Goal: Task Accomplishment & Management: Manage account settings

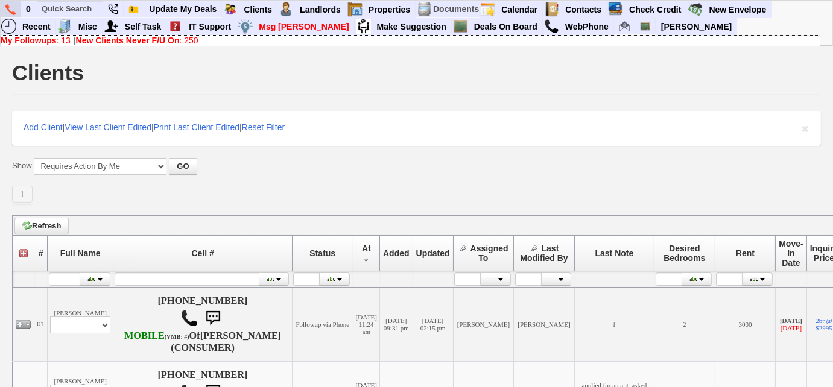
click at [3, 10] on link at bounding box center [11, 9] width 20 height 16
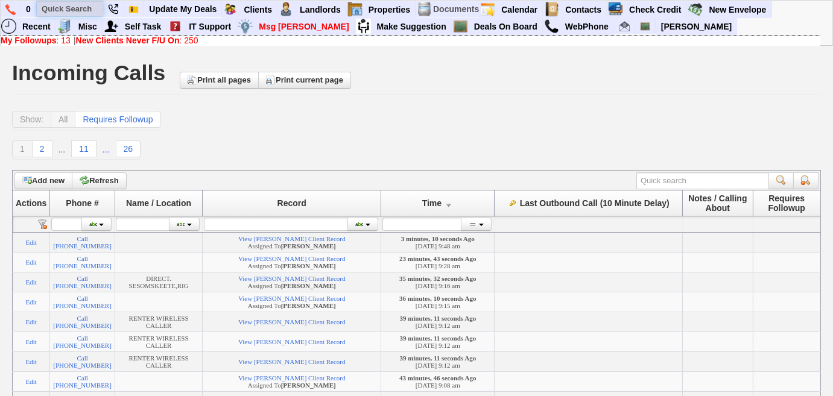
click at [64, 14] on input "text" at bounding box center [70, 8] width 66 height 15
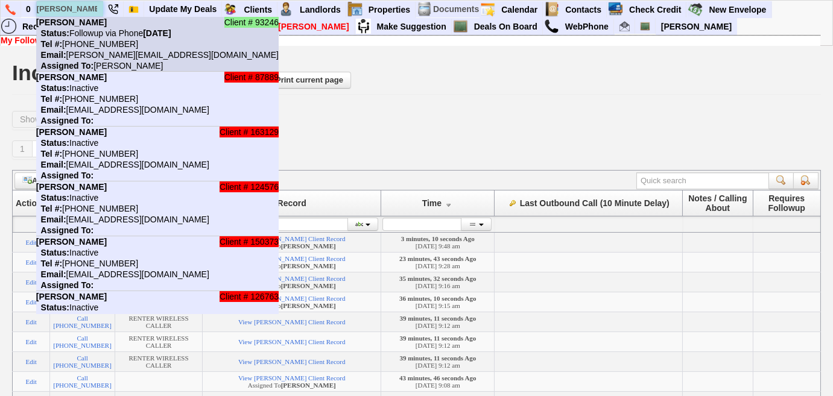
type input "christina ra"
click at [71, 32] on nobr "Status: Followup via Phone Tuesday, August 12th, 2025" at bounding box center [103, 33] width 135 height 10
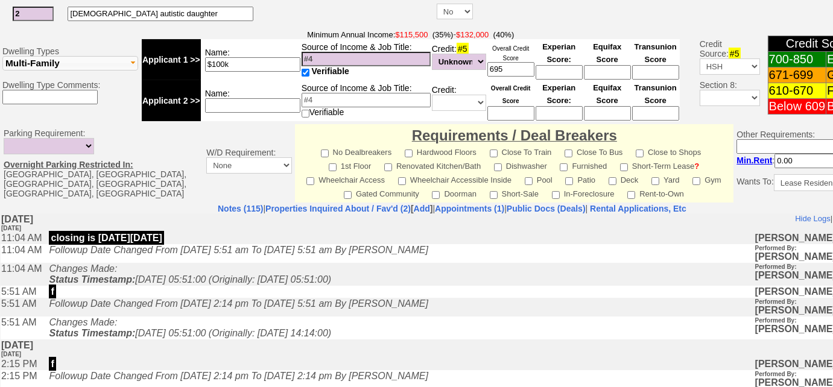
scroll to position [493, 0]
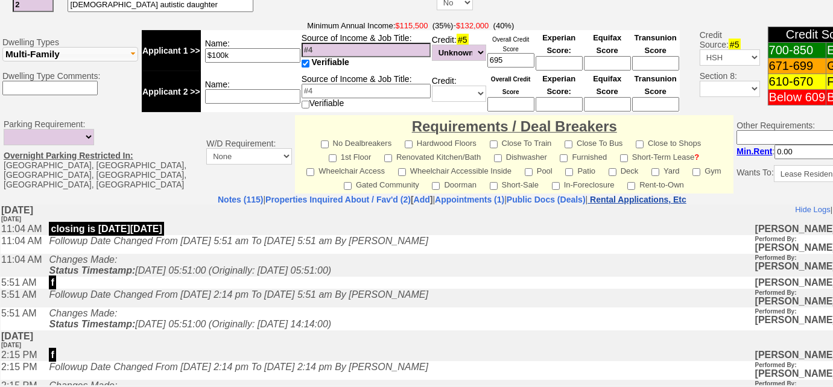
click at [682, 195] on nobr "Rental Applications, Etc" at bounding box center [638, 200] width 96 height 10
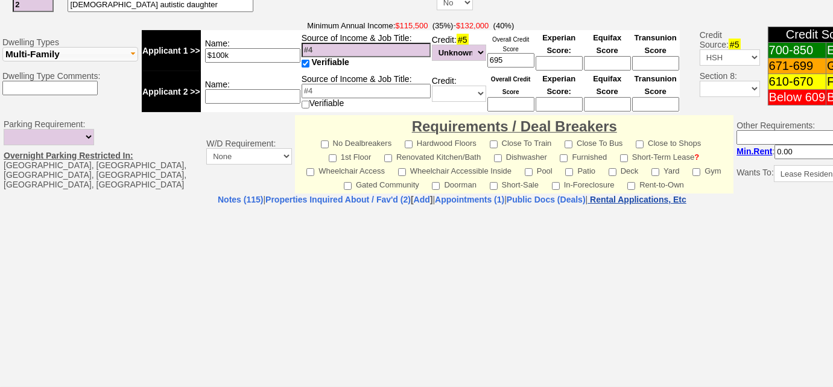
select select "100"
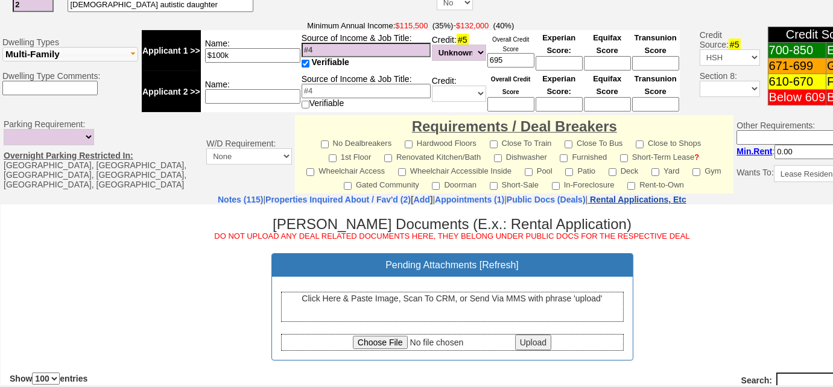
scroll to position [0, 0]
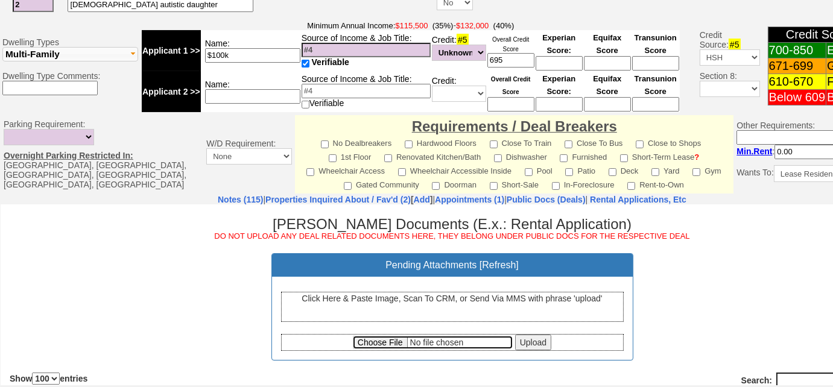
click at [375, 338] on input "file" at bounding box center [433, 341] width 160 height 13
type input "C:\fakepath\75 Harrison Avenue Harrison Lease and Disclosures_000025.pdf"
click at [528, 341] on input "Upload" at bounding box center [533, 342] width 36 height 16
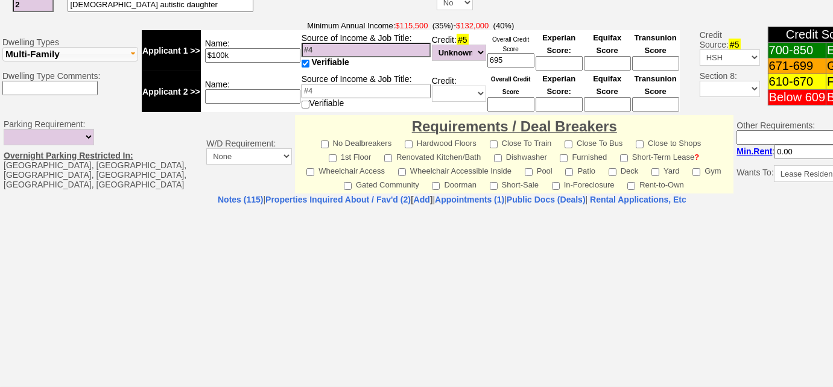
select select "100"
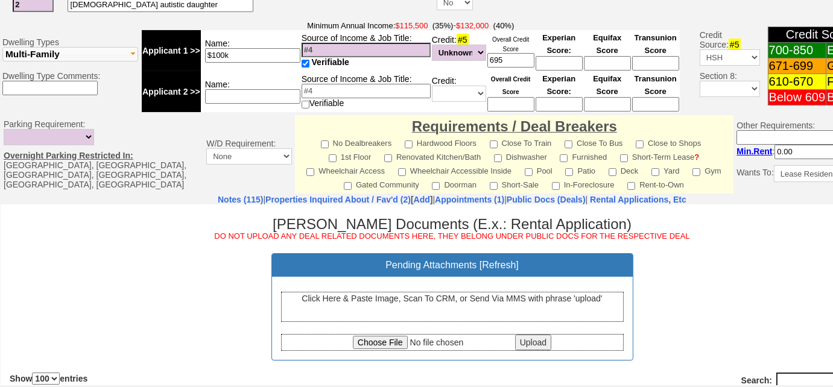
scroll to position [219, 0]
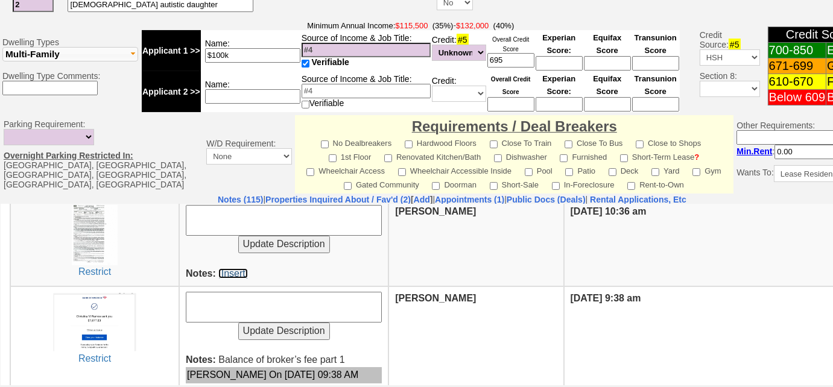
click at [239, 271] on link "[Insert]" at bounding box center [233, 273] width 30 height 10
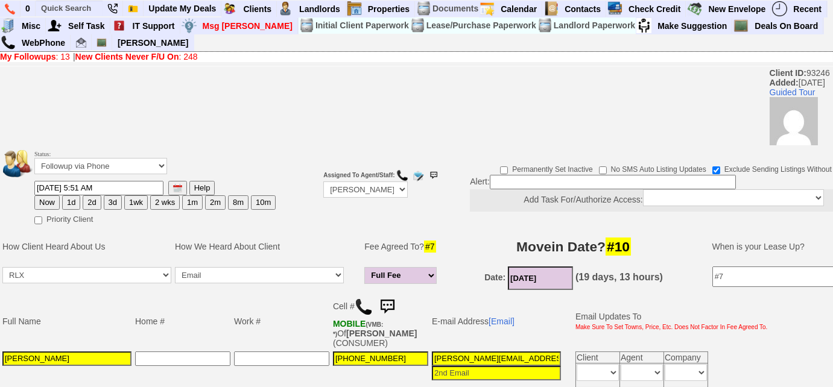
scroll to position [0, 1]
drag, startPoint x: 430, startPoint y: 359, endPoint x: 638, endPoint y: 340, distance: 208.2
click at [638, 340] on tbody "Full Name Home # Work # Cell # MOBILE (VMB: *) Of CHRISTINA RAMOS (CONSUMER) E-…" at bounding box center [385, 341] width 769 height 96
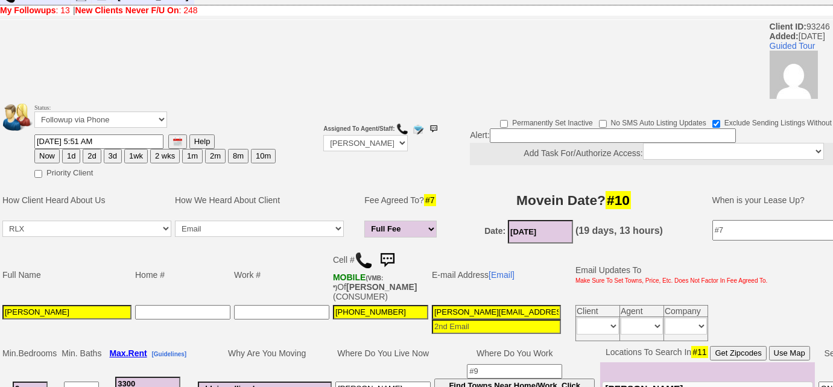
scroll to position [0, 0]
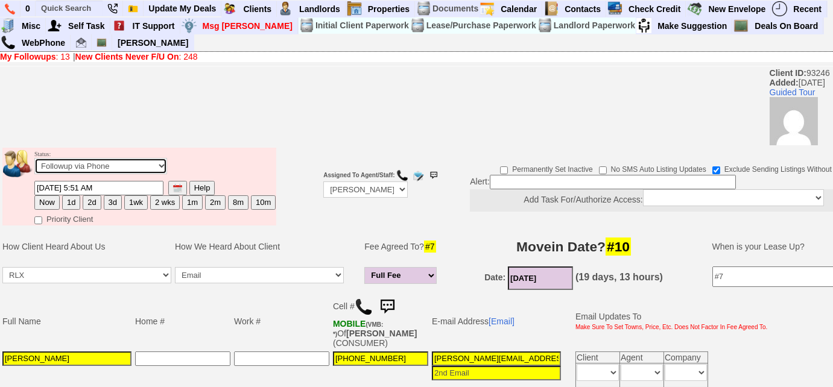
click at [154, 163] on select "Followup via Phone Followup via Email Followup When Section 8 Property Found De…" at bounding box center [100, 166] width 133 height 16
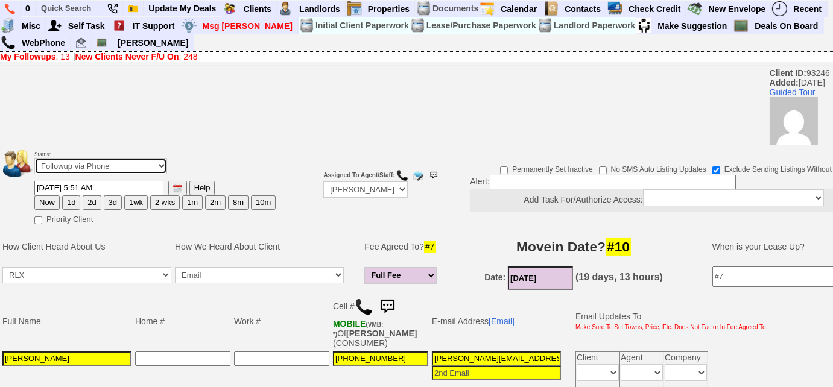
select select "Deal Closed - Followup Before Lease Expires"
click at [34, 158] on select "Followup via Phone Followup via Email Followup When Section 8 Property Found De…" at bounding box center [100, 166] width 133 height 16
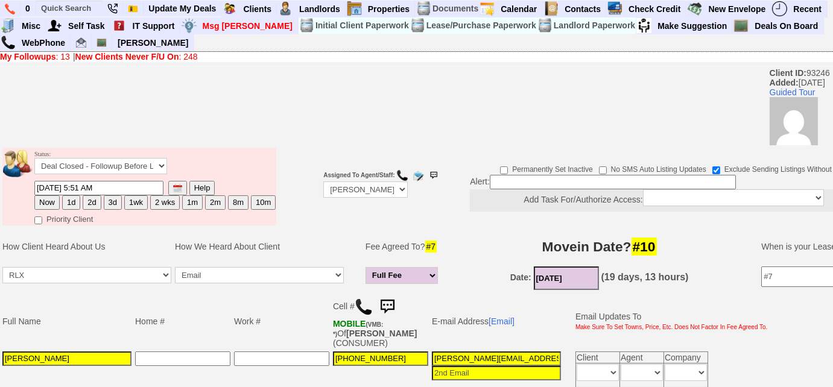
click at [253, 202] on button "10m" at bounding box center [263, 202] width 25 height 14
type input "06/12/2026 10:30 AM"
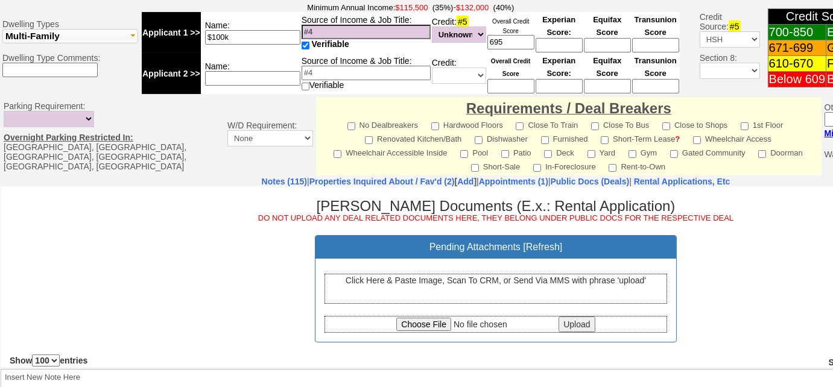
scroll to position [581, 0]
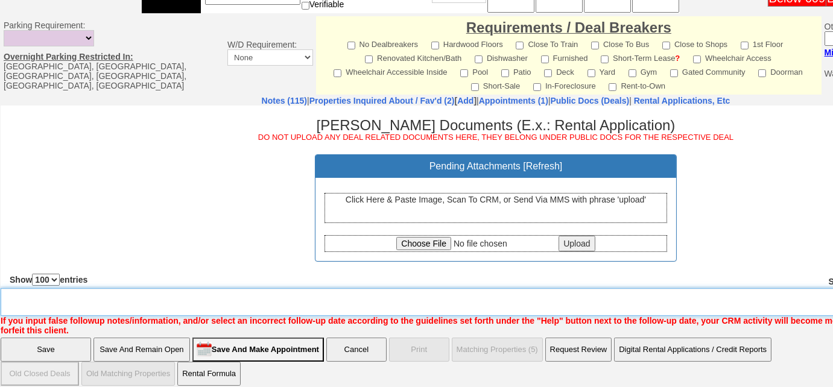
click at [207, 291] on textarea "Insert New Note Here" at bounding box center [500, 302] width 998 height 28
type textarea "lease signed, deal closed"
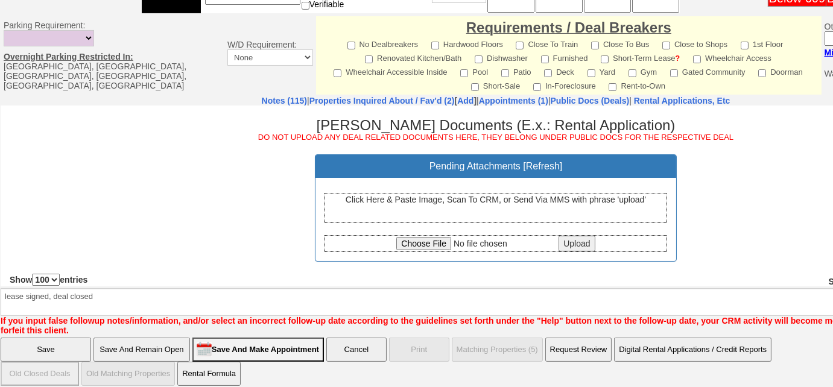
click at [63, 338] on input "Save" at bounding box center [46, 350] width 90 height 24
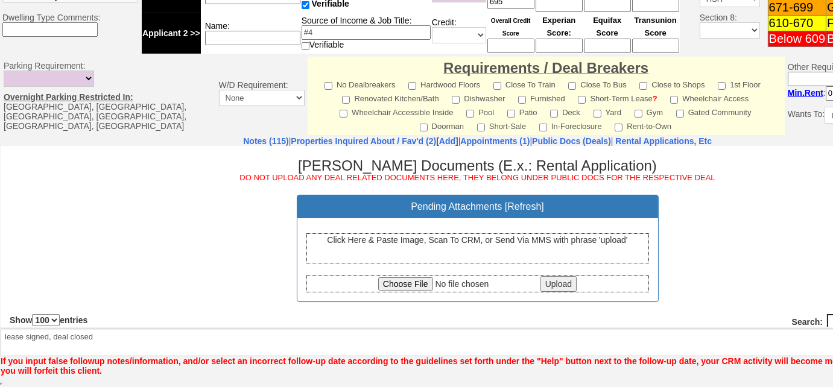
scroll to position [539, 0]
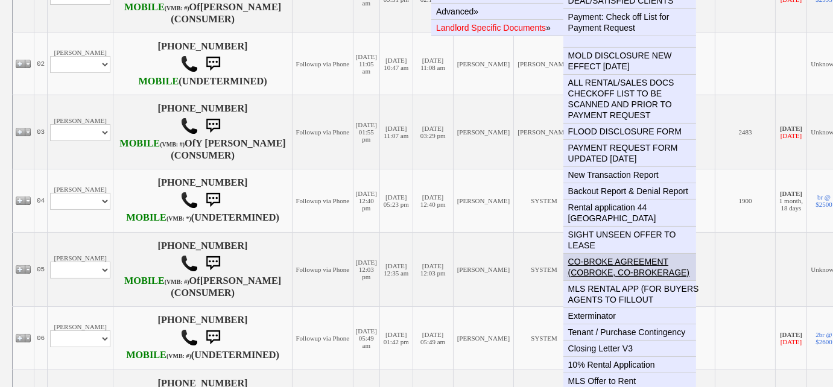
scroll to position [493, 0]
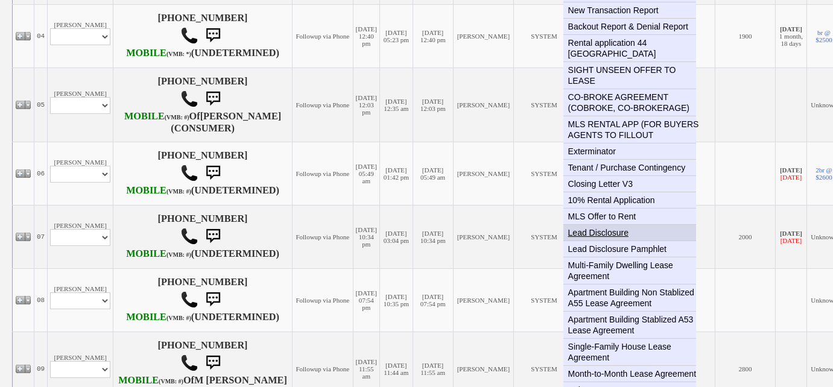
click at [608, 225] on link "Lead Disclosure" at bounding box center [634, 233] width 142 height 16
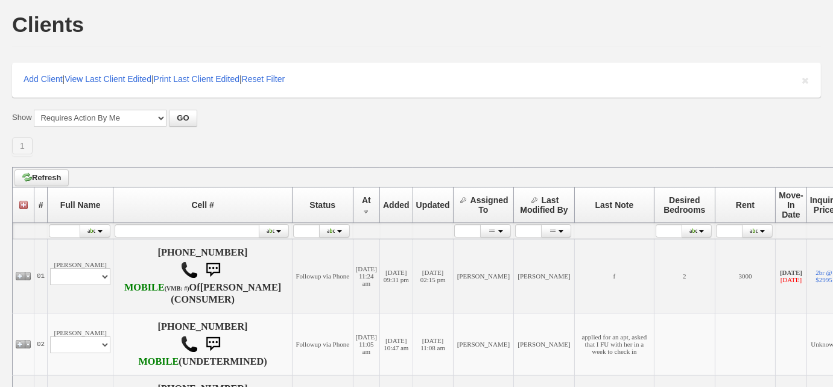
scroll to position [0, 0]
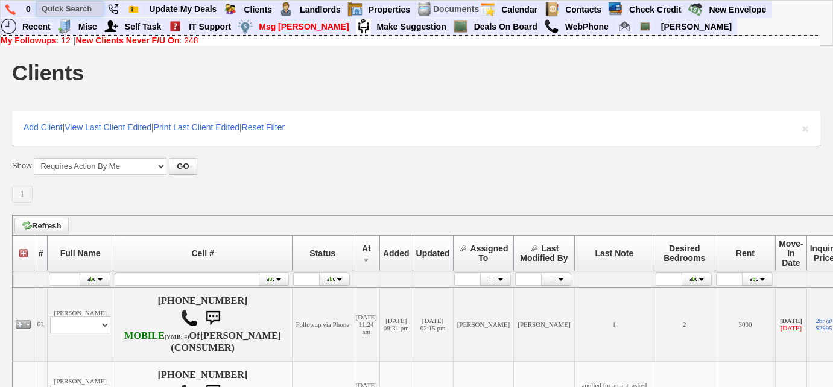
click at [81, 8] on input "text" at bounding box center [70, 8] width 66 height 15
type input "862-279-0208"
click at [95, 10] on input "862-279-0208" at bounding box center [70, 8] width 66 height 15
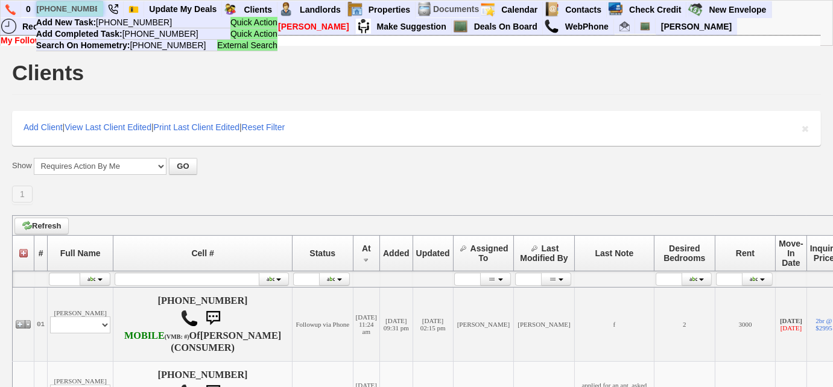
drag, startPoint x: 95, startPoint y: 8, endPoint x: 36, endPoint y: 5, distance: 59.1
click at [37, 5] on input "862-279-0208" at bounding box center [70, 8] width 66 height 15
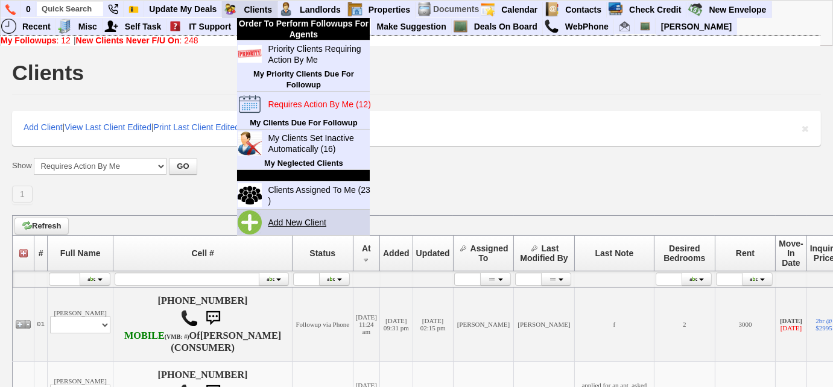
click at [307, 222] on link "Add New Client" at bounding box center [302, 223] width 78 height 16
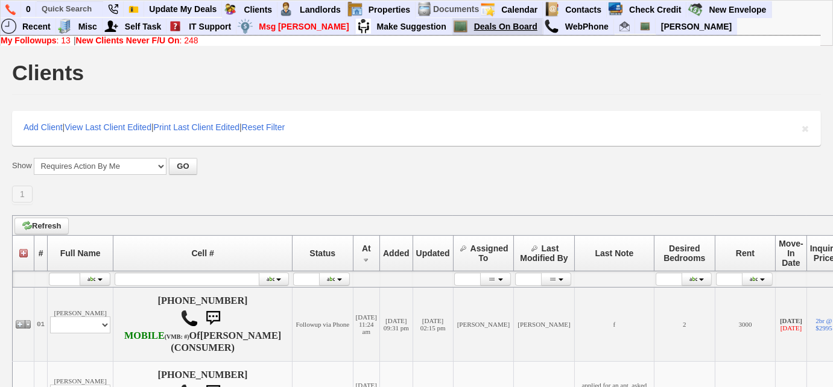
click at [469, 27] on link "Deals On Board" at bounding box center [506, 27] width 74 height 16
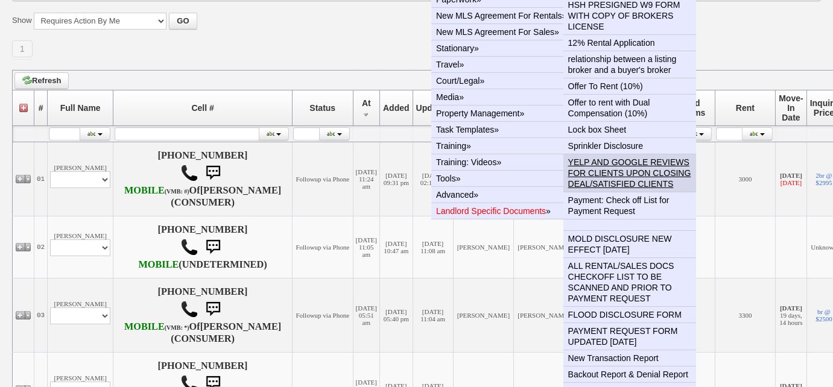
scroll to position [164, 0]
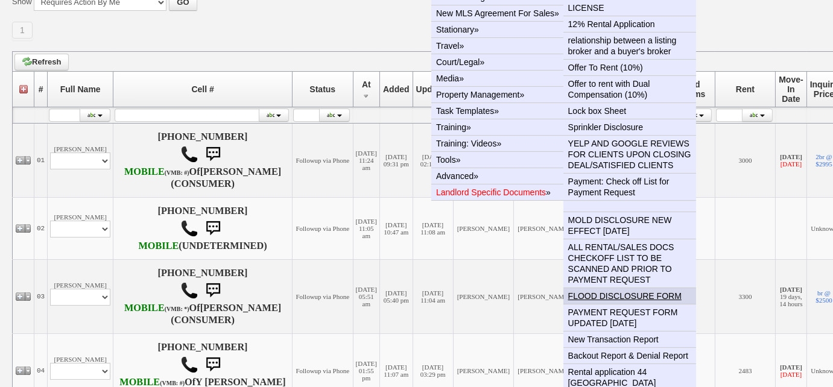
click at [607, 293] on link "FLOOD DISCLOSURE FORM" at bounding box center [634, 296] width 142 height 16
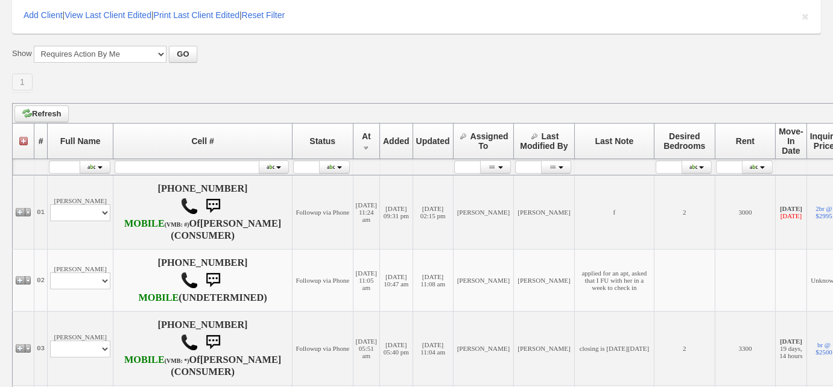
scroll to position [0, 0]
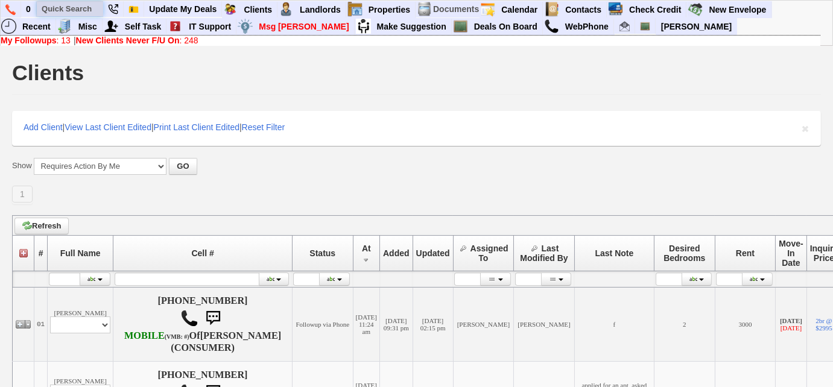
click at [72, 8] on input "text" at bounding box center [70, 8] width 66 height 15
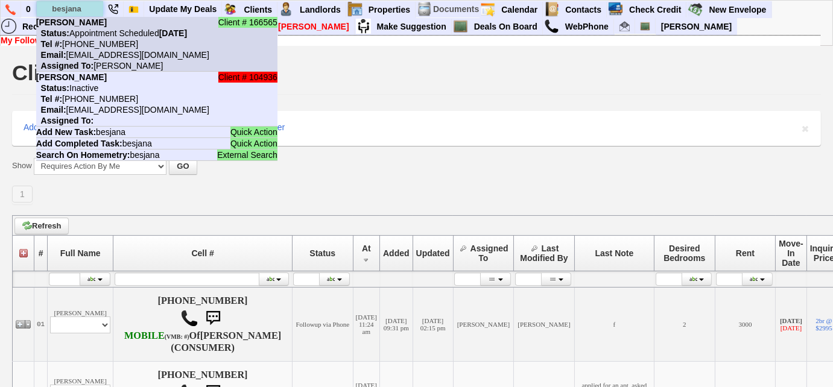
type input "besjana"
click at [90, 43] on nobr "Tel #: 862-621-5253" at bounding box center [87, 44] width 102 height 10
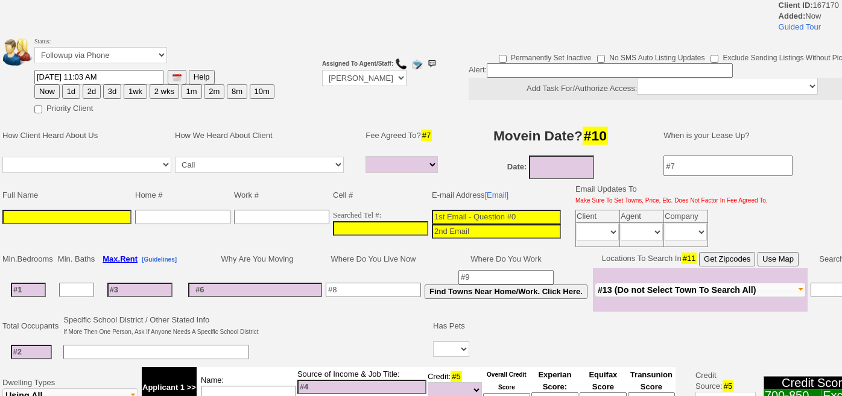
select select
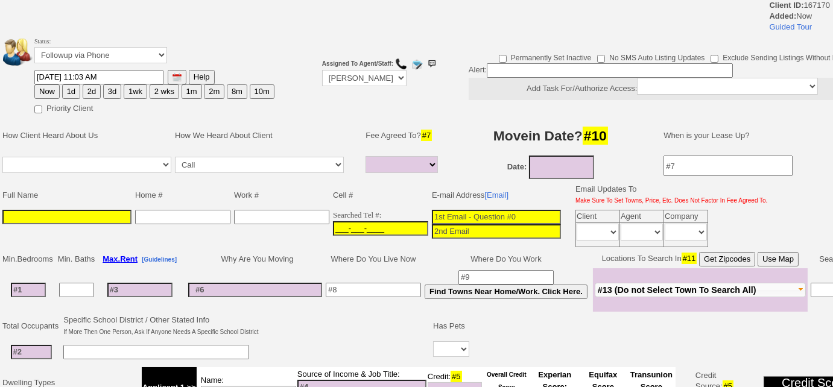
click at [333, 224] on input "___-___-____" at bounding box center [380, 228] width 95 height 14
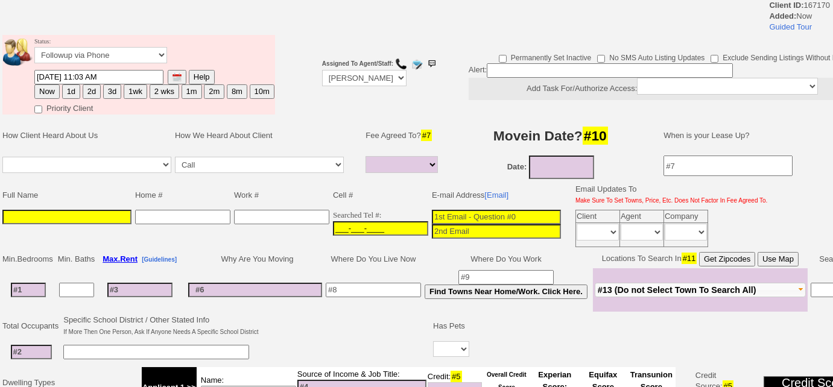
paste input "862-279-0208"
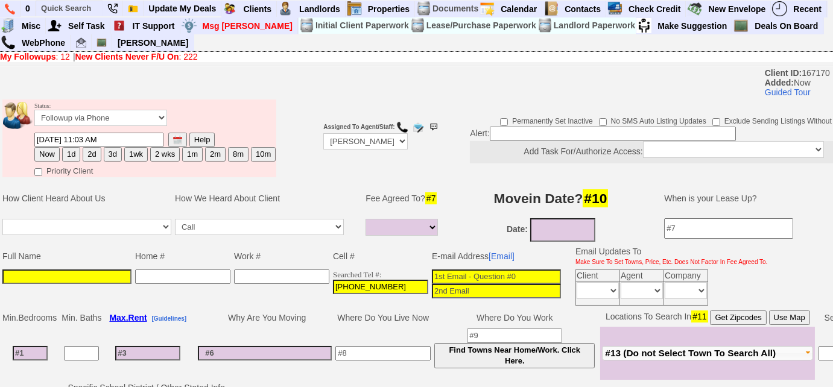
type input "862-279-0208"
click at [101, 276] on input at bounding box center [66, 276] width 129 height 14
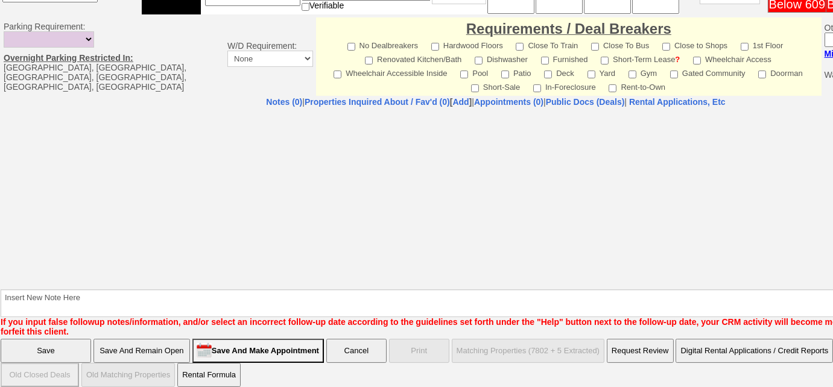
type input "Denny Flores"
click at [172, 342] on input "Save And Remain Open" at bounding box center [141, 351] width 96 height 24
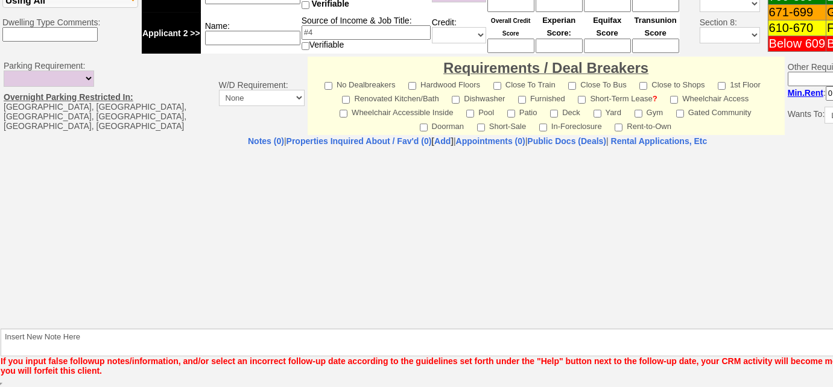
scroll to position [447, 0]
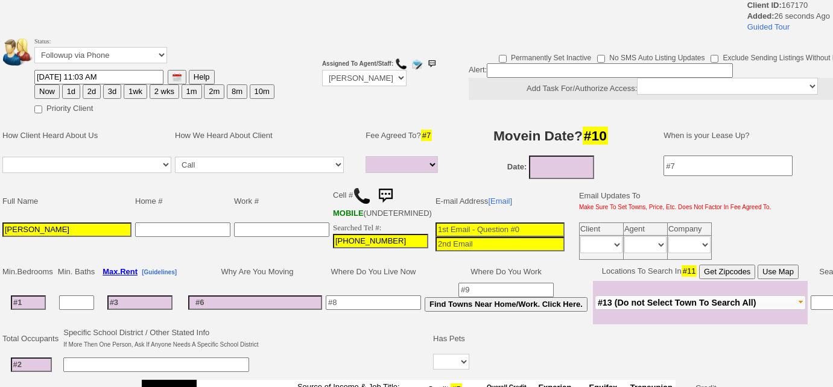
select select
click at [359, 192] on img at bounding box center [362, 196] width 18 height 18
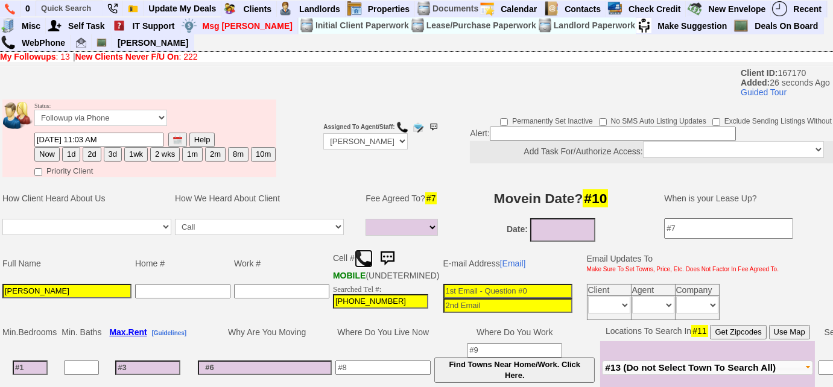
scroll to position [109, 0]
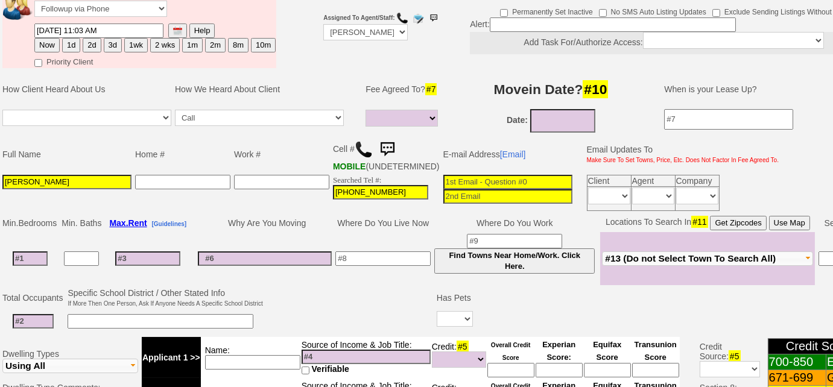
click at [384, 262] on input at bounding box center [382, 258] width 95 height 14
type input "3 yrs"
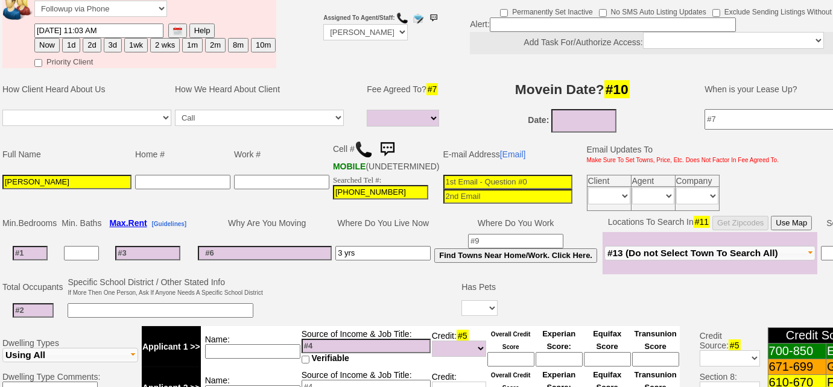
click at [288, 260] on input at bounding box center [265, 253] width 134 height 14
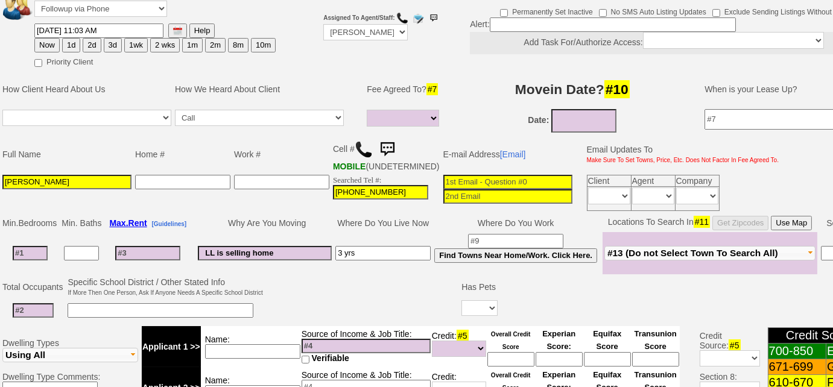
type input "LL is selling home"
click at [392, 257] on input "3 yrs" at bounding box center [382, 253] width 95 height 14
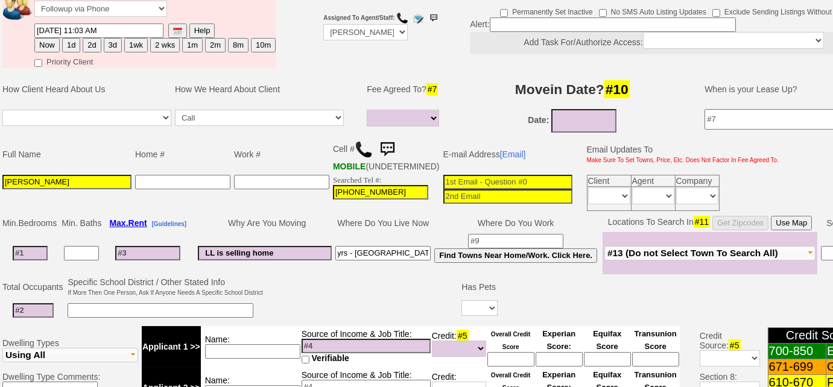
scroll to position [0, 13]
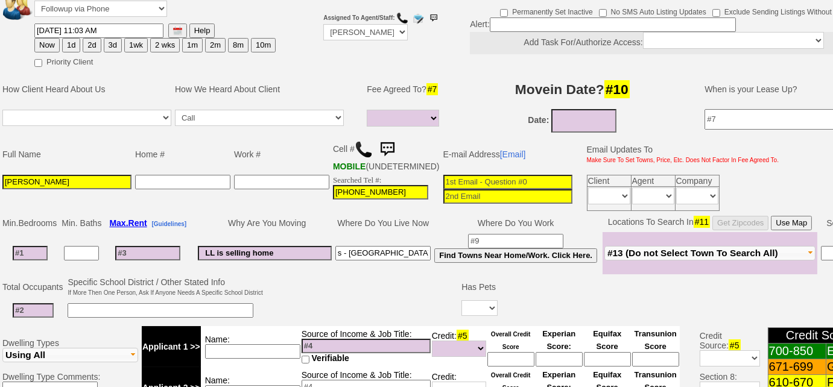
type input "3 yrs - Tuckahoe - marbledale"
click at [690, 257] on span "#13 (Do not Select Town To Search All)" at bounding box center [692, 253] width 171 height 10
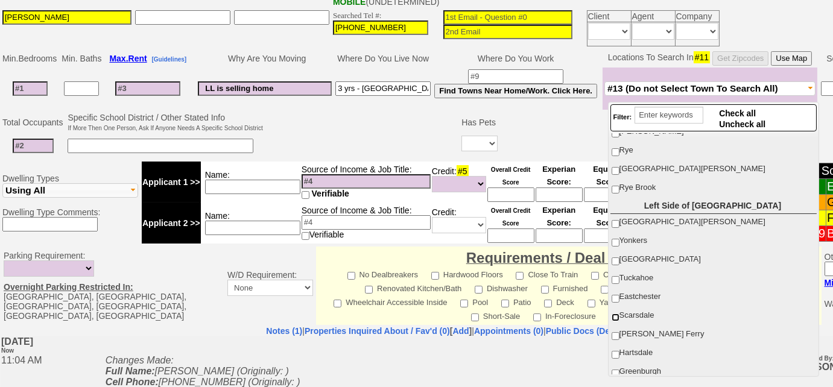
scroll to position [164, 0]
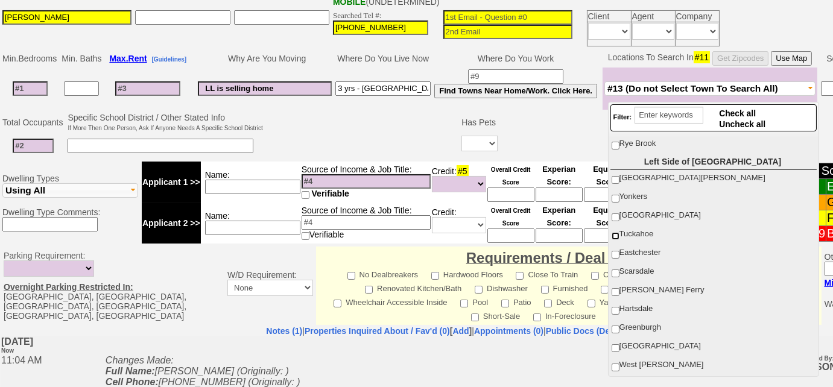
click at [614, 232] on input "Tuckahoe" at bounding box center [615, 236] width 8 height 8
checkbox input "true"
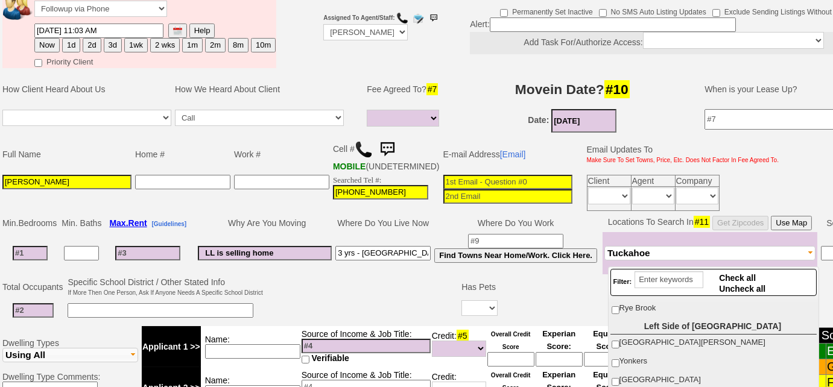
click at [603, 119] on input "08/12/2025" at bounding box center [583, 121] width 65 height 24
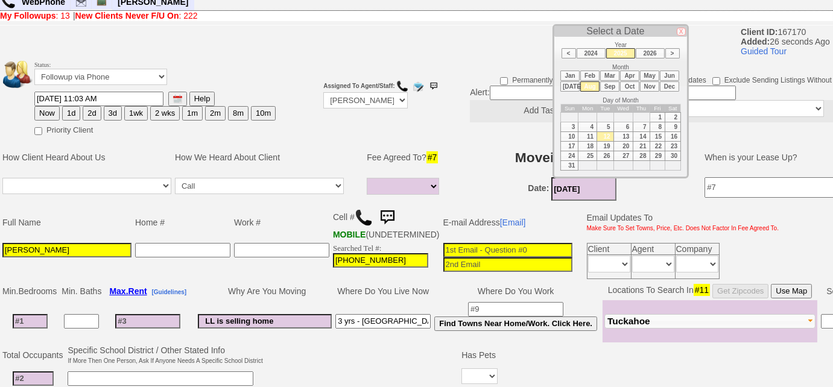
scroll to position [0, 0]
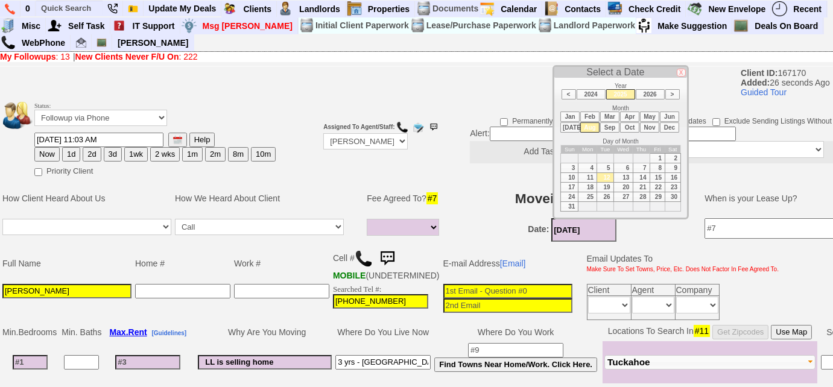
click at [610, 124] on li "Sep" at bounding box center [609, 127] width 19 height 10
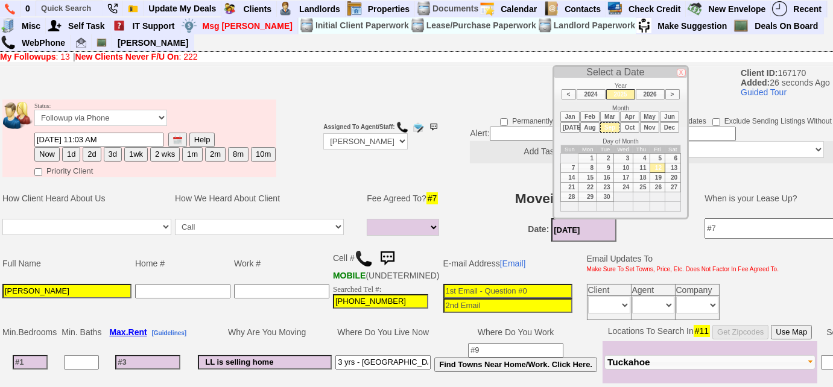
drag, startPoint x: 587, startPoint y: 156, endPoint x: 581, endPoint y: 155, distance: 6.1
click at [587, 156] on td "1" at bounding box center [587, 159] width 19 height 10
type input "09/01/2025"
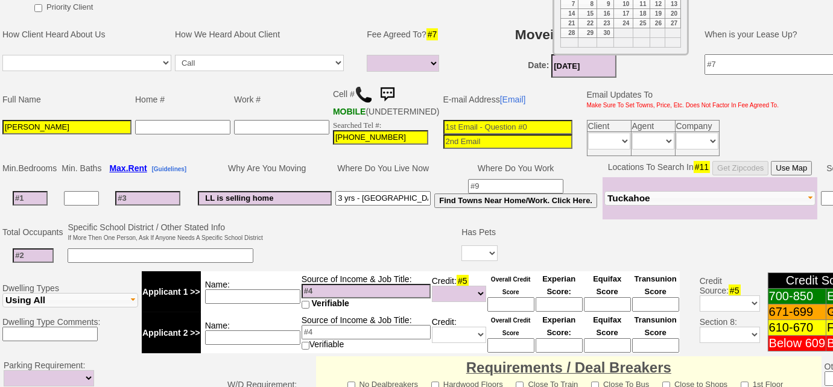
scroll to position [438, 0]
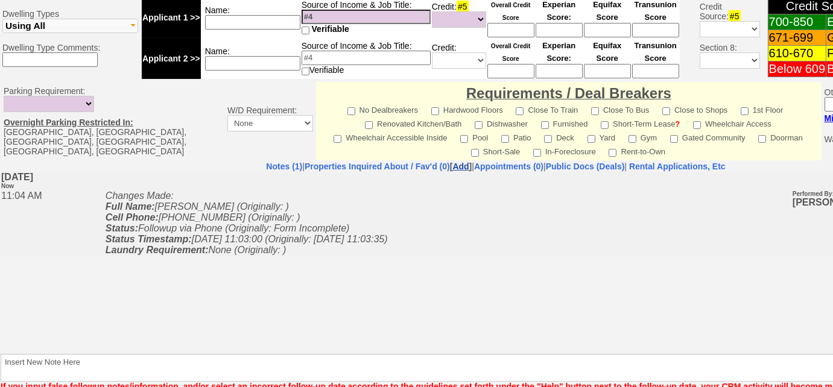
click at [452, 163] on link "Add" at bounding box center [460, 167] width 16 height 10
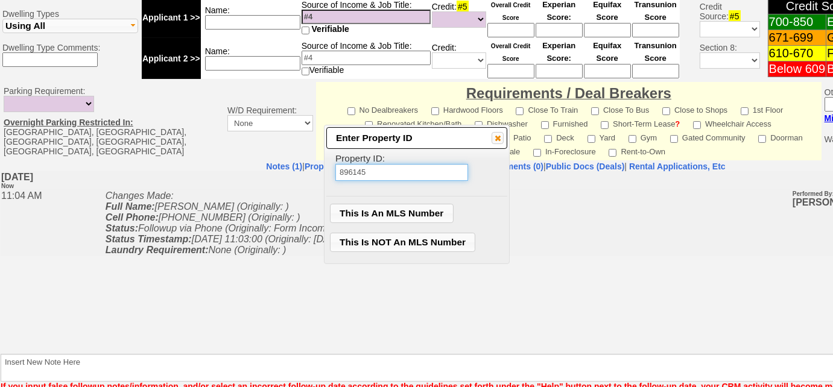
type input "896145"
click at [405, 209] on span "This Is An MLS Number" at bounding box center [391, 213] width 122 height 18
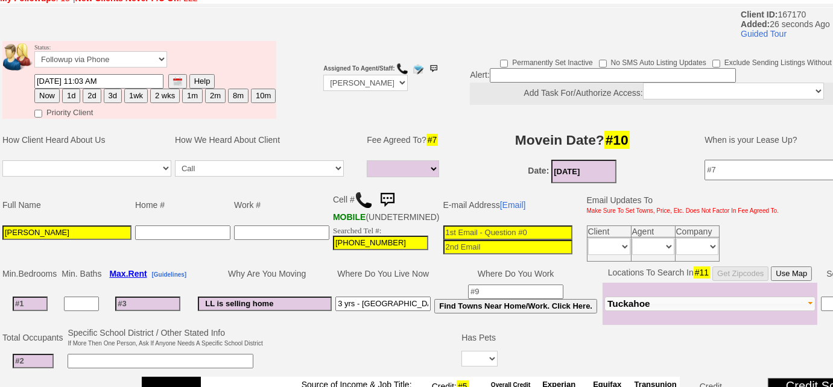
scroll to position [0, 0]
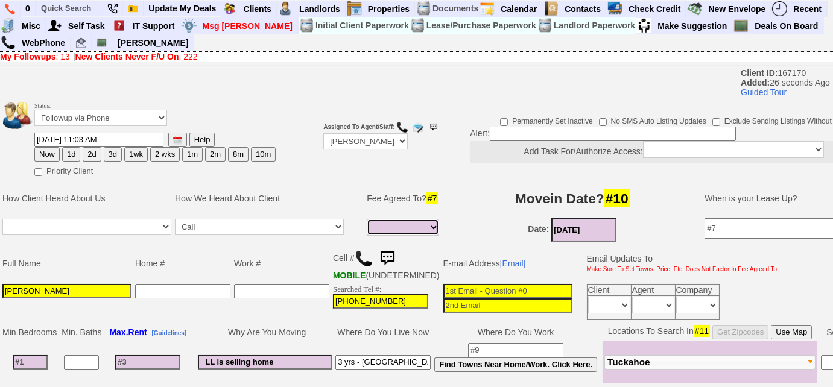
click at [404, 231] on select "1 Month 1/2 Month Full Fee None Unknown" at bounding box center [403, 227] width 72 height 17
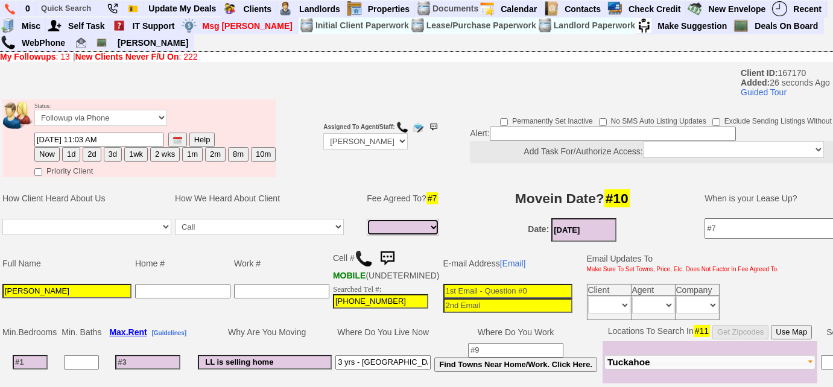
select select "Full Fee"
click at [367, 219] on select "1 Month 1/2 Month Full Fee None Unknown" at bounding box center [403, 227] width 72 height 17
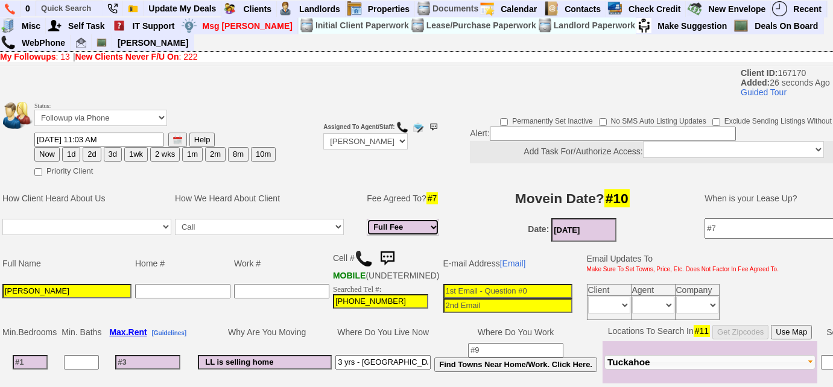
scroll to position [219, 0]
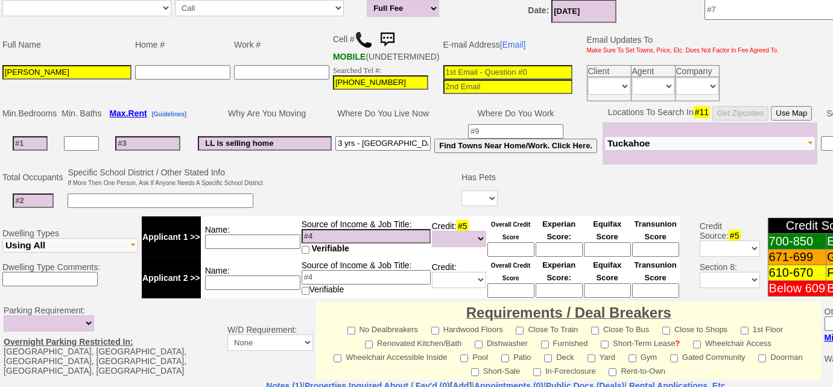
click at [28, 151] on input at bounding box center [30, 143] width 35 height 14
click at [43, 208] on input at bounding box center [33, 201] width 41 height 14
type input "4"
click at [101, 197] on td at bounding box center [165, 201] width 198 height 25
click at [99, 206] on input at bounding box center [161, 201] width 186 height 14
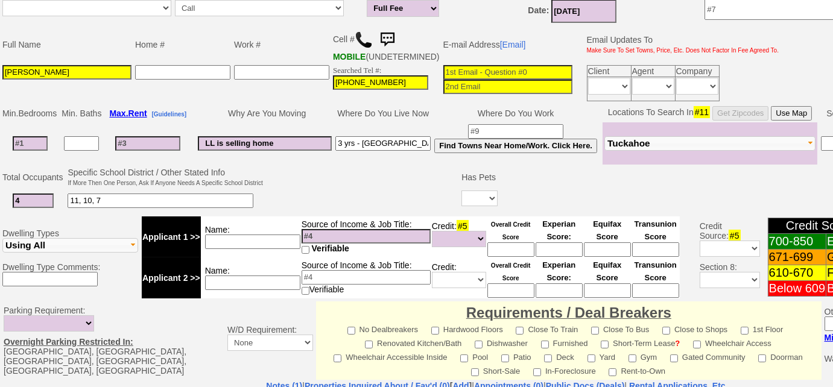
type input "11, 10, 7"
click at [473, 199] on select "Yes No" at bounding box center [479, 199] width 36 height 16
select select "No"
click at [461, 195] on select "Yes No" at bounding box center [479, 199] width 36 height 16
click at [163, 143] on input at bounding box center [147, 143] width 65 height 14
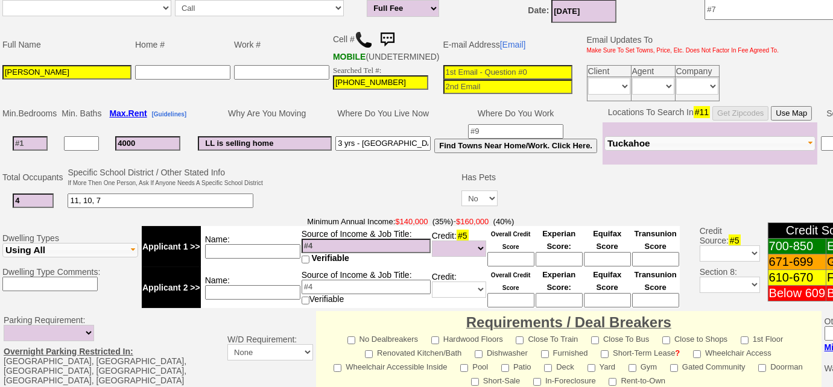
type input "4000"
click at [327, 197] on td at bounding box center [362, 190] width 195 height 48
click at [371, 250] on input at bounding box center [365, 246] width 129 height 14
type input "provider org for physicians"
click at [275, 258] on input at bounding box center [252, 251] width 95 height 14
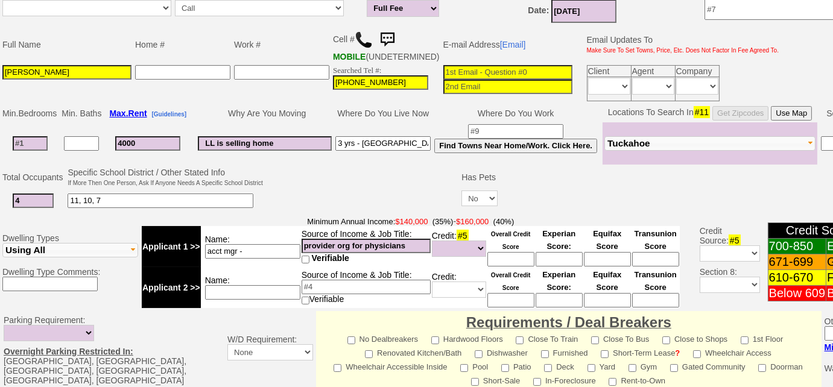
type input "acct mgr -"
click at [515, 133] on input at bounding box center [515, 131] width 95 height 14
type input "NYC"
click at [250, 256] on input "acct mgr -" at bounding box center [252, 251] width 95 height 14
type input "acct mgr - $162k"
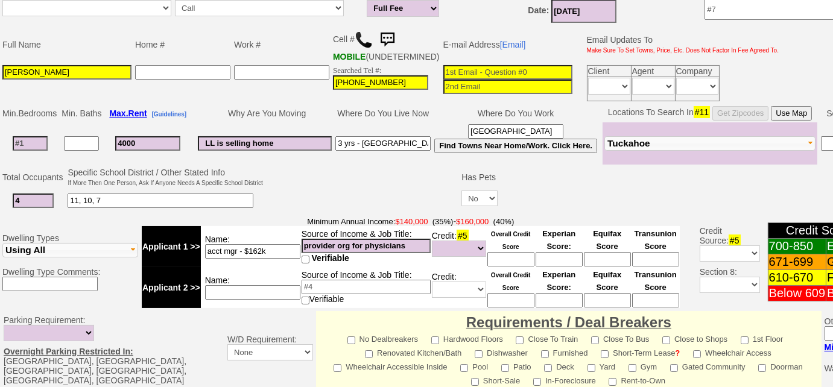
click at [213, 298] on input at bounding box center [252, 292] width 95 height 14
drag, startPoint x: 267, startPoint y: 301, endPoint x: 213, endPoint y: 300, distance: 53.7
click at [213, 300] on input "+ producer" at bounding box center [252, 292] width 95 height 14
type input "+"
click at [285, 150] on input "LL is selling home" at bounding box center [265, 143] width 134 height 14
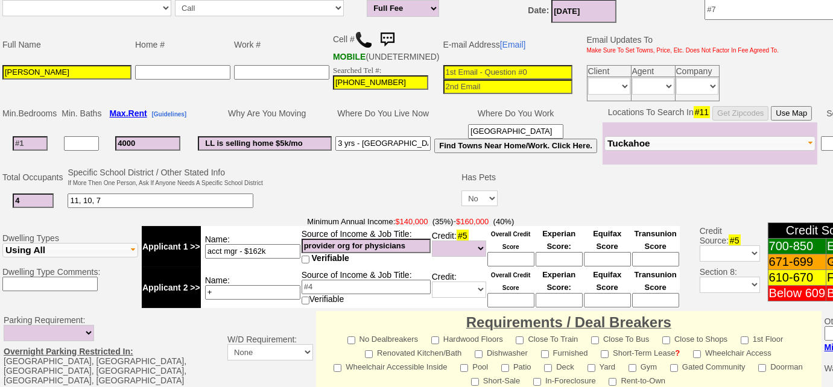
type input "LL is selling home $5k/mo"
click at [307, 198] on td at bounding box center [362, 190] width 195 height 48
click at [289, 253] on input "acct mgr - $162k" at bounding box center [252, 251] width 95 height 14
click at [510, 80] on input at bounding box center [507, 72] width 129 height 14
click at [292, 258] on input "acct mgr - $162k" at bounding box center [252, 251] width 95 height 14
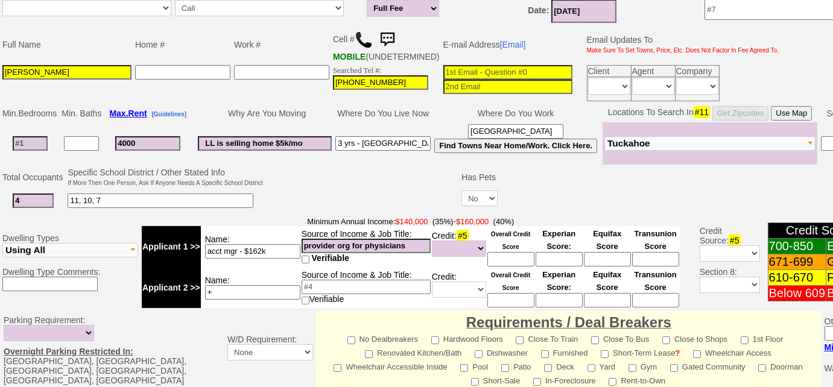
type input "acct mgr - $162k"
click at [242, 300] on input "+" at bounding box center [252, 292] width 95 height 14
drag, startPoint x: 212, startPoint y: 300, endPoint x: 188, endPoint y: 300, distance: 24.7
click at [188, 300] on tr "Applicant 2 >> Name: + Source of Income & Job Title: Verifiable Credit: Unknown…" at bounding box center [411, 287] width 538 height 41
click at [74, 80] on input "Denny Flores" at bounding box center [66, 72] width 129 height 14
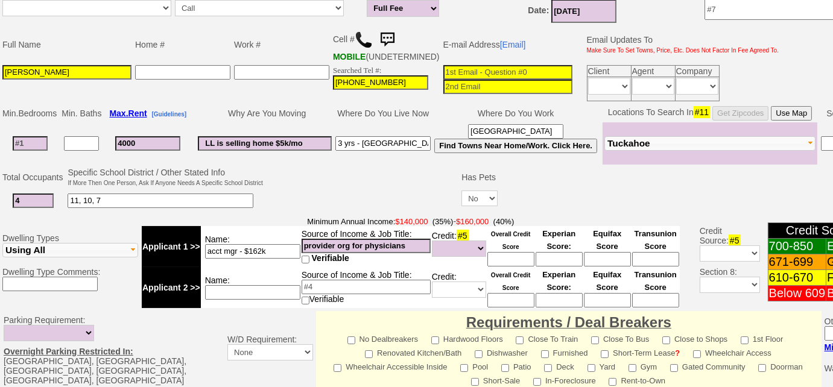
click at [313, 174] on td at bounding box center [362, 190] width 195 height 48
click at [500, 80] on input at bounding box center [507, 72] width 129 height 14
click at [330, 197] on td at bounding box center [362, 190] width 195 height 48
click at [317, 259] on span "Verifiable" at bounding box center [330, 258] width 37 height 10
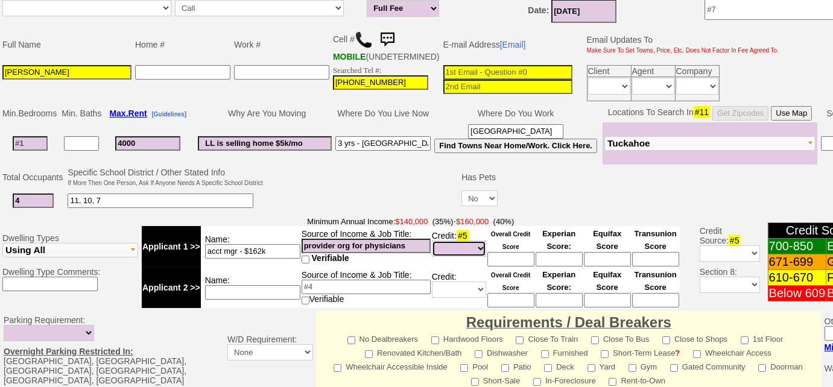
click at [447, 256] on select "Unknown Bad (Below 609) Fair (610-670) Good (671-699) Excellent (700-850) None" at bounding box center [459, 249] width 54 height 16
click at [448, 256] on select "Unknown Bad (Below 609) Fair (610-670) Good (671-699) Excellent (700-850) None" at bounding box center [459, 249] width 54 height 16
click at [314, 203] on td at bounding box center [362, 190] width 195 height 48
click at [477, 250] on select "Unknown Bad (Below 609) Fair (610-670) Good (671-699) Excellent (700-850) None" at bounding box center [459, 249] width 54 height 16
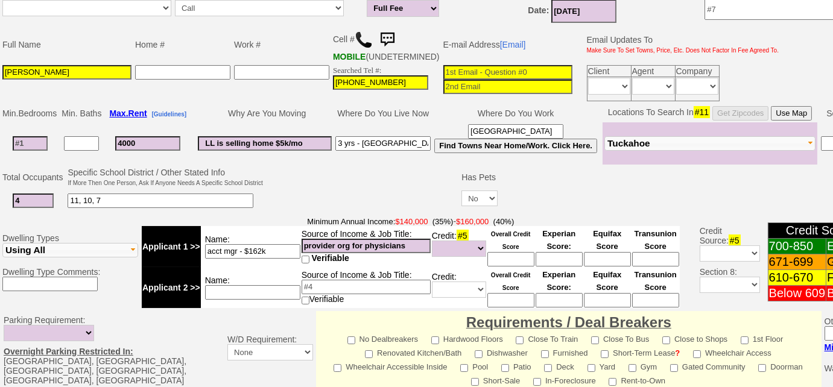
click at [385, 207] on td at bounding box center [362, 190] width 195 height 48
click at [511, 76] on input at bounding box center [507, 72] width 129 height 14
click at [502, 265] on input at bounding box center [510, 259] width 47 height 14
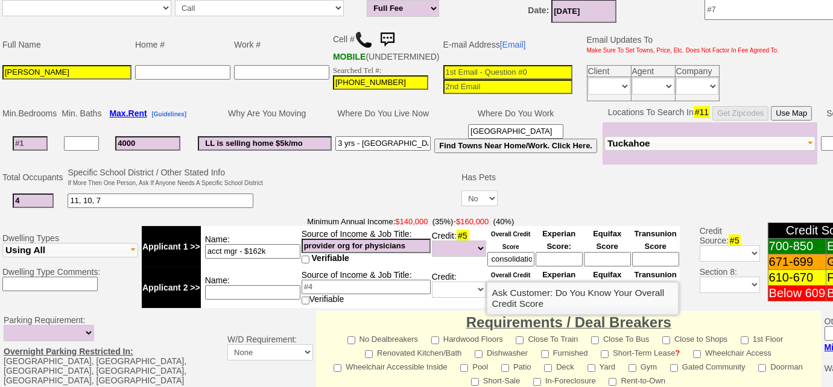
scroll to position [0, 20]
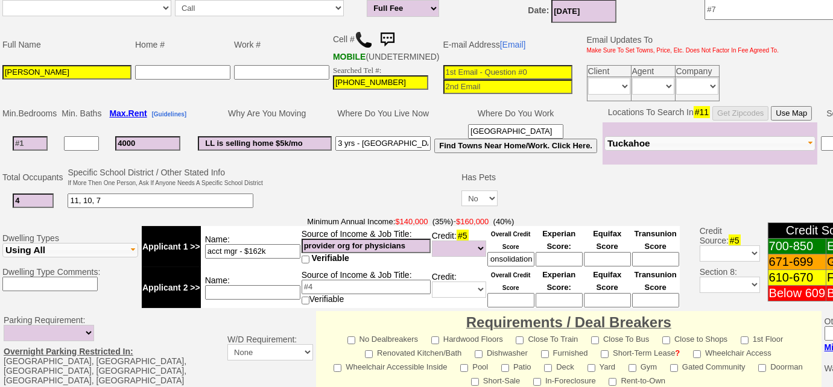
type input "debt consolidation"
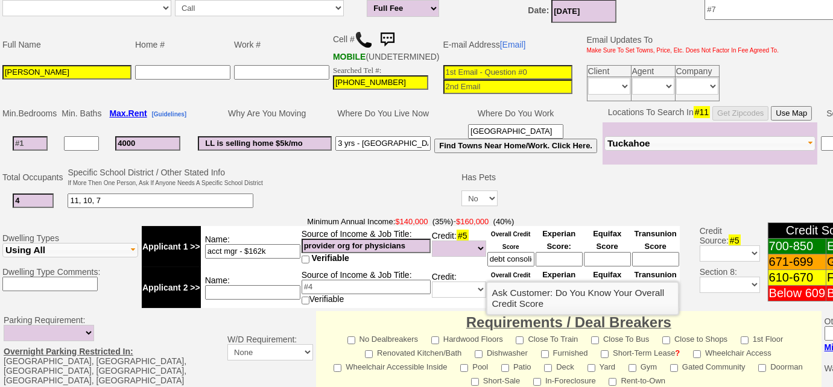
click at [482, 80] on input at bounding box center [507, 72] width 129 height 14
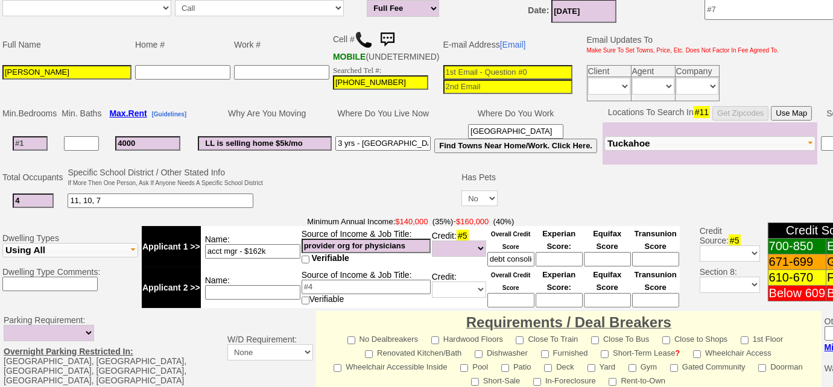
click at [494, 78] on input at bounding box center [507, 72] width 129 height 14
type input "f"
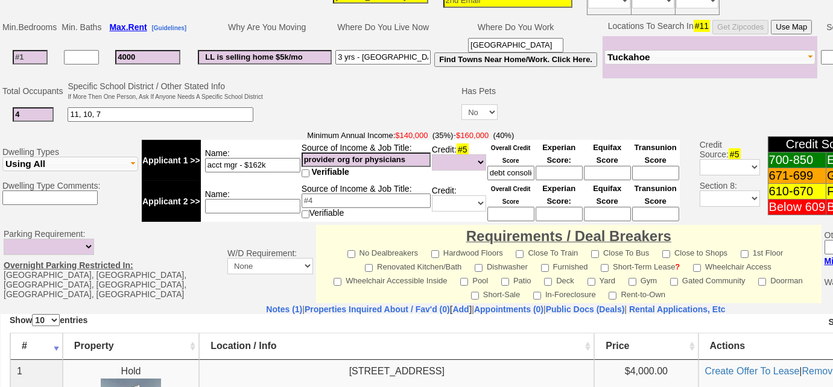
scroll to position [523, 0]
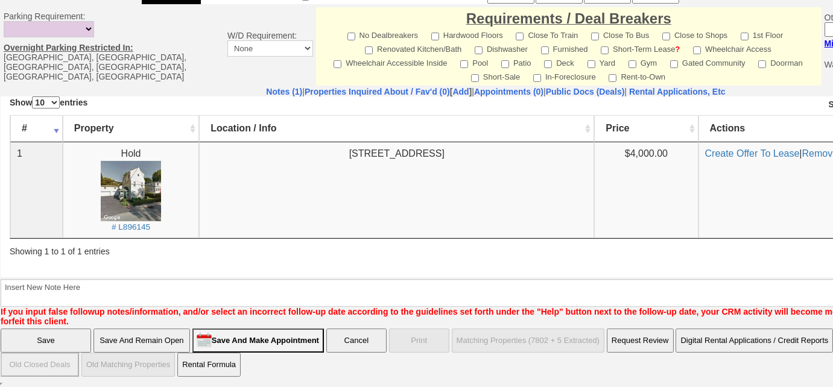
type input "flordenny1@cloud.com"
click at [151, 344] on input "Save And Remain Open" at bounding box center [141, 341] width 96 height 24
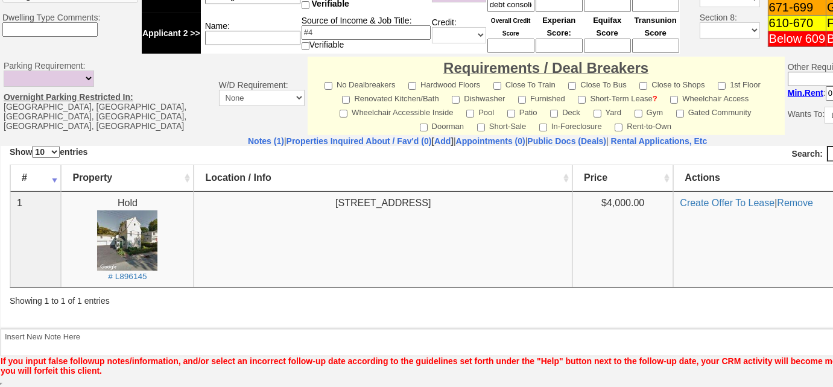
scroll to position [481, 0]
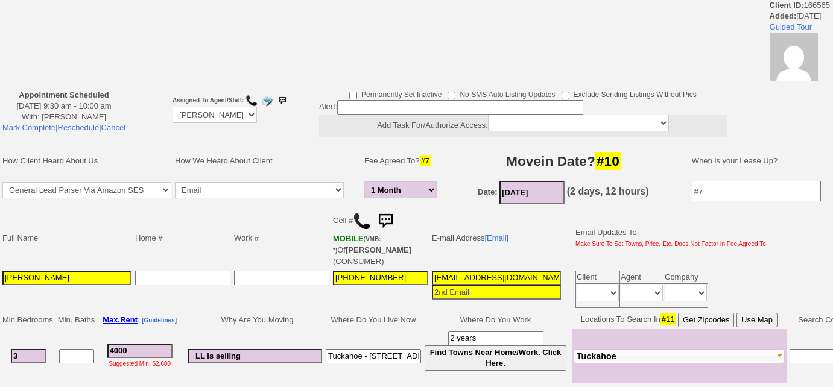
select select "1 Month"
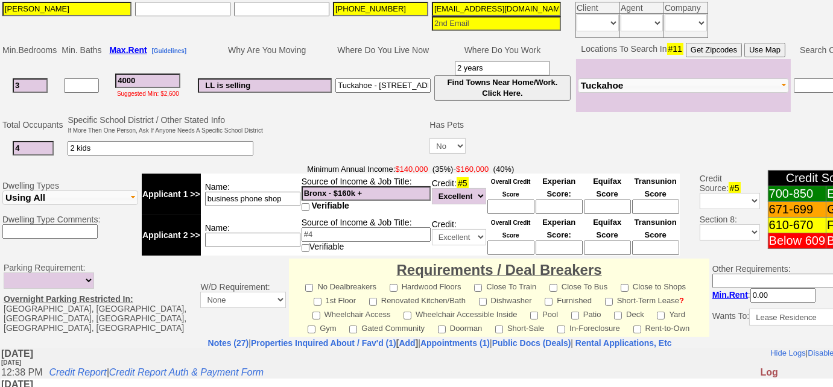
scroll to position [579, 0]
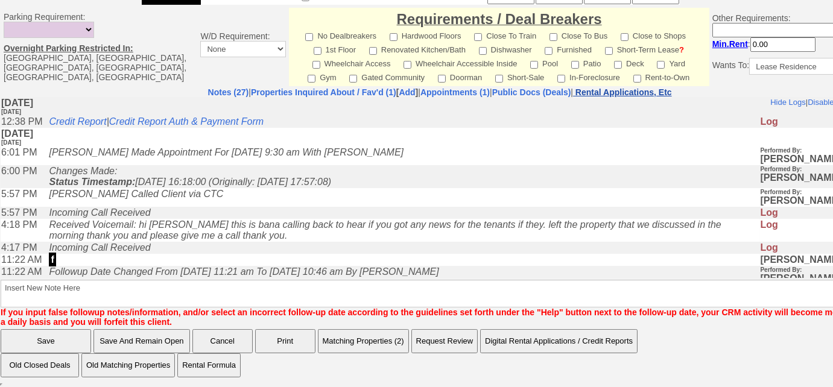
drag, startPoint x: 634, startPoint y: 92, endPoint x: 604, endPoint y: 3, distance: 94.4
click at [634, 92] on nobr "Rental Applications, Etc" at bounding box center [623, 92] width 96 height 10
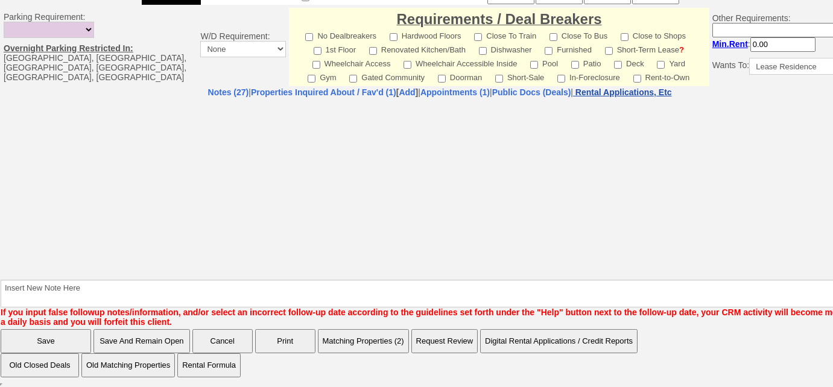
select select "100"
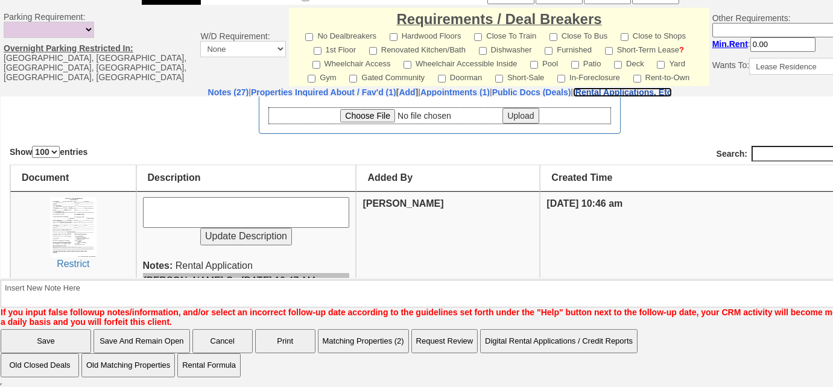
scroll to position [60, 0]
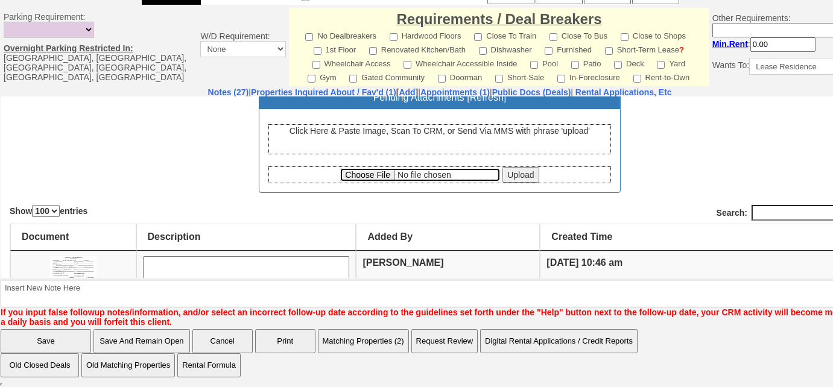
click at [365, 171] on input "file" at bounding box center [420, 174] width 160 height 13
type input "C:\fakepath\Besjana Martini Credit Report.pdf"
click at [189, 200] on div "Besjana Martini Documents (E.x.: Rental Application) DO NOT UPLOAD ANY DEAL REL…" at bounding box center [440, 213] width 878 height 355
click at [506, 177] on input "Upload" at bounding box center [520, 174] width 36 height 16
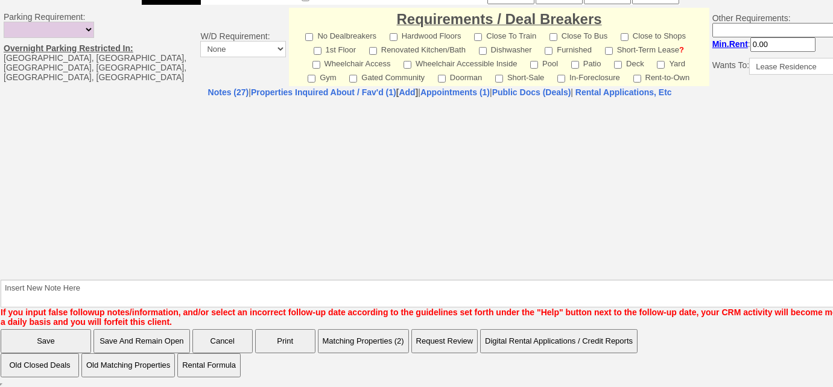
select select "100"
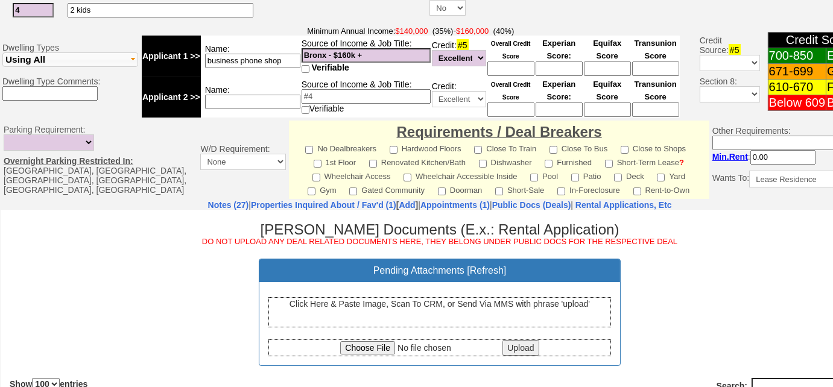
scroll to position [415, 0]
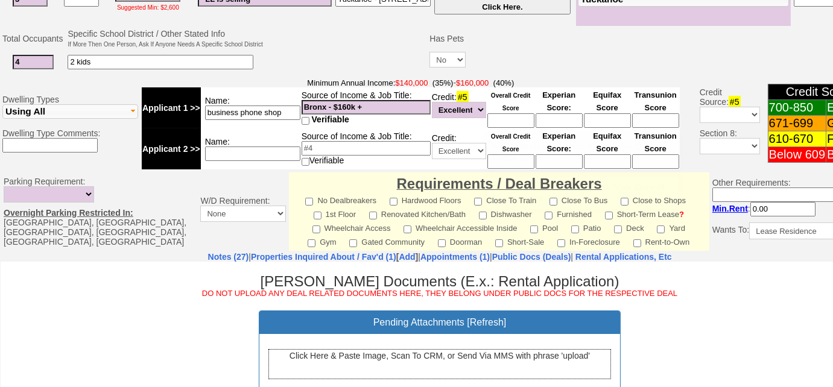
click at [512, 119] on input at bounding box center [510, 120] width 47 height 14
type input "744"
click at [469, 131] on td "Credit: Unknown Bad (Below 609) Fair (610-670) Good (671-699) Excellent (700-85…" at bounding box center [458, 148] width 55 height 41
click at [502, 157] on input at bounding box center [510, 161] width 47 height 14
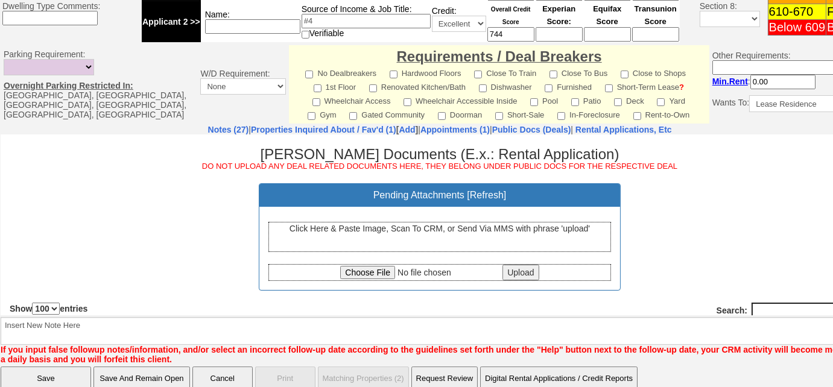
scroll to position [579, 0]
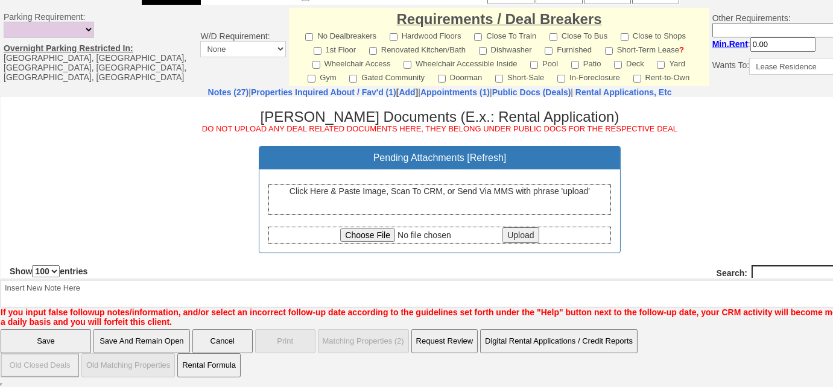
type input "744"
click at [142, 336] on input "Save And Remain Open" at bounding box center [141, 341] width 96 height 24
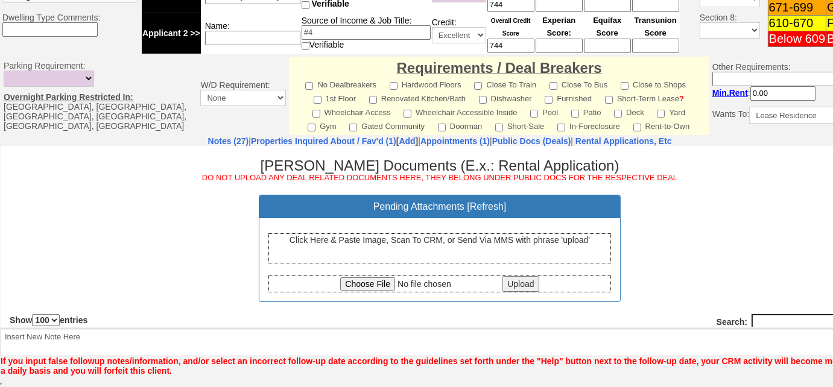
scroll to position [530, 0]
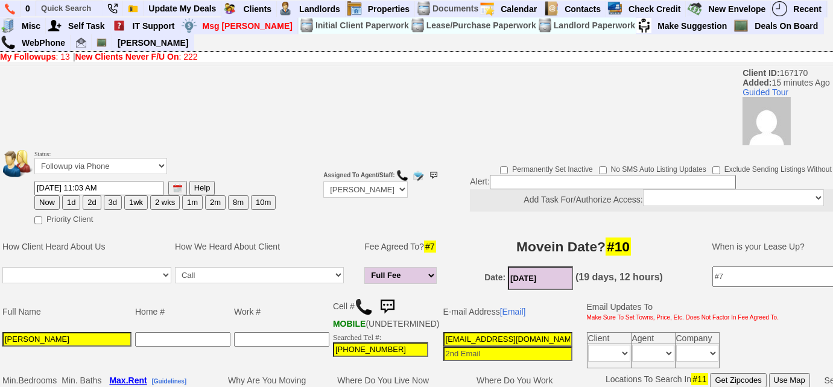
drag, startPoint x: 26, startPoint y: 347, endPoint x: 0, endPoint y: 347, distance: 25.9
click at [0, 347] on td "Full Name Home # Work # Cell # MOBILE (UNDETERMINED) E-mail Address [Email] Ema…" at bounding box center [452, 331] width 904 height 78
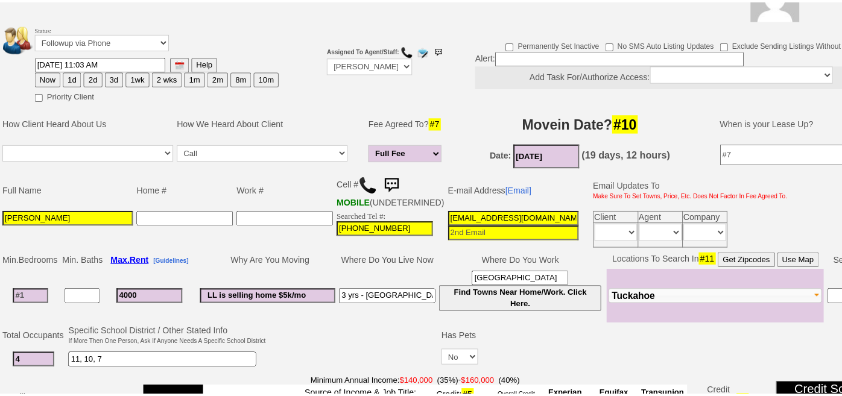
scroll to position [219, 0]
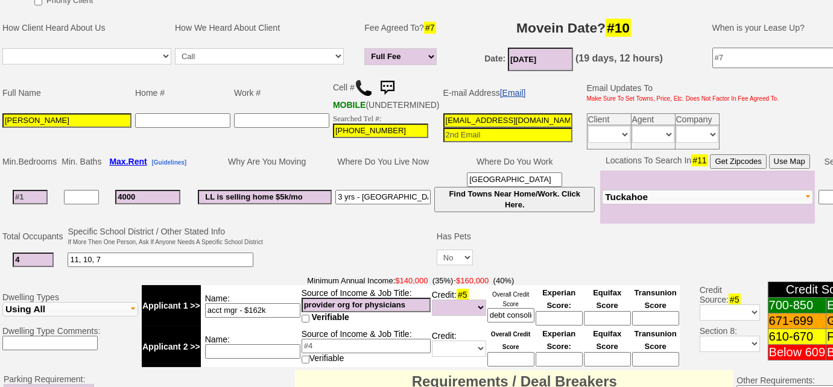
click at [502, 96] on link "[Email]" at bounding box center [513, 93] width 26 height 10
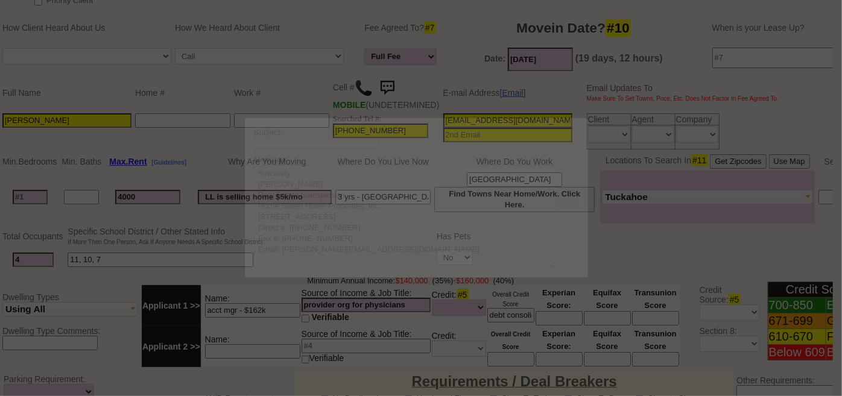
scroll to position [0, 0]
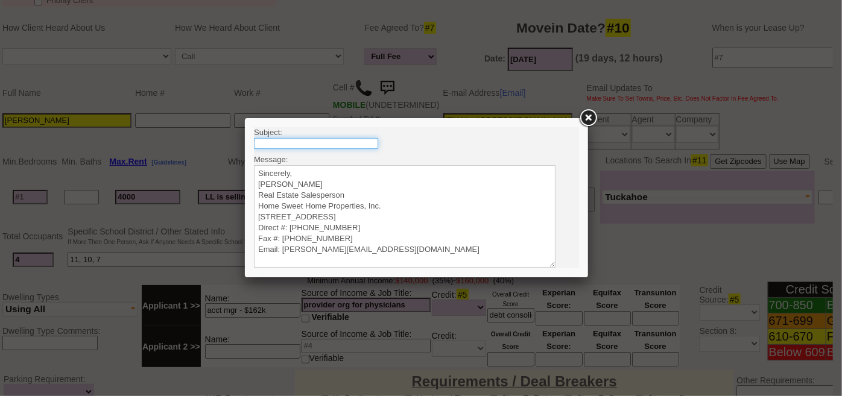
click at [315, 140] on input "text" at bounding box center [315, 142] width 124 height 11
type input "Rental Intake Form + Credit Check Authorization"
click at [310, 169] on textarea "Sincerely, Renata Staroselsky Real Estate Salesperson Home Sweet Home Propertie…" at bounding box center [403, 216] width 301 height 102
paste textarea "Good Morning Denny, It was a pleasure speaking with you! I am excited to work t…"
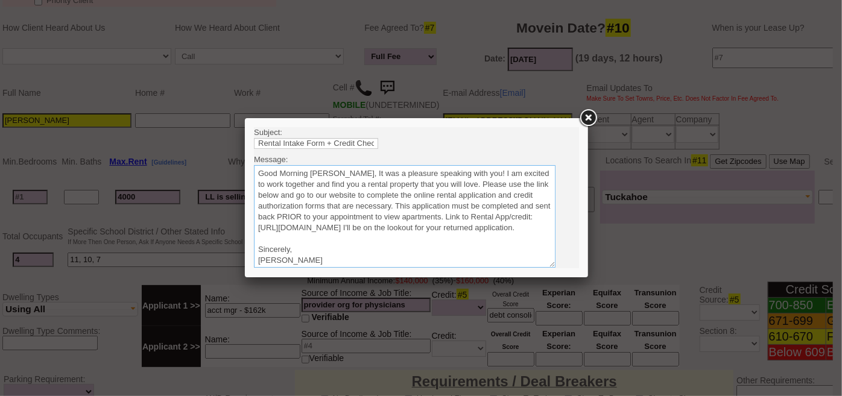
click at [336, 171] on textarea "Sincerely, Renata Staroselsky Real Estate Salesperson Home Sweet Home Propertie…" at bounding box center [403, 216] width 301 height 102
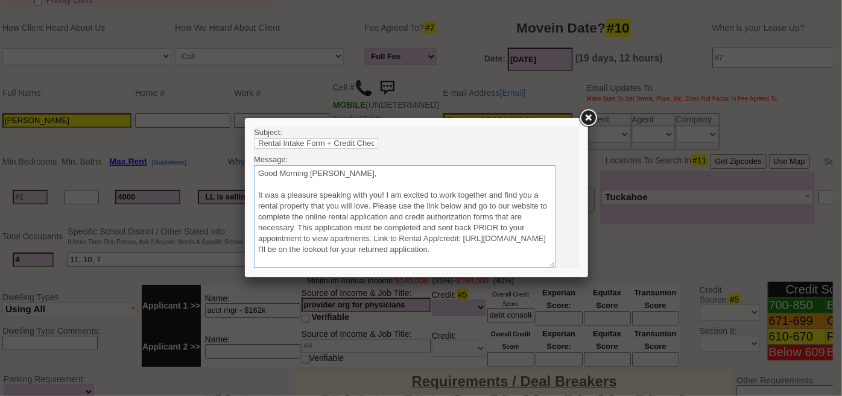
click at [373, 201] on textarea "Sincerely, Renata Staroselsky Real Estate Salesperson Home Sweet Home Propertie…" at bounding box center [403, 216] width 301 height 102
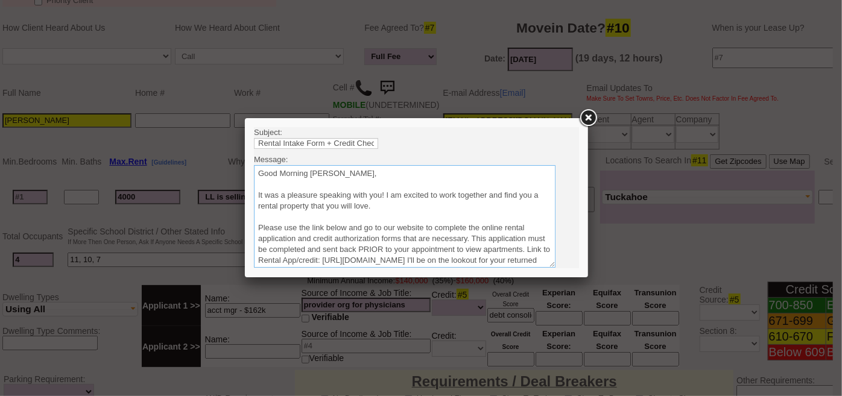
scroll to position [54, 0]
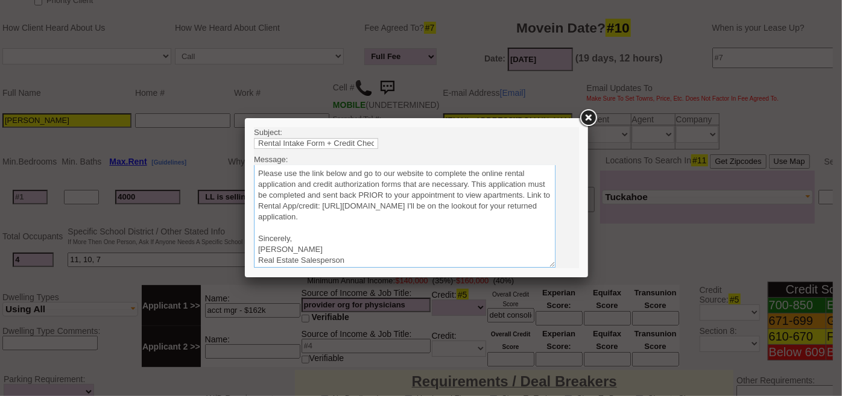
click at [515, 213] on textarea "Sincerely, Renata Staroselsky Real Estate Salesperson Home Sweet Home Propertie…" at bounding box center [403, 216] width 301 height 102
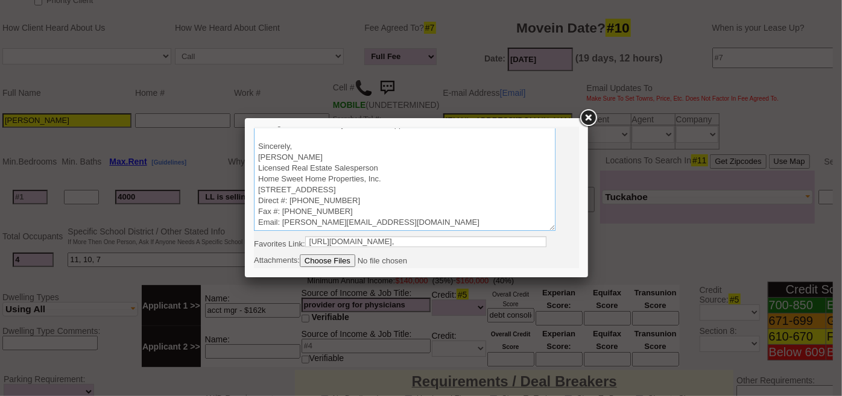
scroll to position [51, 0]
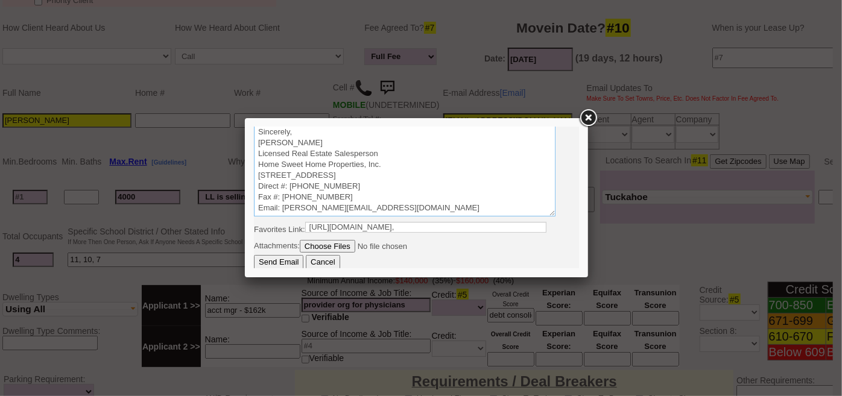
type textarea "Good Morning Denny, It was a pleasure speaking with you! I am excited to work t…"
click at [287, 259] on input "Send Email" at bounding box center [277, 261] width 49 height 14
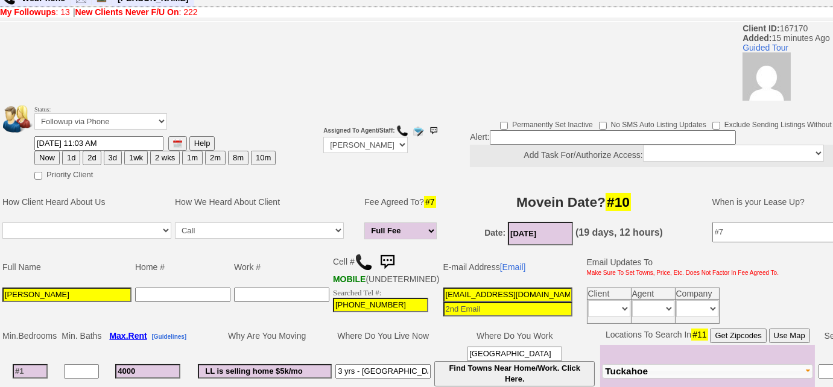
scroll to position [0, 0]
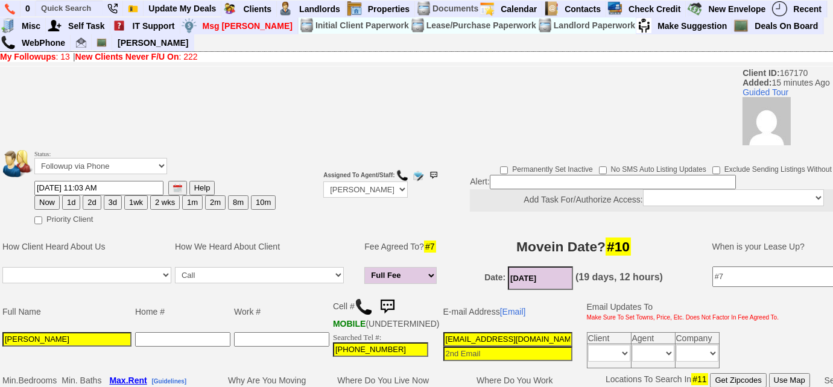
click at [109, 201] on button "3d" at bounding box center [113, 202] width 18 height 14
type input "08/15/2025 11:19 AM"
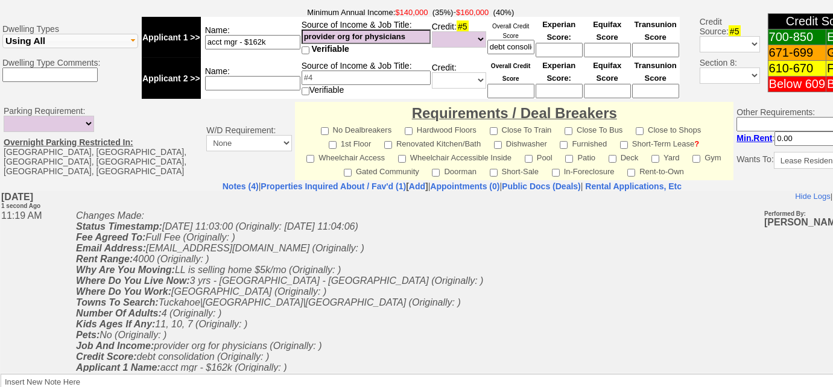
scroll to position [590, 0]
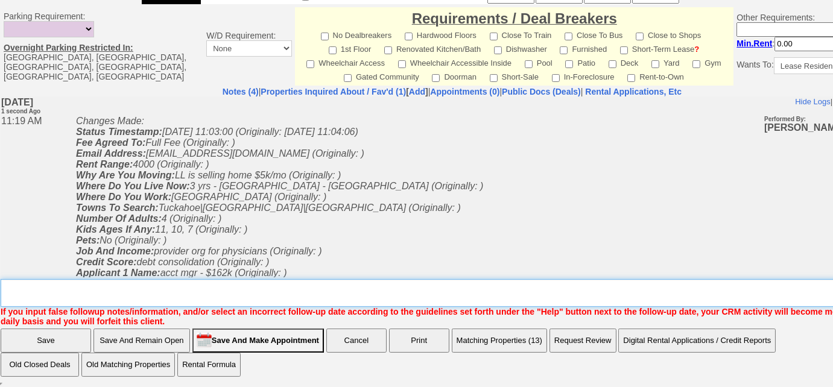
click at [154, 297] on textarea "Insert New Note Here" at bounding box center [456, 293] width 911 height 28
type textarea "wants to tour 346 columbus avenue, sent rental intake form and asked to run her…"
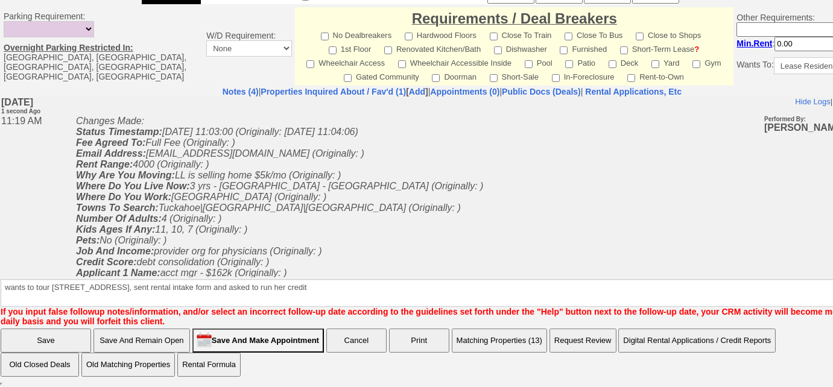
click at [52, 344] on input "Save" at bounding box center [46, 341] width 90 height 24
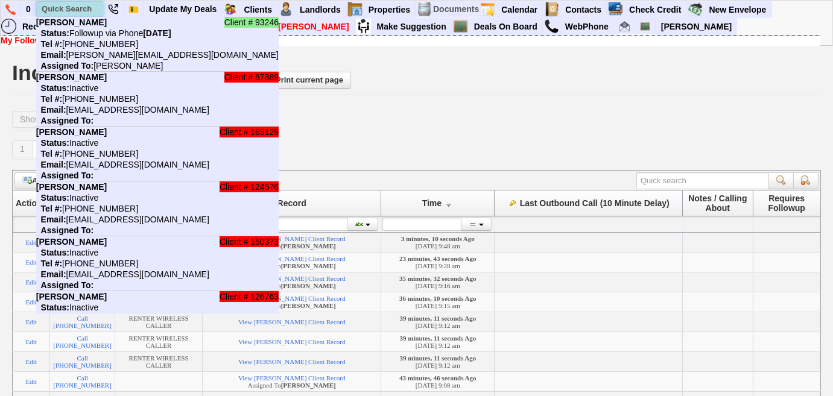
click at [86, 14] on input "text" at bounding box center [70, 8] width 66 height 15
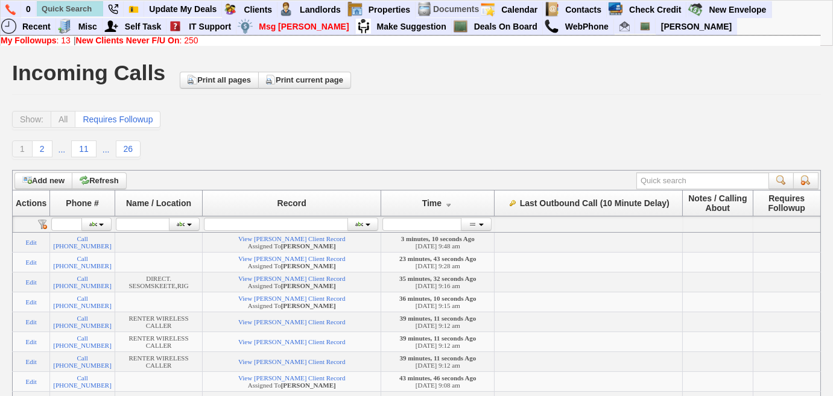
click at [251, 124] on div "Show: All Requires Followup" at bounding box center [416, 120] width 808 height 19
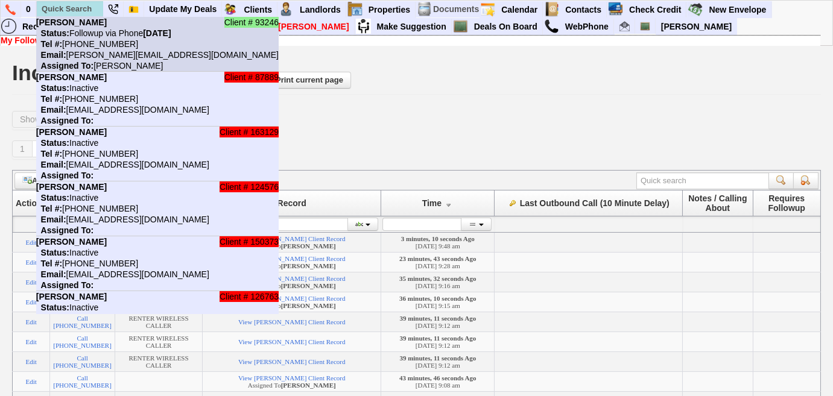
click at [75, 31] on nobr "Status: Followup via Phone [DATE]" at bounding box center [103, 33] width 135 height 10
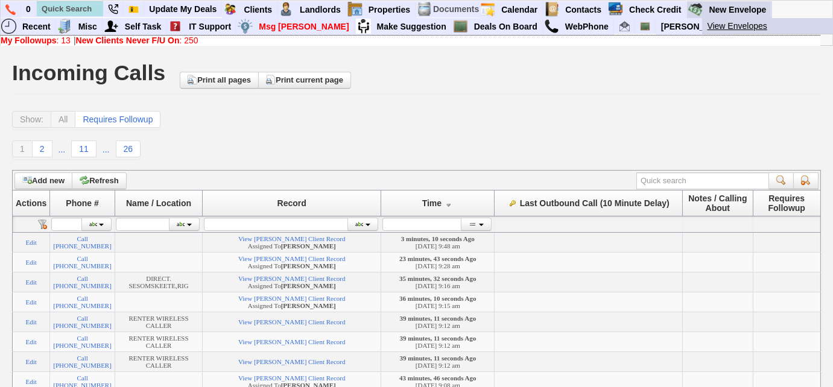
click at [718, 27] on link "View Envelopes" at bounding box center [773, 26] width 142 height 16
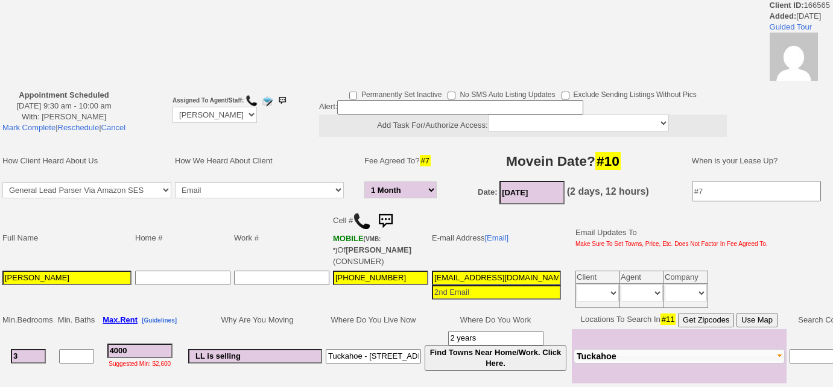
select select "1 Month"
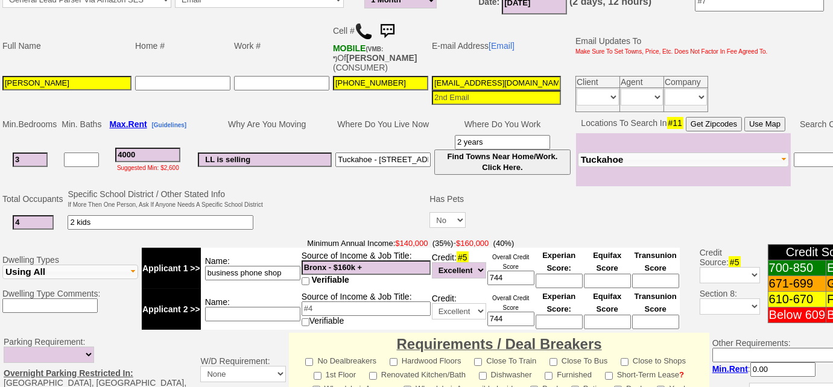
scroll to position [329, 0]
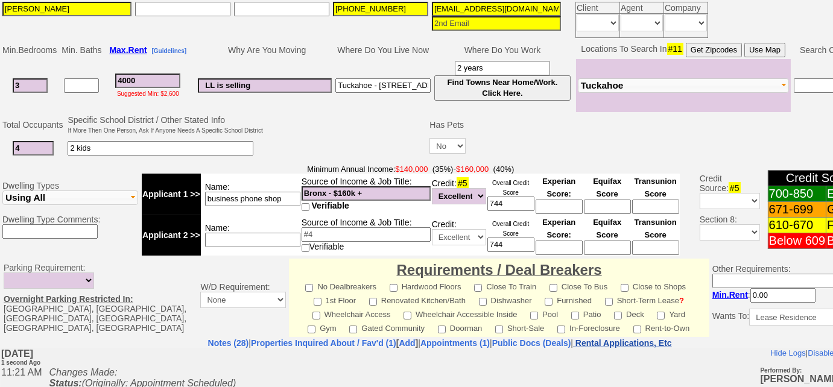
click at [672, 343] on nobr "Rental Applications, Etc" at bounding box center [623, 343] width 96 height 10
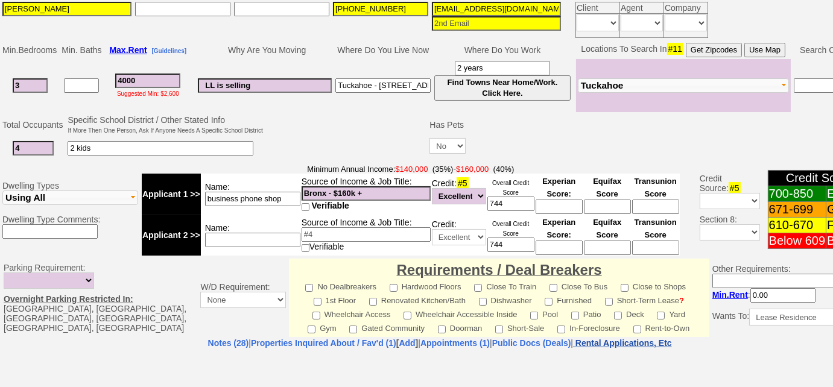
select select "100"
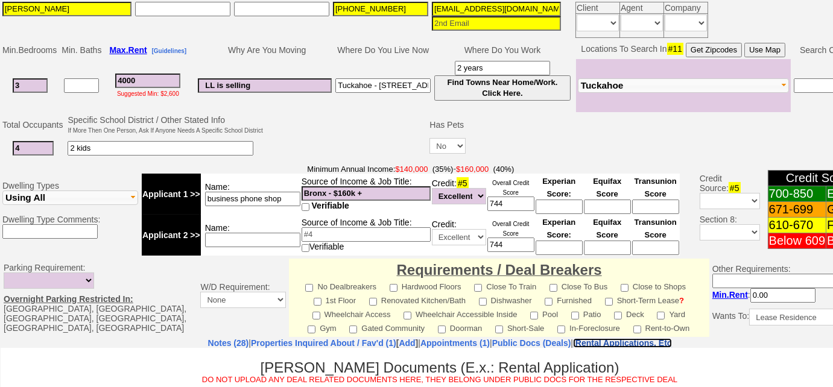
scroll to position [493, 0]
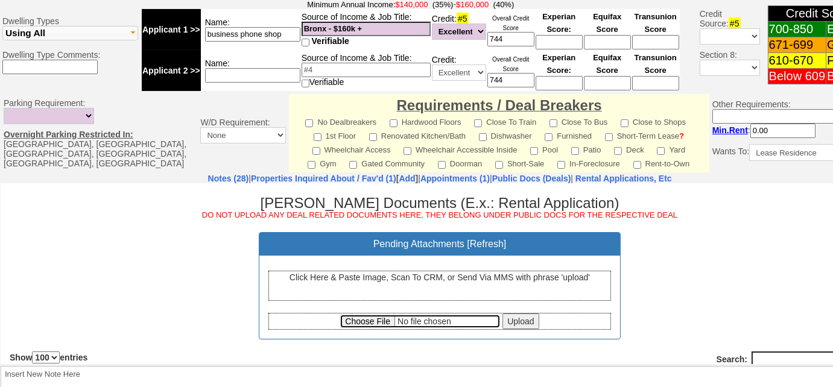
click at [371, 316] on input "file" at bounding box center [420, 320] width 160 height 13
type input "C:\fakepath\Besjana [PERSON_NAME].pdf"
click at [513, 321] on input "Upload" at bounding box center [520, 321] width 36 height 16
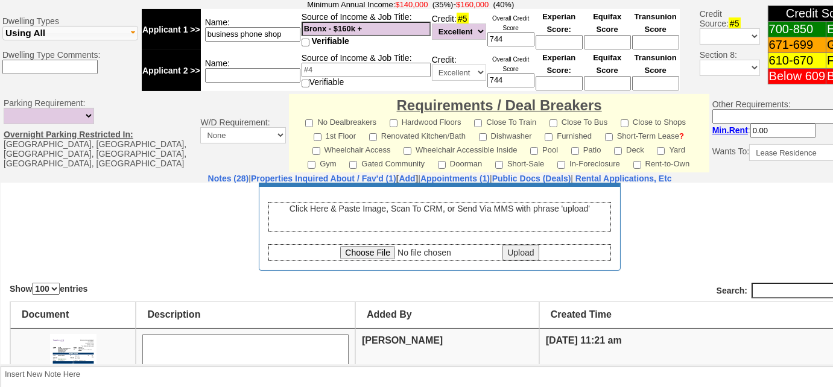
scroll to position [219, 0]
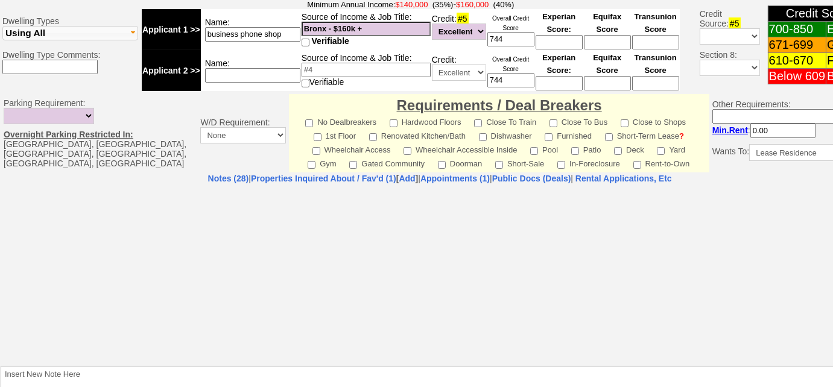
select select "100"
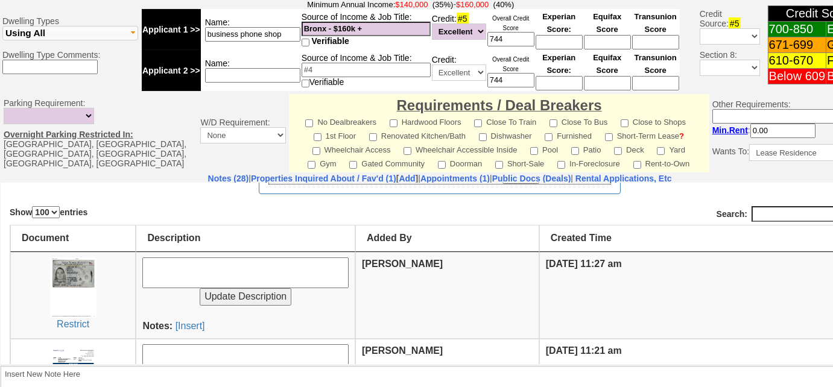
scroll to position [164, 0]
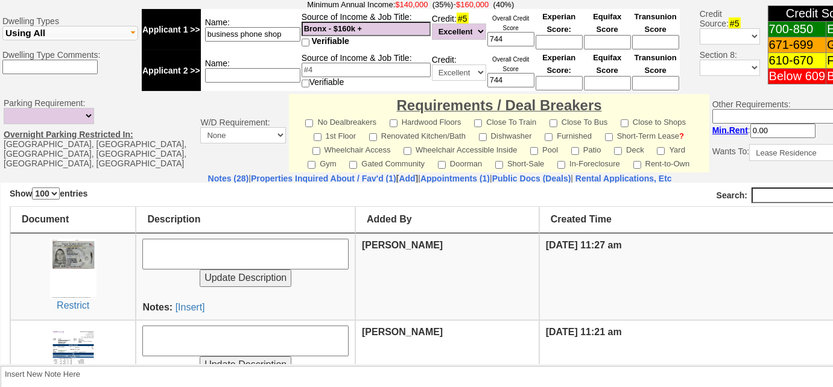
click at [185, 292] on td "Update Description Notes: [Insert]" at bounding box center [245, 276] width 219 height 87
click at [187, 306] on link "[Insert]" at bounding box center [190, 306] width 30 height 10
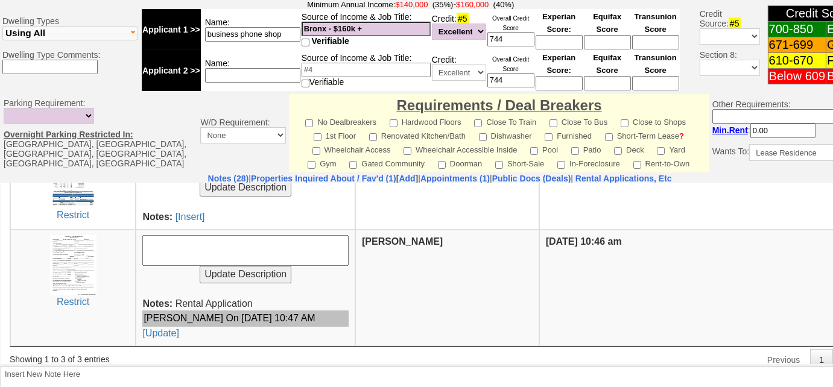
scroll to position [316, 0]
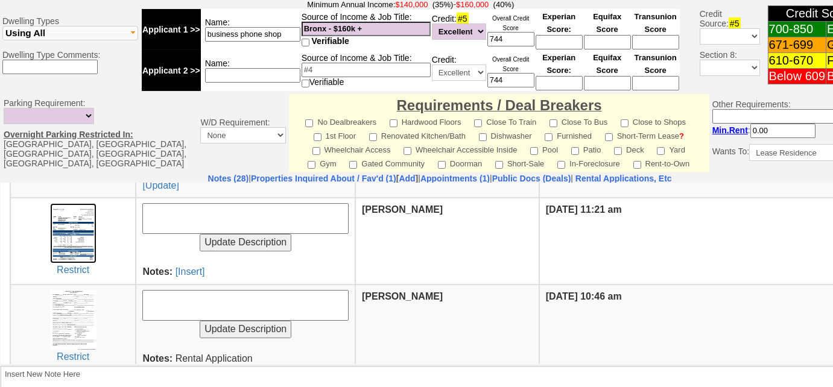
click at [80, 238] on img at bounding box center [73, 233] width 46 height 60
click at [183, 266] on link "[Insert]" at bounding box center [190, 271] width 30 height 10
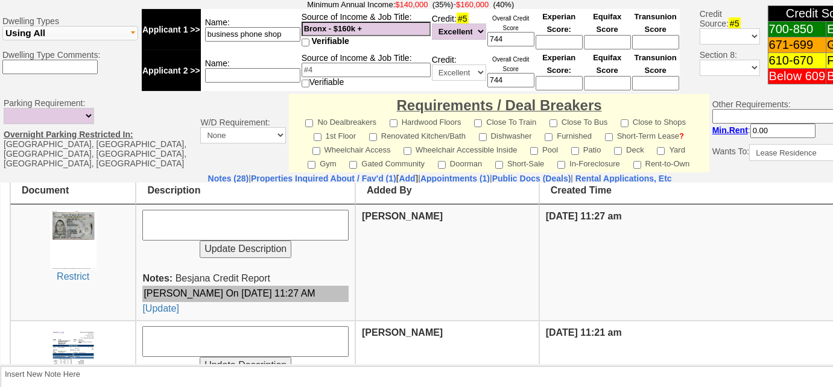
scroll to position [127, 0]
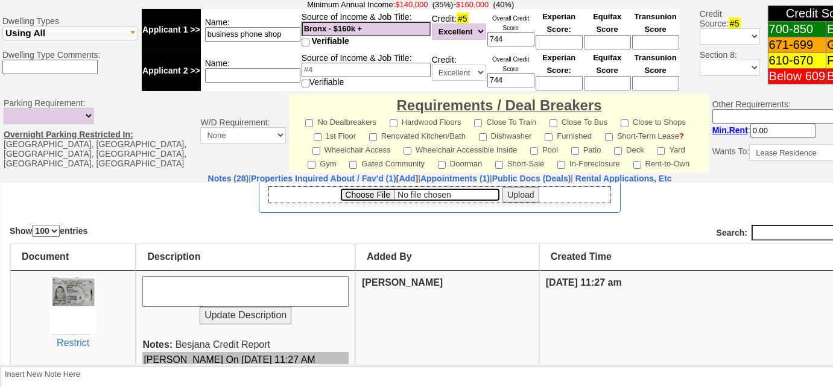
click at [368, 192] on input "file" at bounding box center [420, 194] width 160 height 13
type input "C:\fakepath\[PERSON_NAME] Credit Report.pdf"
click at [519, 194] on input "Upload" at bounding box center [520, 194] width 36 height 16
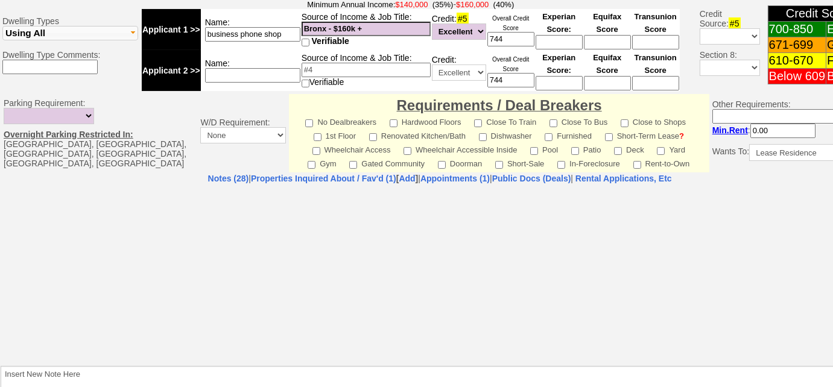
select select "100"
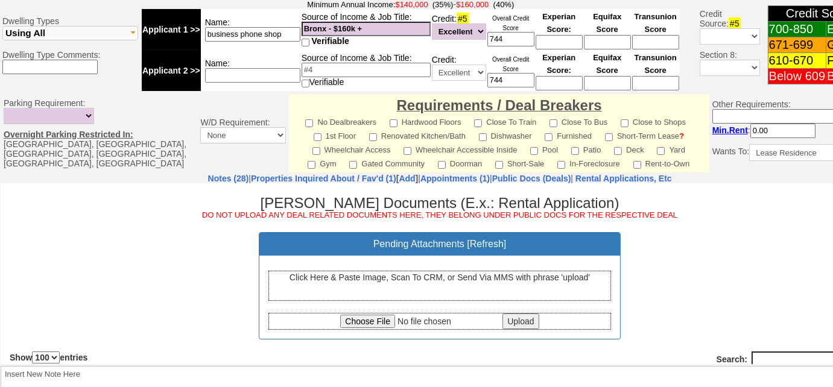
scroll to position [164, 0]
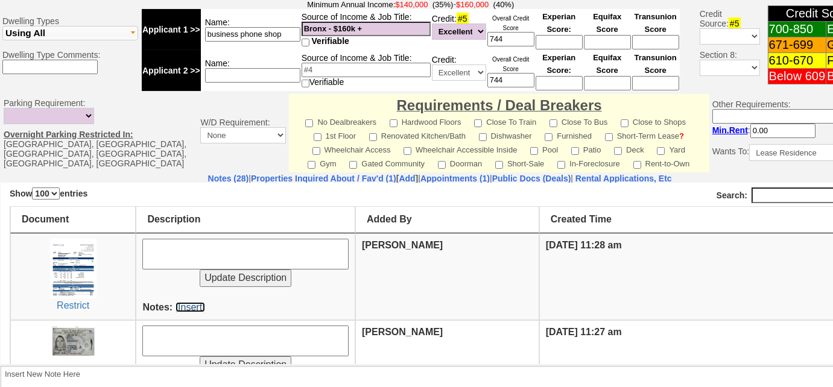
click at [189, 303] on link "[Insert]" at bounding box center [190, 306] width 30 height 10
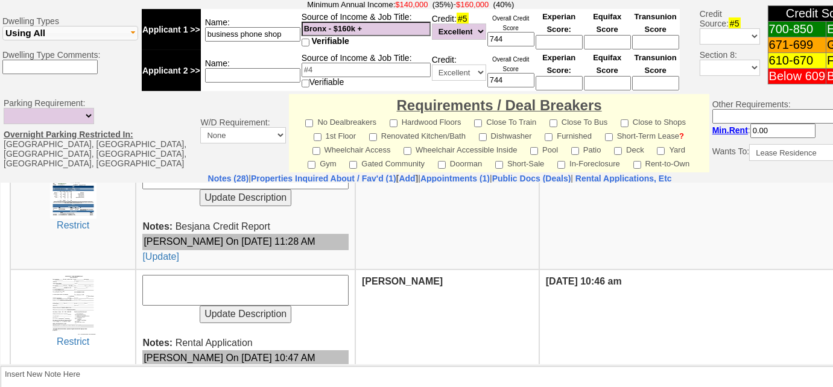
scroll to position [516, 0]
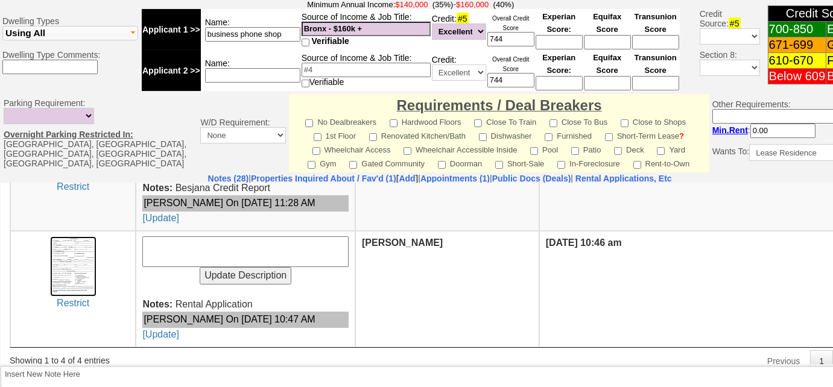
click at [72, 253] on img at bounding box center [73, 266] width 46 height 60
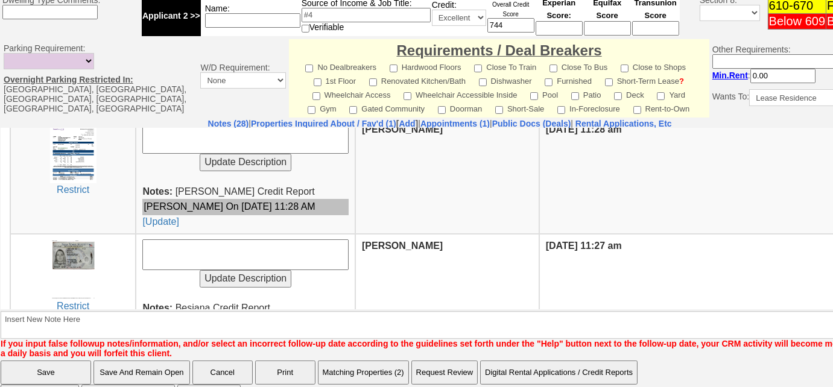
scroll to position [133, 0]
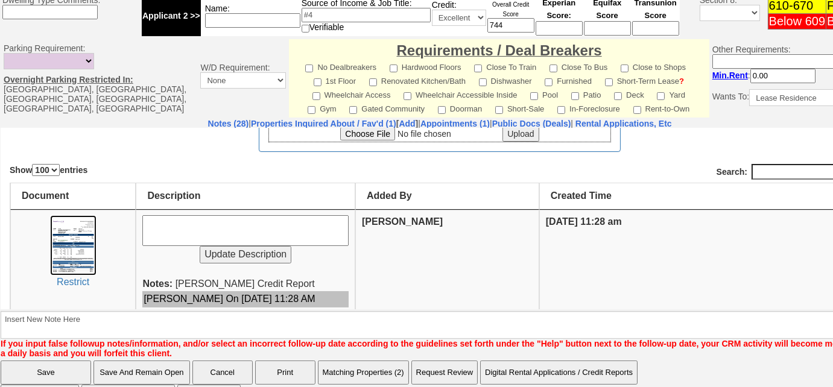
click at [91, 241] on img at bounding box center [73, 245] width 46 height 60
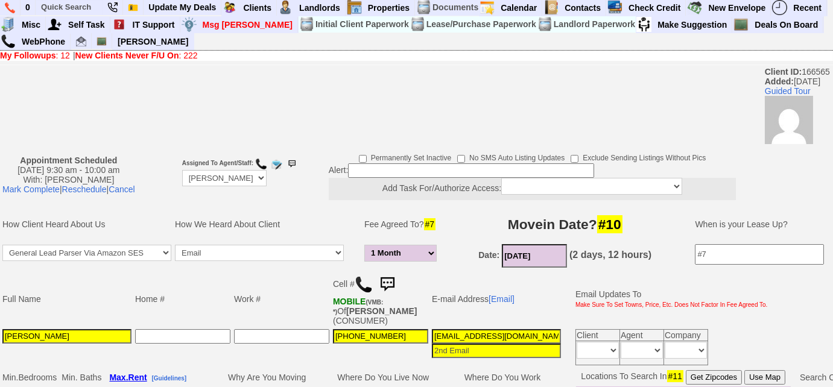
scroll to position [0, 0]
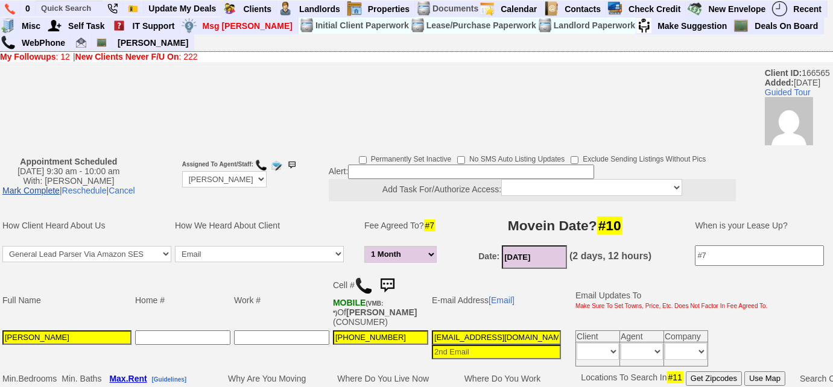
click at [48, 192] on link "Mark Complete" at bounding box center [30, 191] width 57 height 10
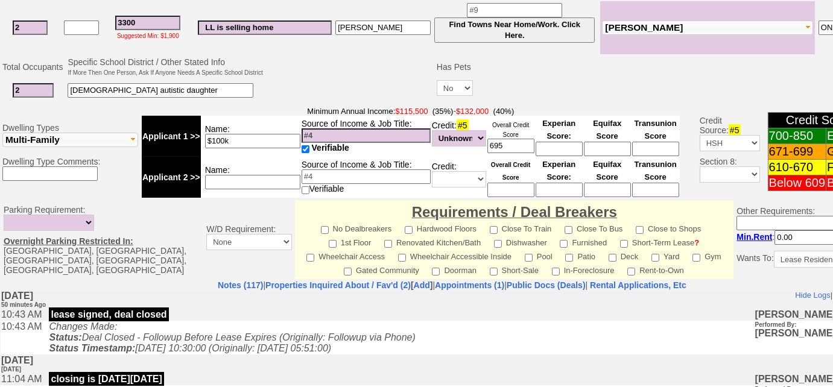
scroll to position [548, 0]
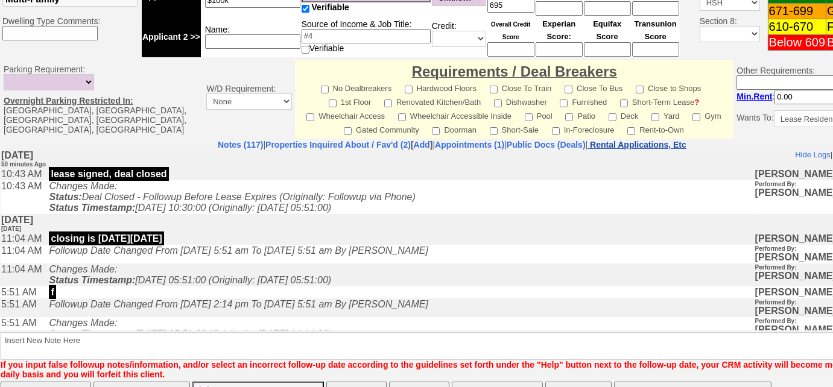
click at [649, 143] on nobr "Rental Applications, Etc" at bounding box center [638, 145] width 96 height 10
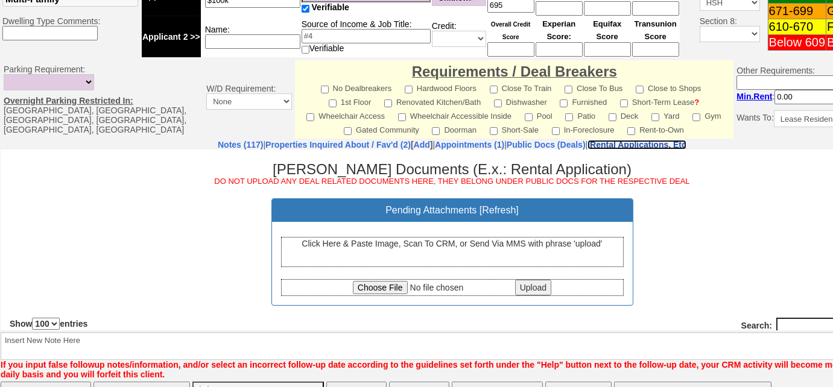
scroll to position [0, 0]
click at [455, 247] on div "Click Here & Paste Image, Scan To CRM, or Send Via MMS with phrase 'upload'" at bounding box center [452, 251] width 342 height 30
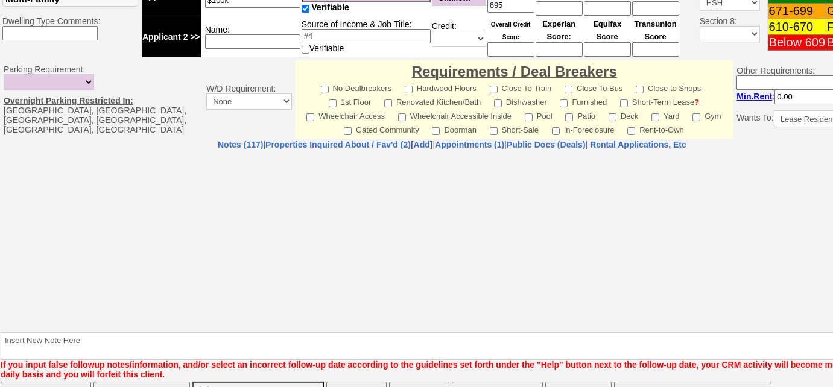
select select "100"
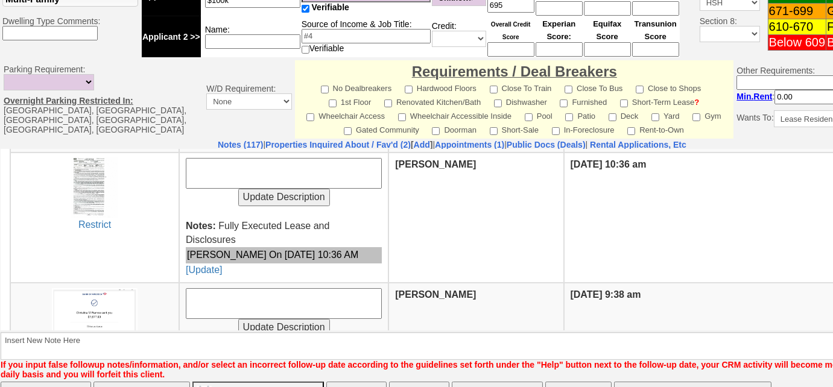
scroll to position [329, 0]
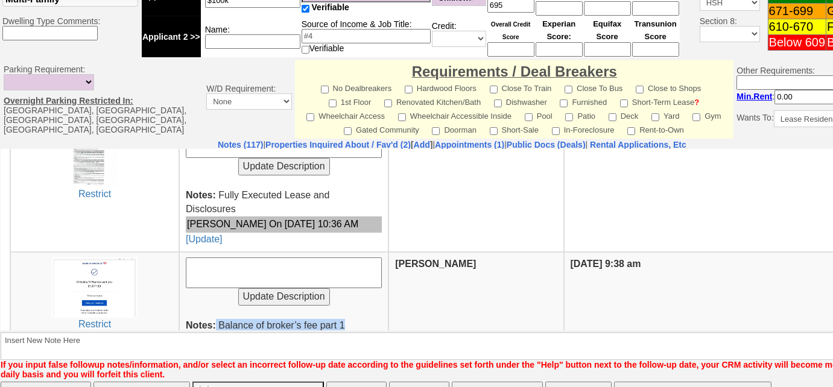
drag, startPoint x: 346, startPoint y: 319, endPoint x: 219, endPoint y: 321, distance: 127.2
click at [213, 320] on td "Update Description Notes: Balance of broker’s fee part 1 [PERSON_NAME] On [DATE…" at bounding box center [283, 309] width 209 height 116
click at [222, 321] on span "Balance of broker’s fee part 1 [PERSON_NAME] On [DATE] 09:38 AM [Update]" at bounding box center [284, 340] width 196 height 40
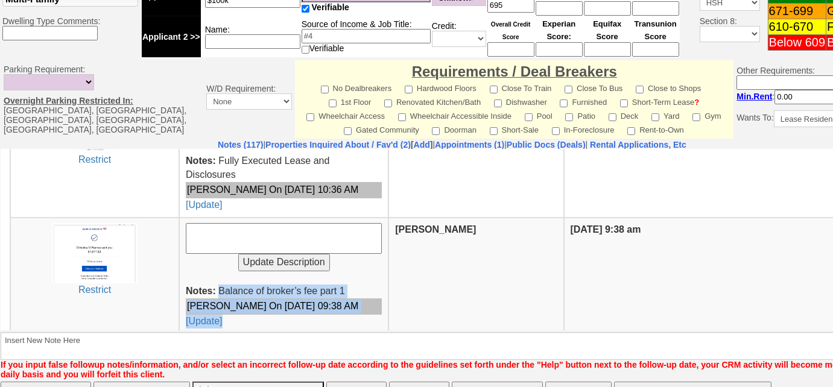
scroll to position [365, 0]
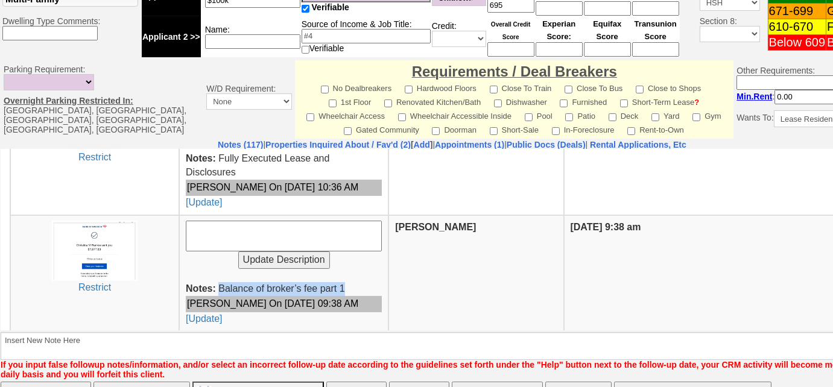
drag, startPoint x: 216, startPoint y: 321, endPoint x: 348, endPoint y: 282, distance: 137.9
click at [348, 282] on td "Update Description Notes: Balance of broker’s fee part 1 [PERSON_NAME] On [DATE…" at bounding box center [283, 273] width 209 height 116
copy span "Balance of broker’s fee part 1"
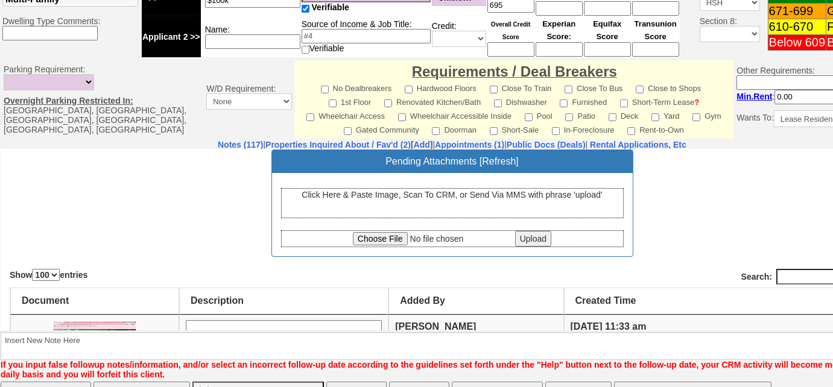
scroll to position [201, 0]
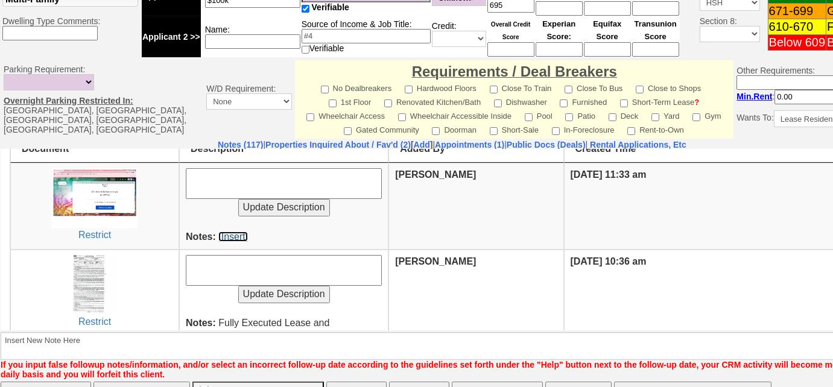
drag, startPoint x: 230, startPoint y: 229, endPoint x: 399, endPoint y: 193, distance: 173.1
click at [230, 231] on link "[Insert]" at bounding box center [233, 236] width 30 height 10
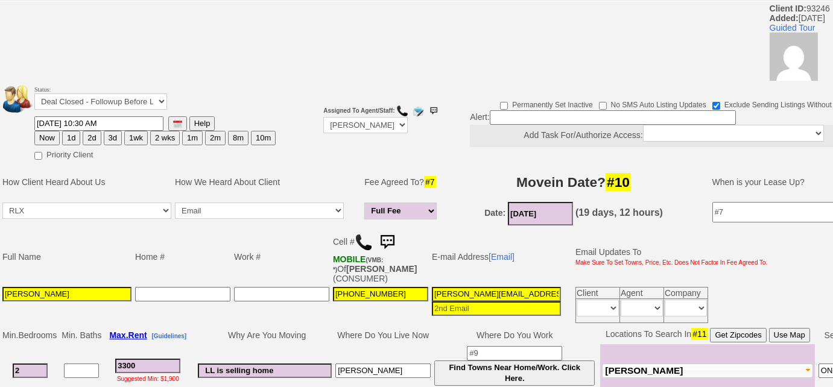
scroll to position [0, 0]
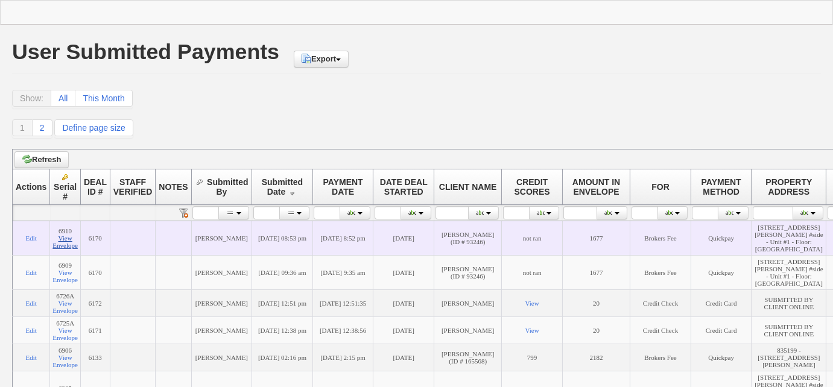
click at [56, 248] on link "View Envelope" at bounding box center [64, 242] width 25 height 14
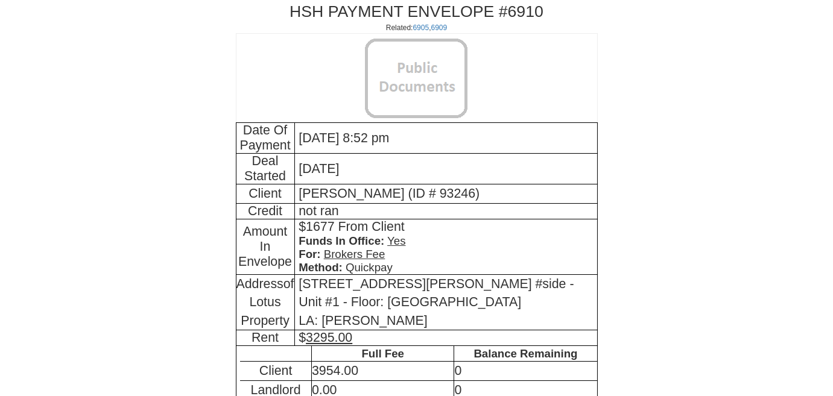
scroll to position [322, 0]
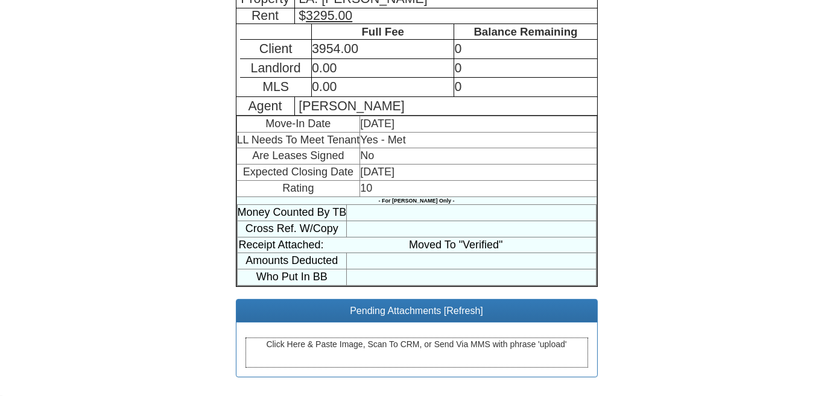
click at [370, 343] on div "Click Here & Paste Image, Scan To CRM, or Send Via MMS with phrase 'upload'" at bounding box center [416, 353] width 342 height 30
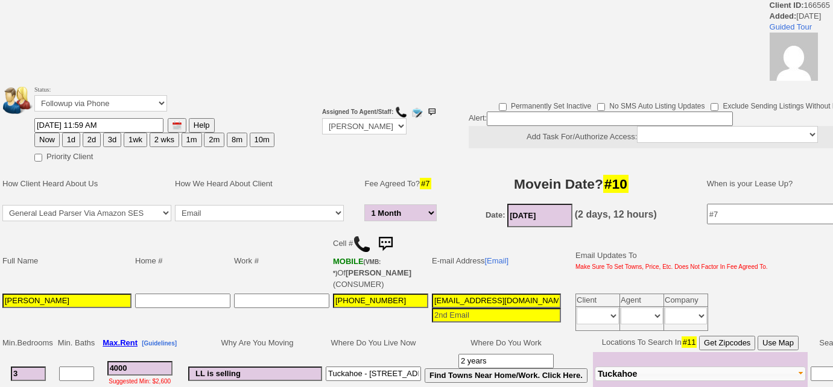
select select "1 Month"
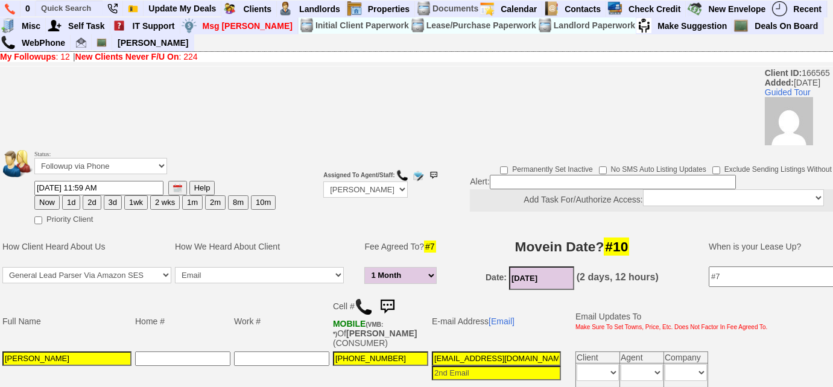
click at [113, 202] on button "3d" at bounding box center [113, 202] width 18 height 14
type input "08/15/2025 11:59 AM"
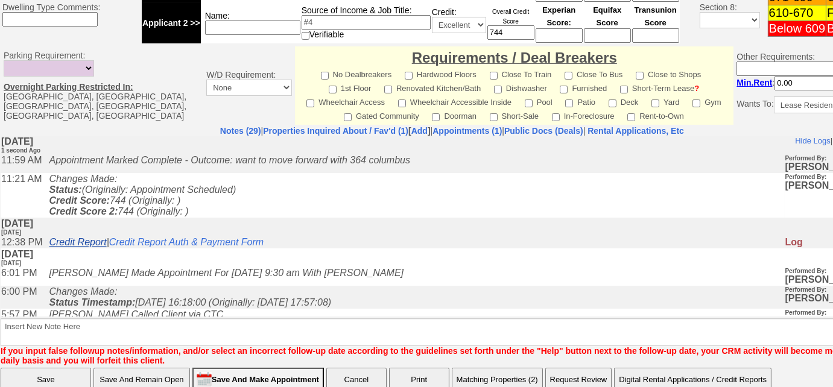
scroll to position [599, 0]
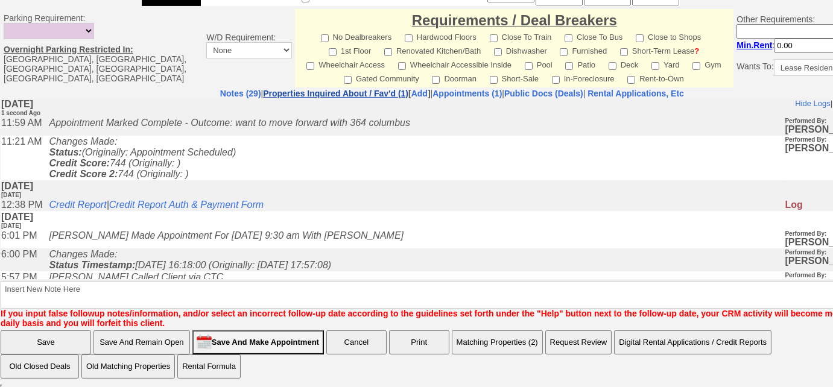
click at [335, 92] on link "Properties Inquired About / Fav'd (1)" at bounding box center [335, 94] width 145 height 10
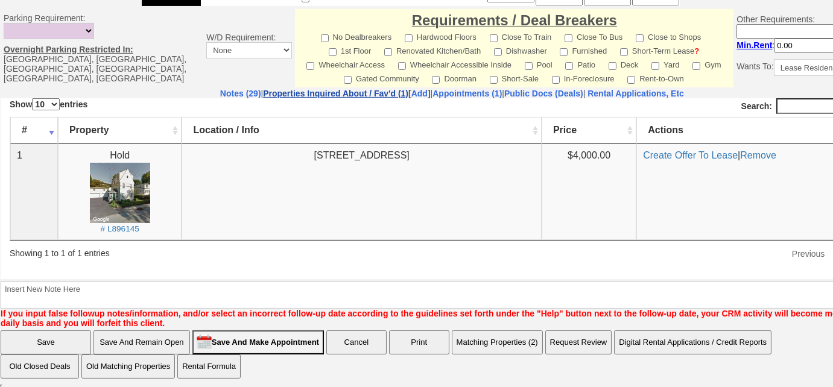
scroll to position [0, 0]
click at [220, 95] on link "Notes (29)" at bounding box center [240, 94] width 41 height 10
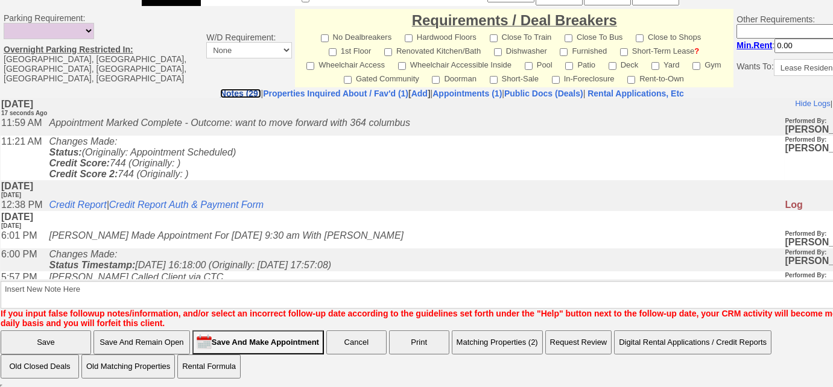
scroll to position [599, 72]
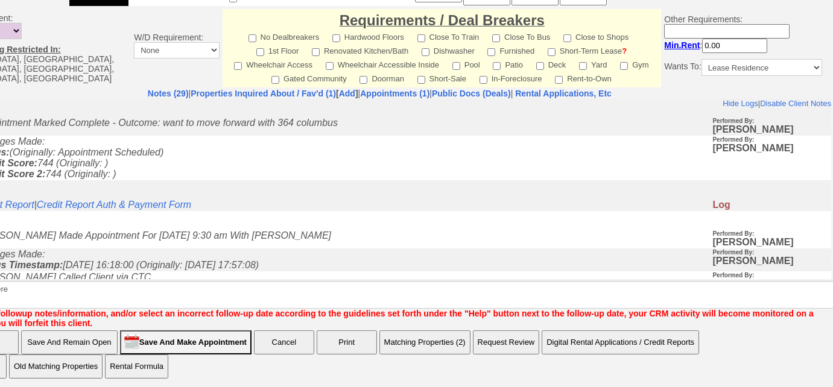
drag, startPoint x: 695, startPoint y: 372, endPoint x: 726, endPoint y: 303, distance: 76.1
click at [696, 372] on td "Save Save And Remain Open Save And Make Appointment Cancel Print Matching Prope…" at bounding box center [380, 354] width 904 height 49
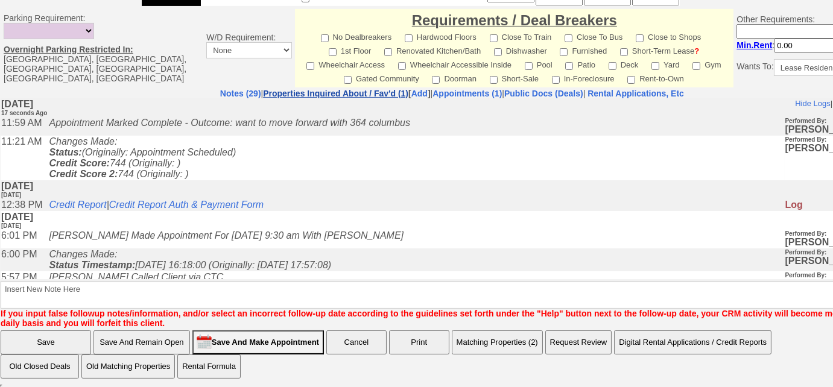
click at [341, 90] on link "Properties Inquired About / Fav'd (1)" at bounding box center [335, 94] width 145 height 10
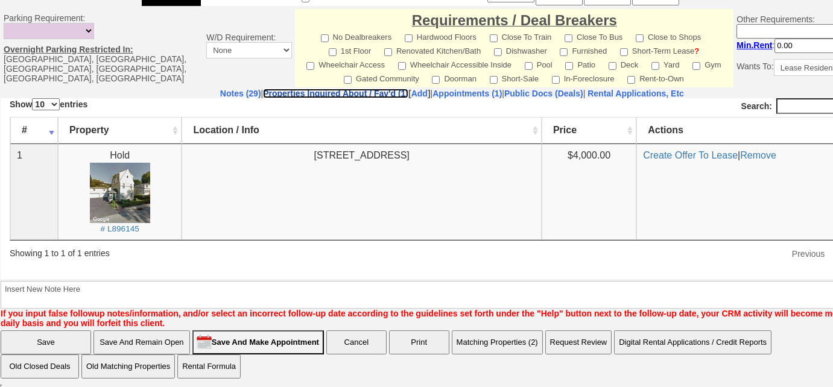
scroll to position [0, 0]
click at [220, 90] on link "Notes (29)" at bounding box center [240, 94] width 41 height 10
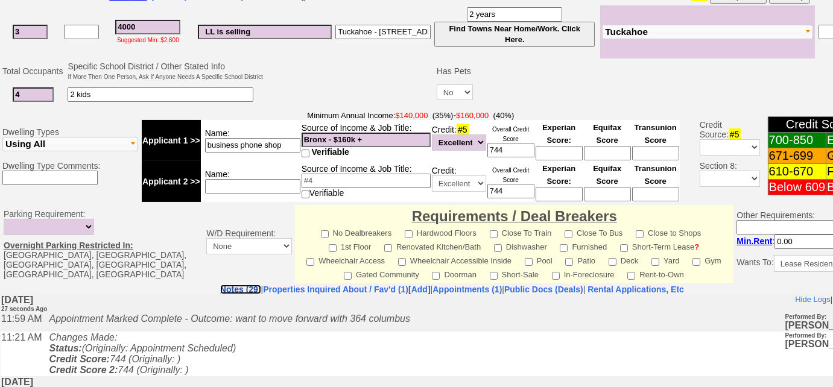
scroll to position [599, 0]
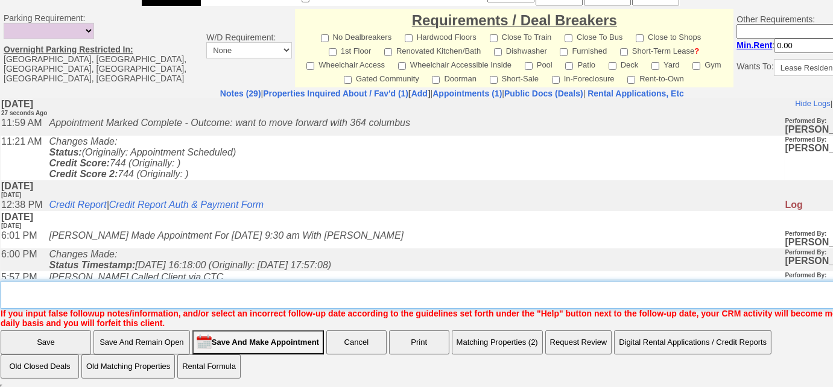
click at [116, 302] on textarea "Insert New Note Here" at bounding box center [456, 295] width 911 height 28
type textarea "submitted paperwork to rick"
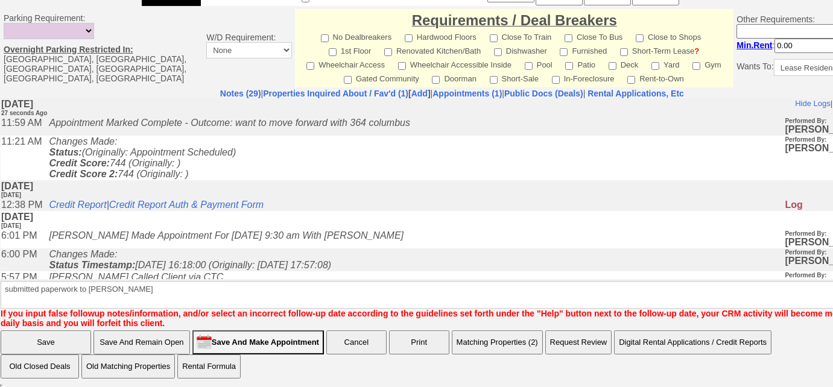
scroll to position [539, 0]
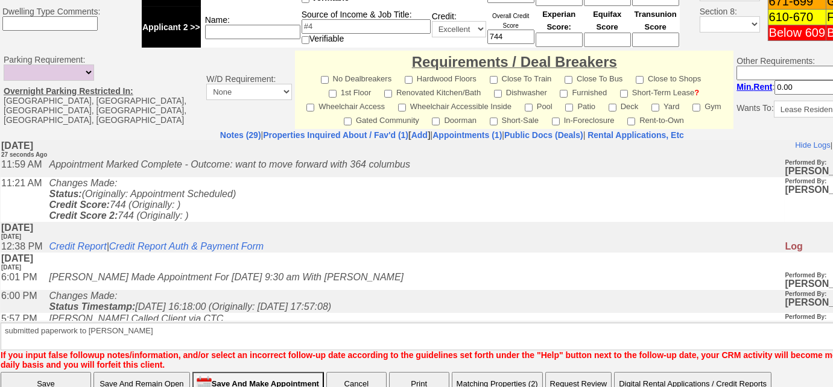
click at [86, 372] on input "Save" at bounding box center [46, 384] width 90 height 24
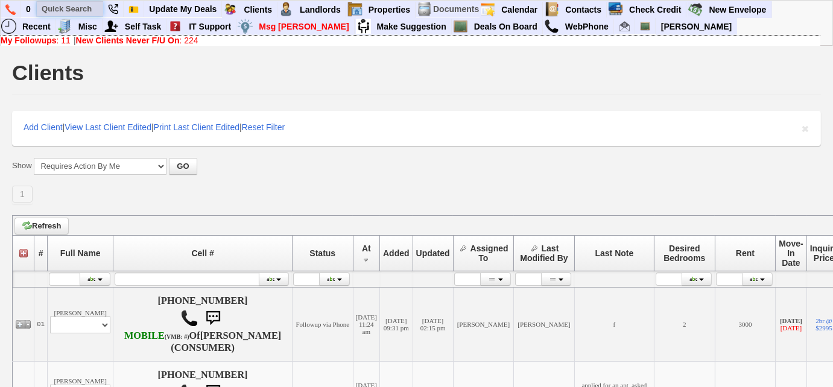
click at [94, 4] on input "text" at bounding box center [70, 8] width 66 height 15
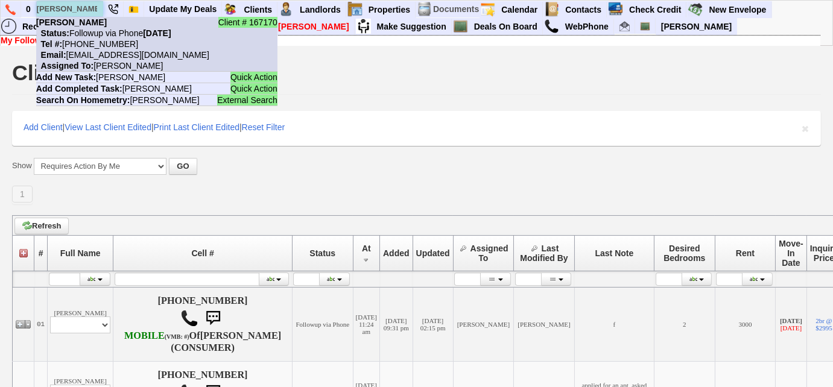
type input "[PERSON_NAME]"
click at [104, 33] on nobr "Status: Followup via Phone [DATE]" at bounding box center [103, 33] width 135 height 10
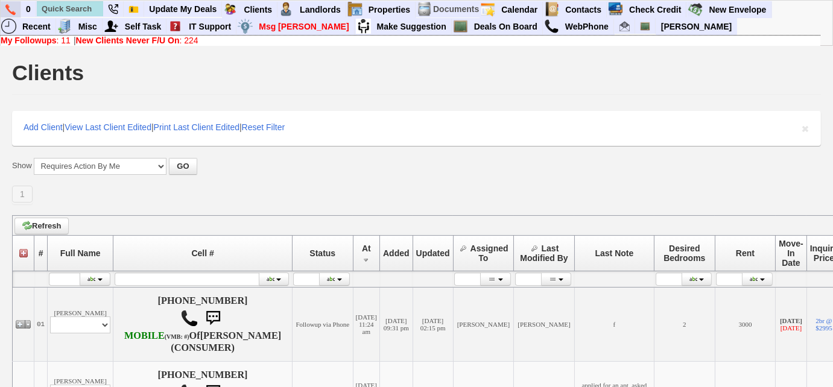
click at [8, 8] on img at bounding box center [10, 9] width 10 height 11
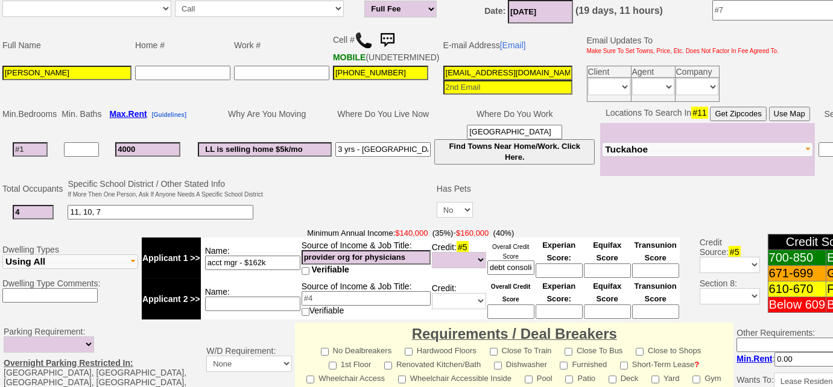
scroll to position [541, 0]
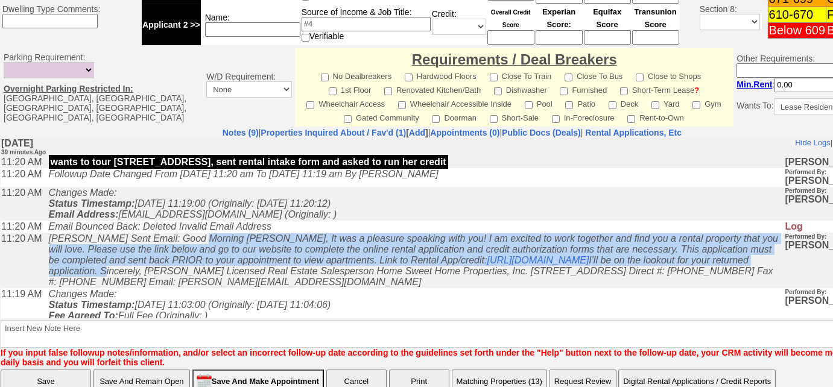
drag, startPoint x: 193, startPoint y: 242, endPoint x: 582, endPoint y: 273, distance: 390.7
click at [582, 273] on icon "[PERSON_NAME] Sent Email: Good Morning [PERSON_NAME], It was a pleasure speakin…" at bounding box center [413, 260] width 729 height 54
copy icon "Good Morning [PERSON_NAME], It was a pleasure speaking with you! I am excited t…"
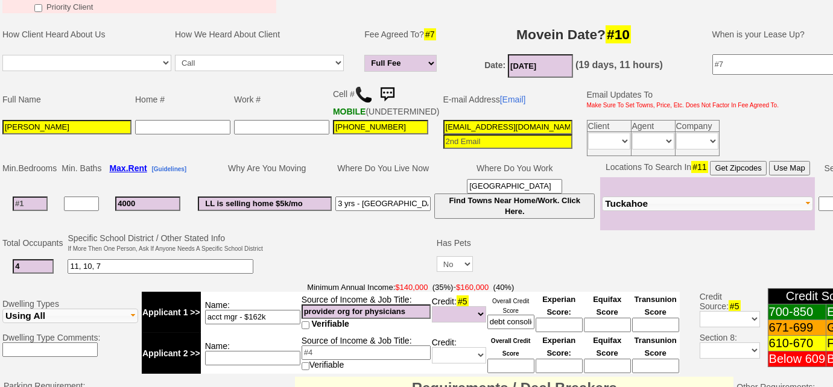
click at [443, 134] on input "[EMAIL_ADDRESS][DOMAIN_NAME]" at bounding box center [507, 127] width 129 height 14
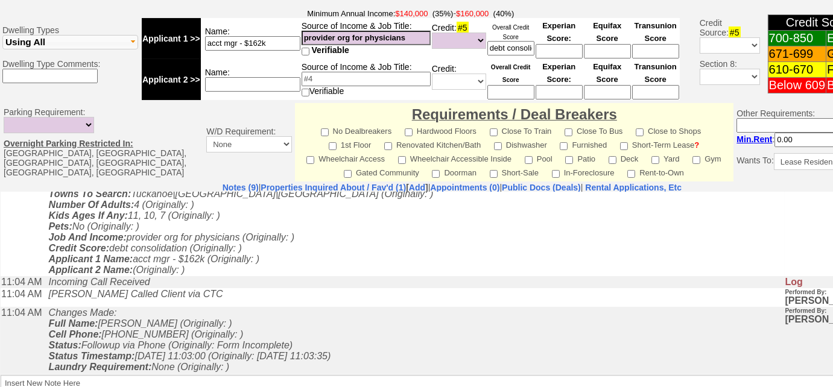
scroll to position [590, 0]
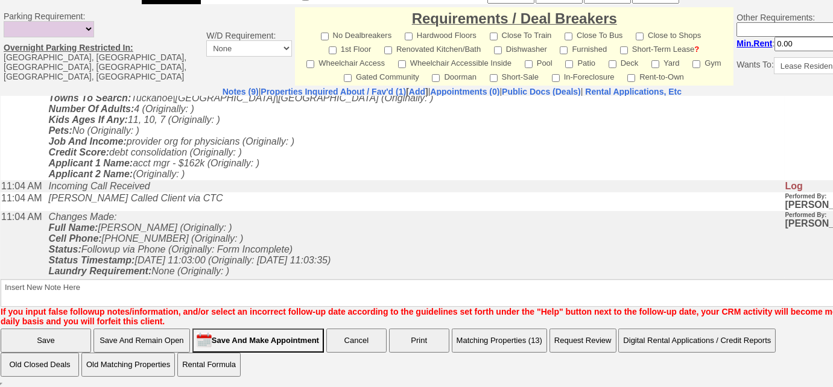
type input "[EMAIL_ADDRESS][DOMAIN_NAME]"
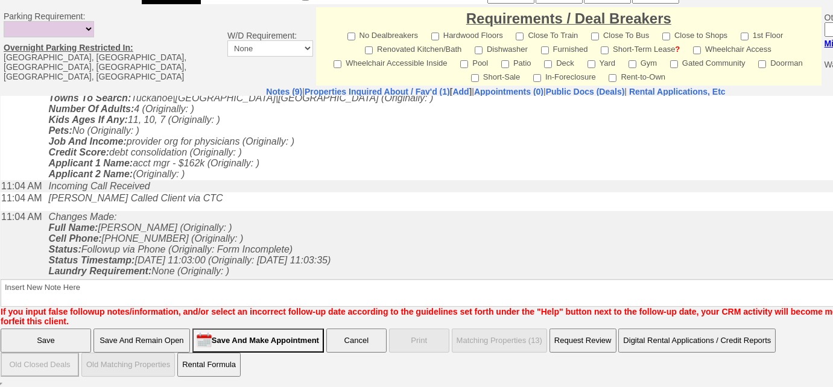
scroll to position [529, 0]
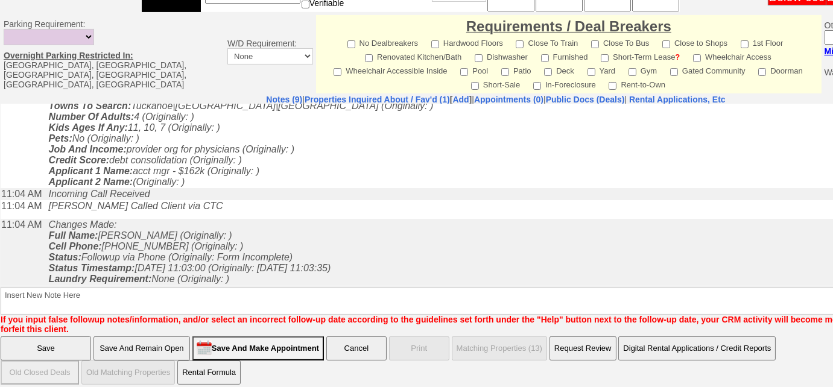
drag, startPoint x: 165, startPoint y: 341, endPoint x: 236, endPoint y: 166, distance: 188.5
click at [165, 341] on input "Save And Remain Open" at bounding box center [141, 349] width 96 height 24
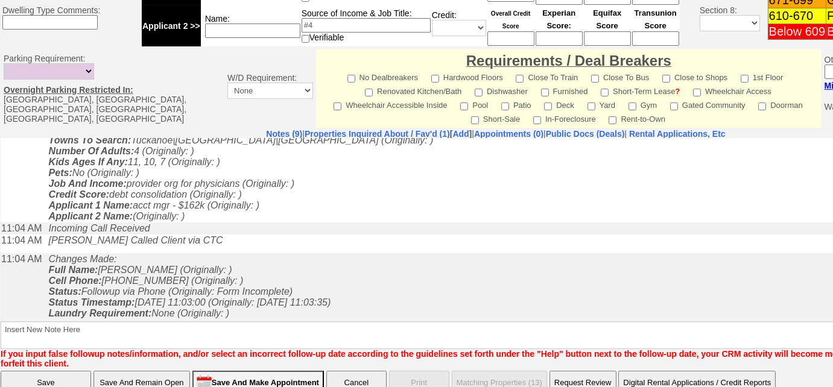
scroll to position [259, 0]
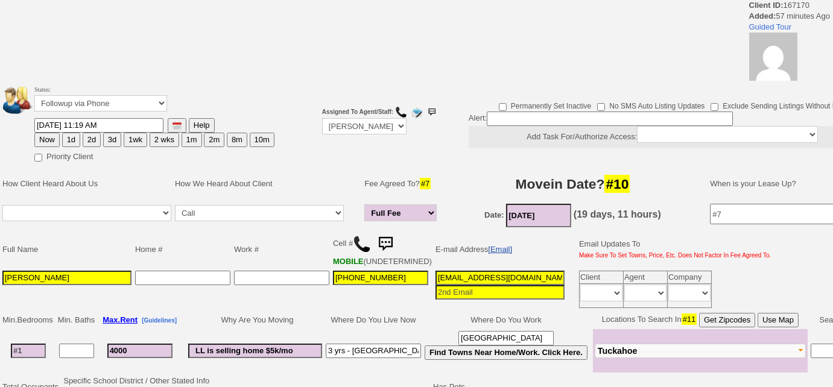
click at [497, 250] on link "[Email]" at bounding box center [500, 249] width 24 height 9
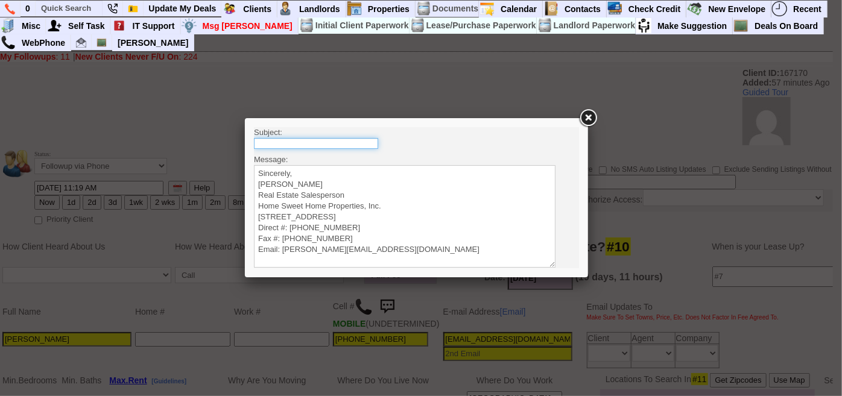
click at [326, 141] on input "text" at bounding box center [315, 142] width 124 height 11
click at [344, 145] on input "Rental Intake Form" at bounding box center [315, 142] width 124 height 11
type input "Rental Intake Form + Credit Check Authorization"
click at [271, 168] on textarea "Sincerely, [PERSON_NAME] Real Estate Salesperson Home Sweet Home Properties, In…" at bounding box center [403, 216] width 301 height 102
paste textarea "Good Morning Denny, It was a pleasure speaking with you! I am excited to work t…"
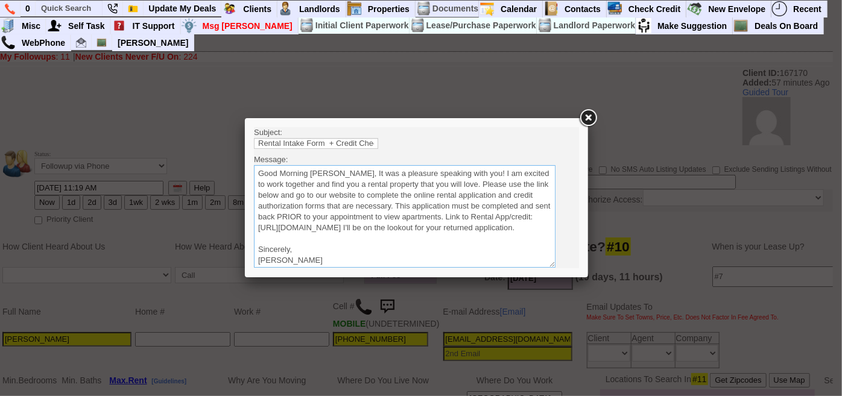
click at [336, 168] on textarea "Sincerely, Renata Staroselsky Real Estate Salesperson Home Sweet Home Propertie…" at bounding box center [403, 216] width 301 height 102
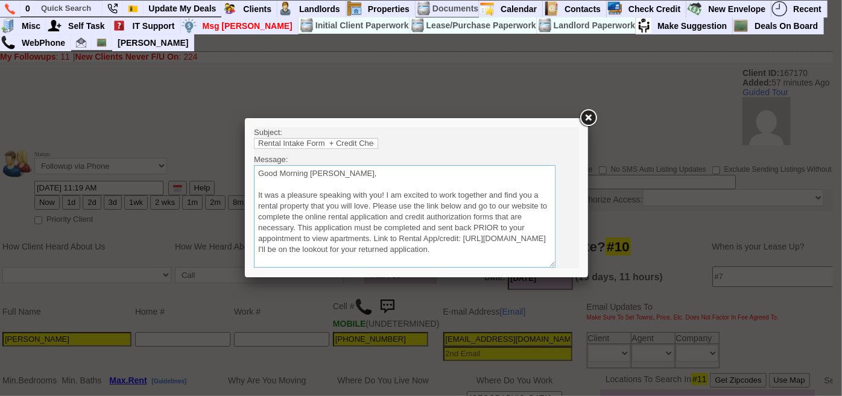
click at [372, 206] on textarea "Sincerely, Renata Staroselsky Real Estate Salesperson Home Sweet Home Propertie…" at bounding box center [403, 216] width 301 height 102
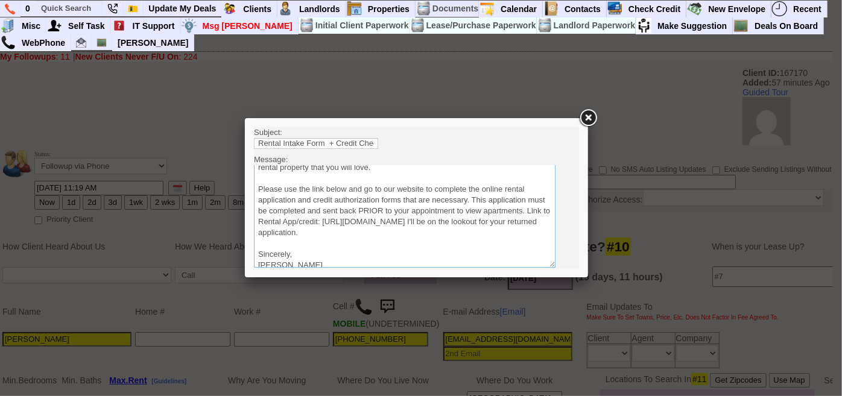
scroll to position [54, 0]
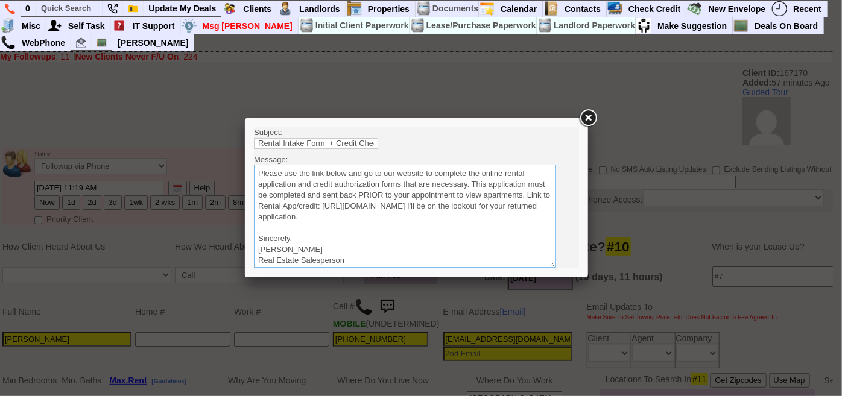
click at [514, 215] on textarea "Sincerely, Renata Staroselsky Real Estate Salesperson Home Sweet Home Propertie…" at bounding box center [403, 216] width 301 height 102
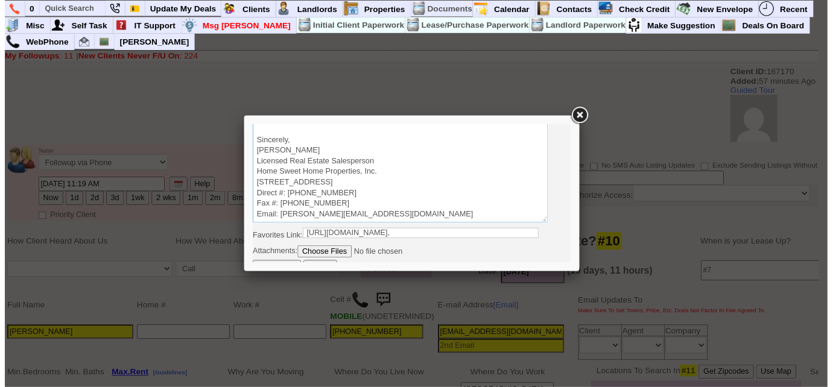
scroll to position [51, 0]
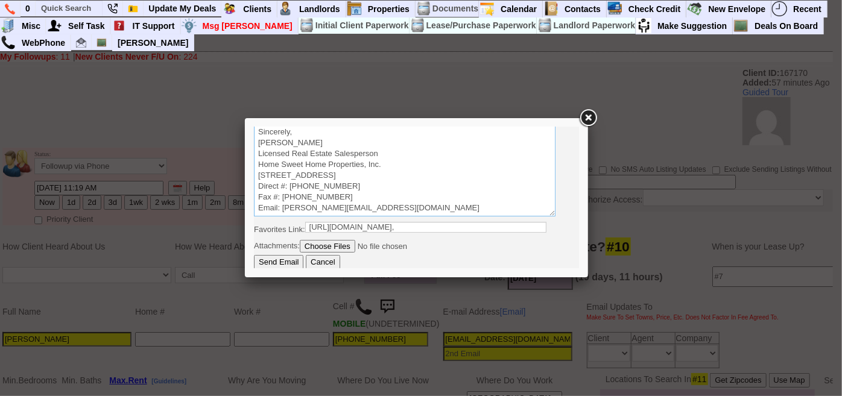
type textarea "Good Morning Denny, It was a pleasure speaking with you! I am excited to work t…"
click at [264, 262] on input "Send Email" at bounding box center [277, 261] width 49 height 14
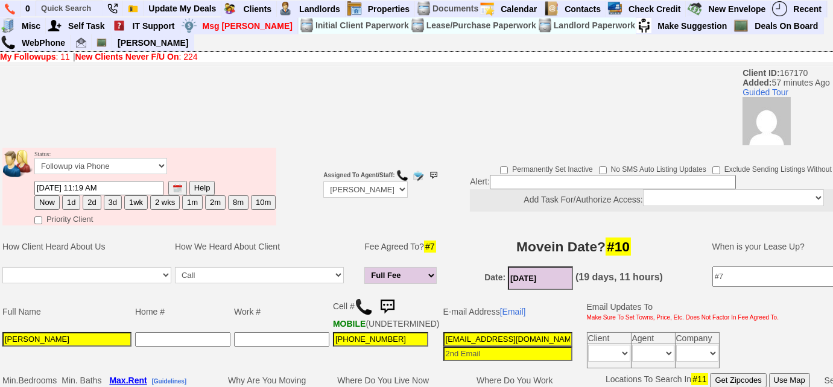
click at [106, 203] on button "3d" at bounding box center [113, 202] width 18 height 14
type input "[DATE] 12:01 PM"
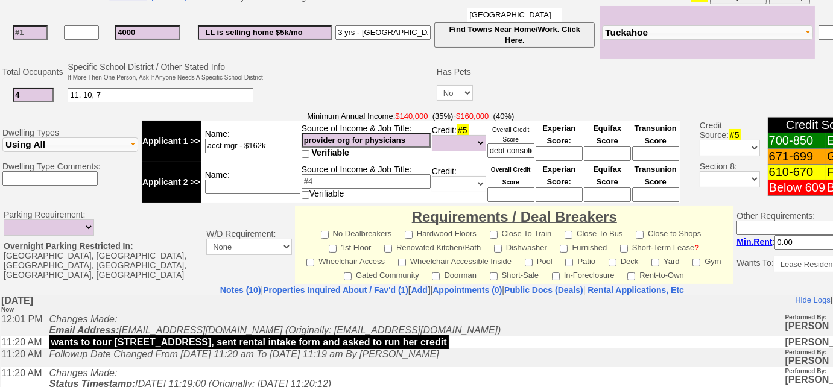
scroll to position [590, 0]
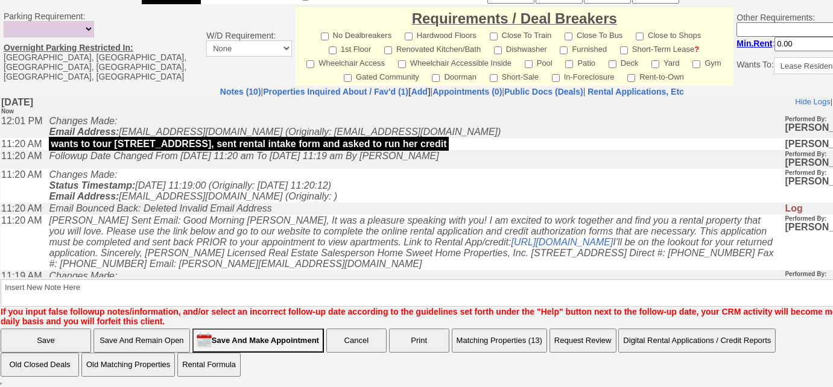
click at [172, 342] on input "Save And Remain Open" at bounding box center [141, 341] width 96 height 24
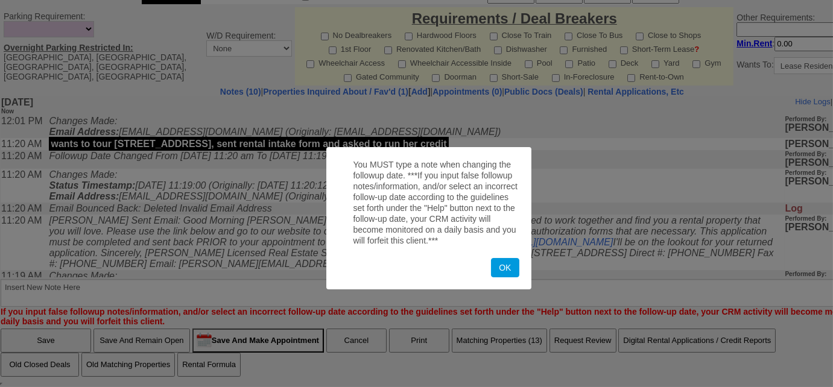
click at [490, 263] on div "OK" at bounding box center [428, 267] width 181 height 19
click at [506, 271] on button "OK" at bounding box center [505, 267] width 28 height 19
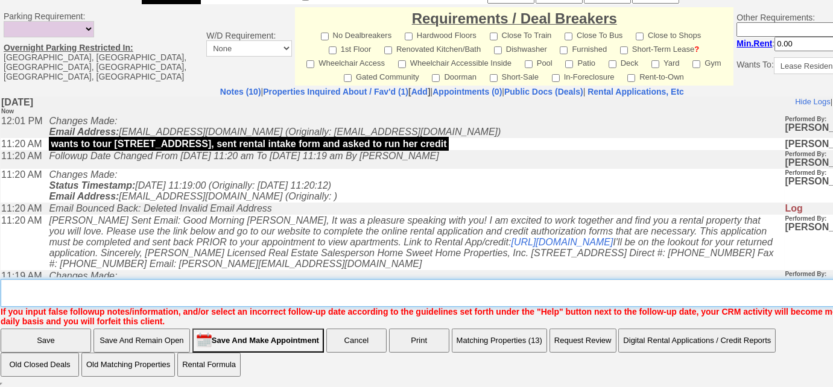
click at [336, 301] on textarea "Insert New Note Here" at bounding box center [456, 293] width 911 height 28
type textarea "f"
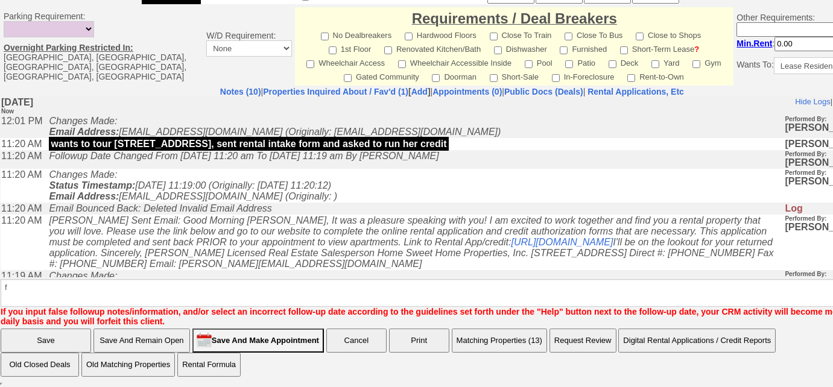
click at [151, 345] on input "Save And Remain Open" at bounding box center [141, 341] width 96 height 24
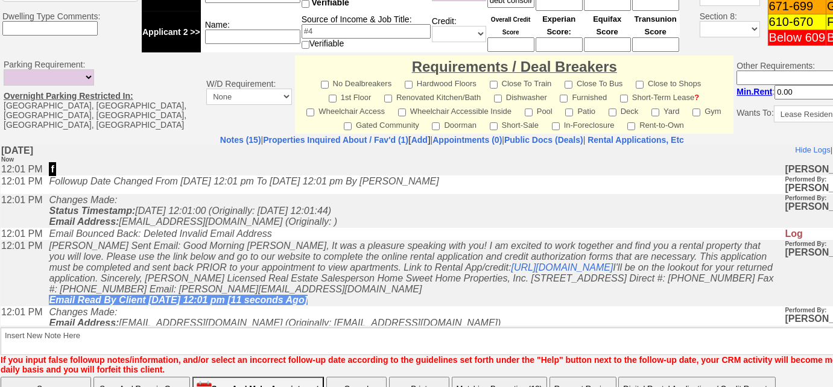
scroll to position [259, 0]
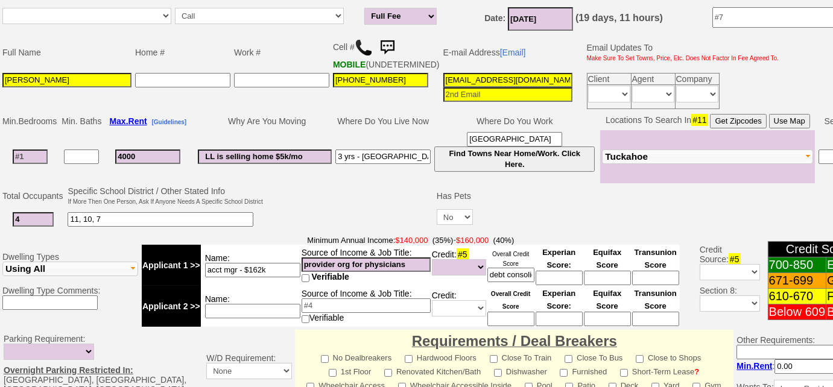
click at [521, 87] on input "[EMAIL_ADDRESS][DOMAIN_NAME]" at bounding box center [507, 80] width 129 height 14
click at [479, 86] on input "[EMAIL_ADDRESS][DOMAIN_NAME]" at bounding box center [507, 80] width 129 height 14
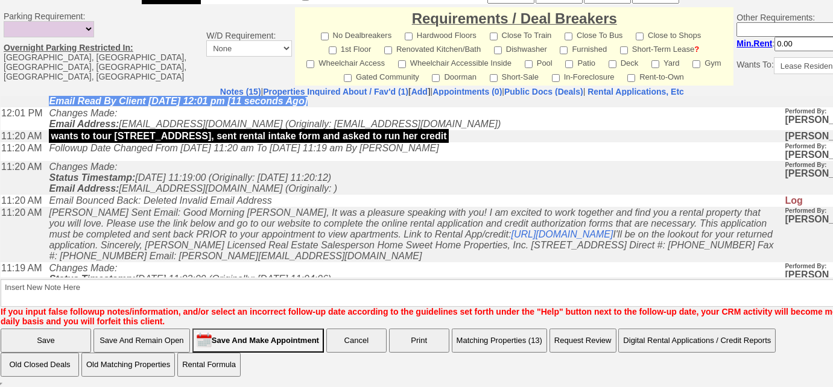
scroll to position [329, 0]
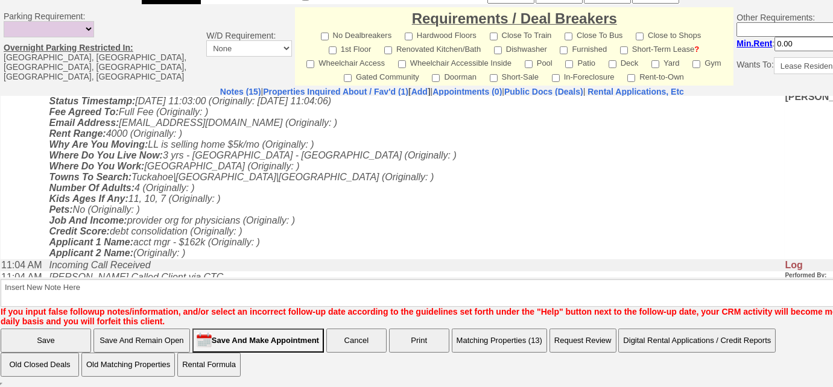
type input "[EMAIL_ADDRESS][DOMAIN_NAME]"
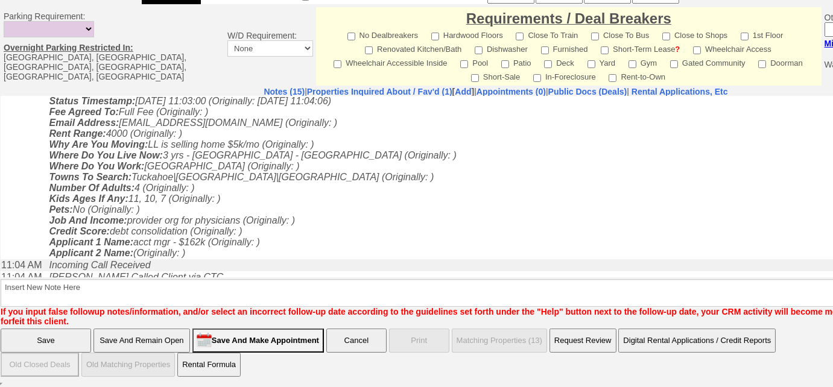
scroll to position [529, 0]
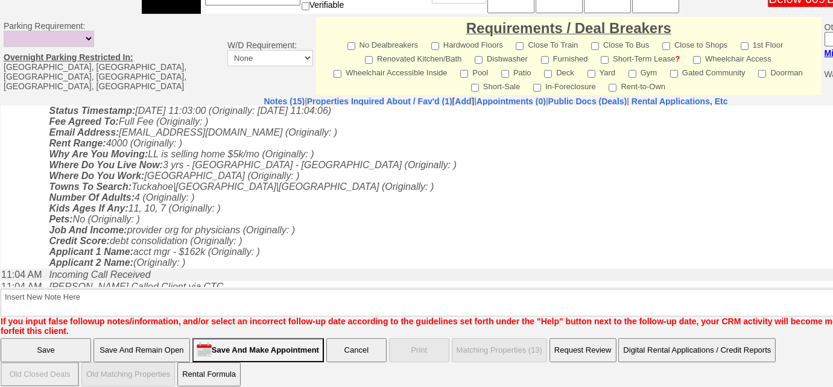
click at [180, 345] on input "Save And Remain Open" at bounding box center [141, 350] width 96 height 24
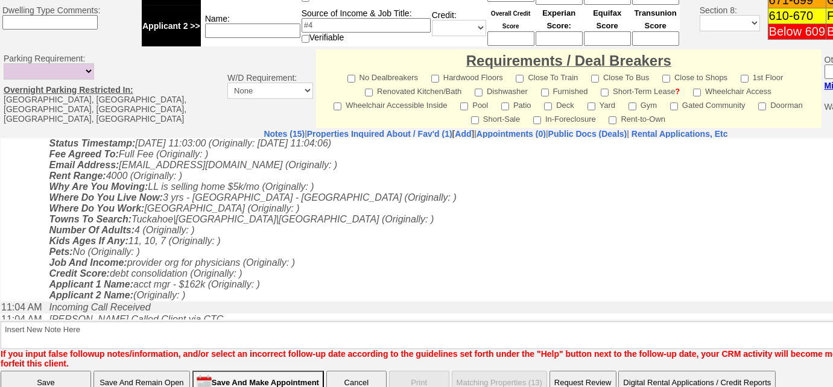
scroll to position [318, 0]
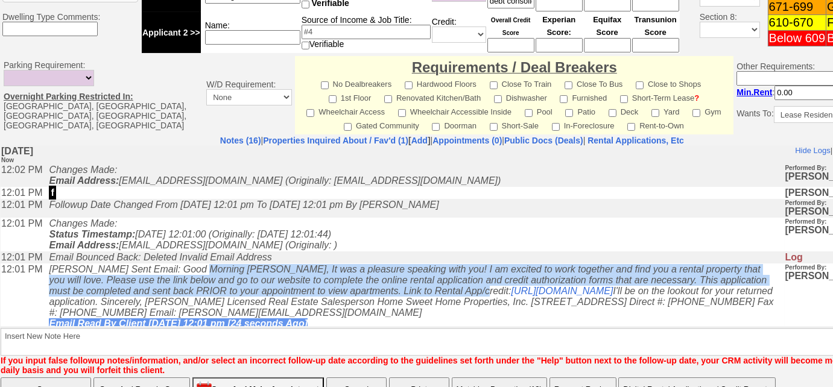
scroll to position [588, 0]
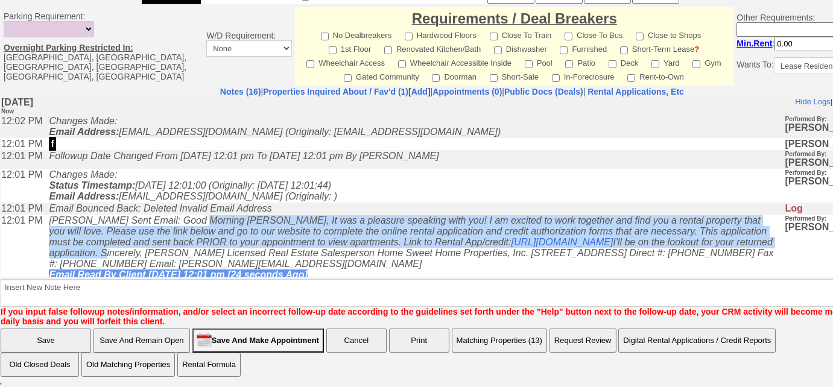
drag, startPoint x: 195, startPoint y: 225, endPoint x: 582, endPoint y: 254, distance: 388.2
click at [582, 254] on icon "Renata Staroselsky Sent Email: Good Morning Denny, It was a pleasure speaking w…" at bounding box center [411, 247] width 724 height 65
copy icon "Good Morning Denny, It was a pleasure speaking with you! I am excited to work t…"
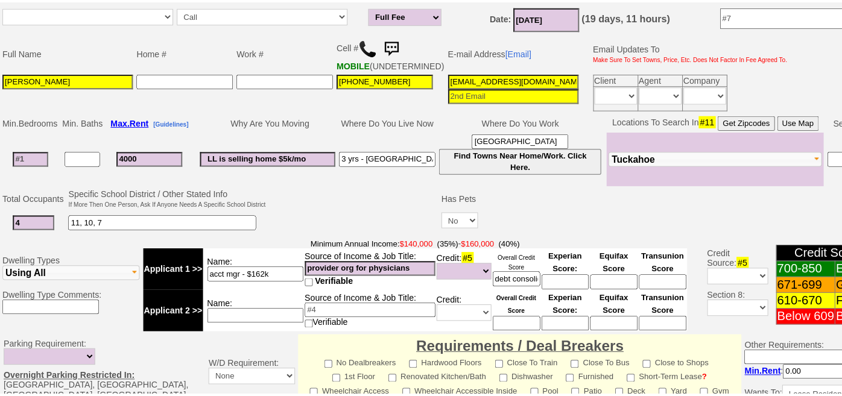
scroll to position [259, 0]
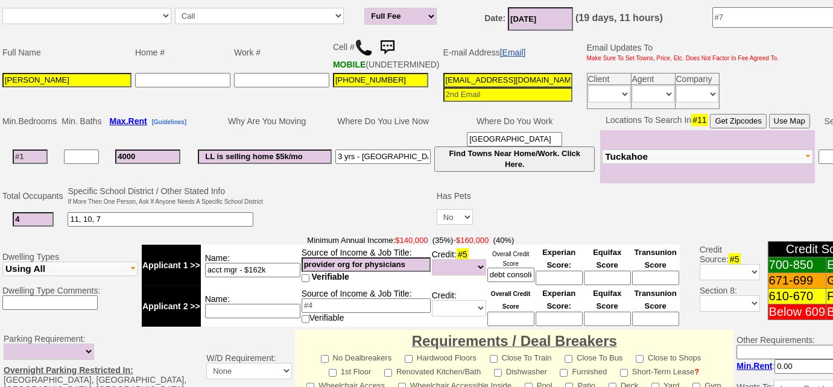
click at [505, 53] on link "[Email]" at bounding box center [513, 53] width 26 height 10
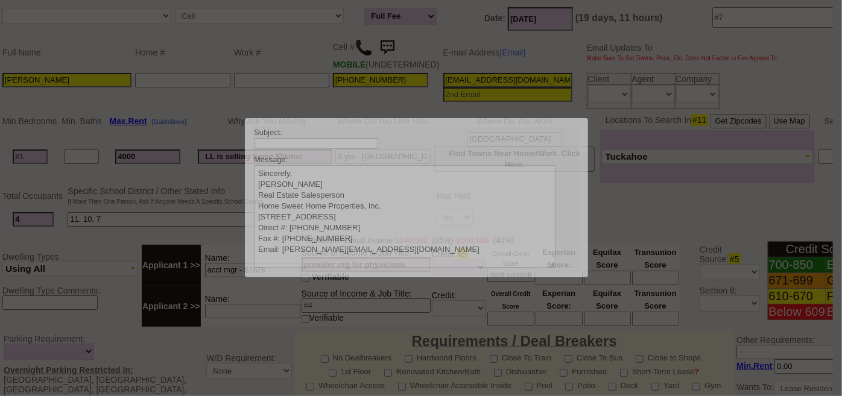
scroll to position [0, 0]
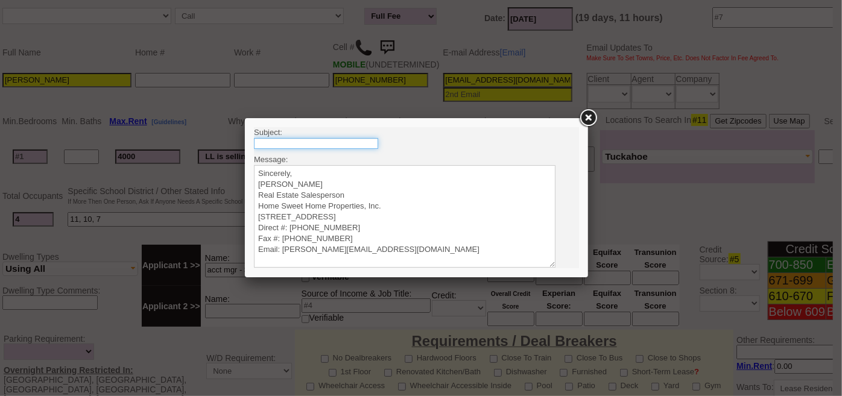
click at [362, 142] on input "text" at bounding box center [315, 142] width 124 height 11
type input "Rental Intake Form + Credit Check Authorization"
click at [312, 171] on textarea "Sincerely, Renata Staroselsky Real Estate Salesperson Home Sweet Home Propertie…" at bounding box center [403, 216] width 301 height 102
paste textarea "Good Morning Denny, It was a pleasure speaking with you! I am excited to work t…"
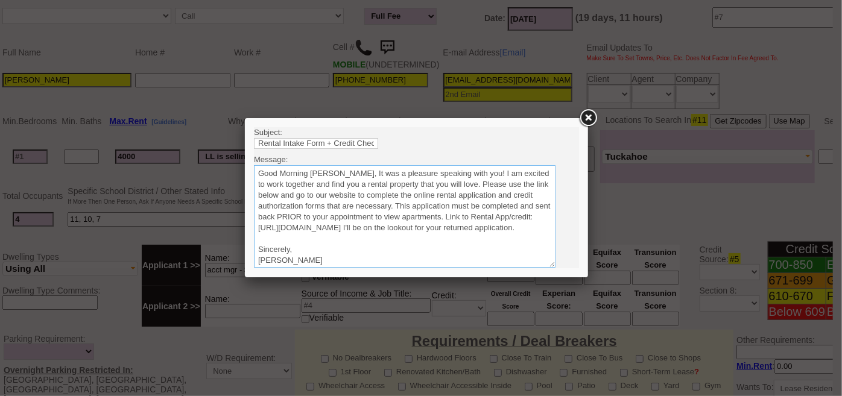
click at [336, 174] on textarea "Sincerely, Renata Staroselsky Real Estate Salesperson Home Sweet Home Propertie…" at bounding box center [403, 216] width 301 height 102
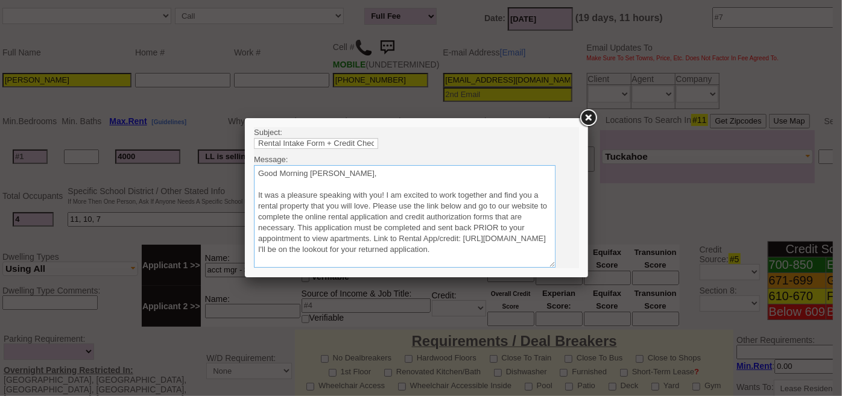
click at [371, 206] on textarea "Sincerely, Renata Staroselsky Real Estate Salesperson Home Sweet Home Propertie…" at bounding box center [403, 216] width 301 height 102
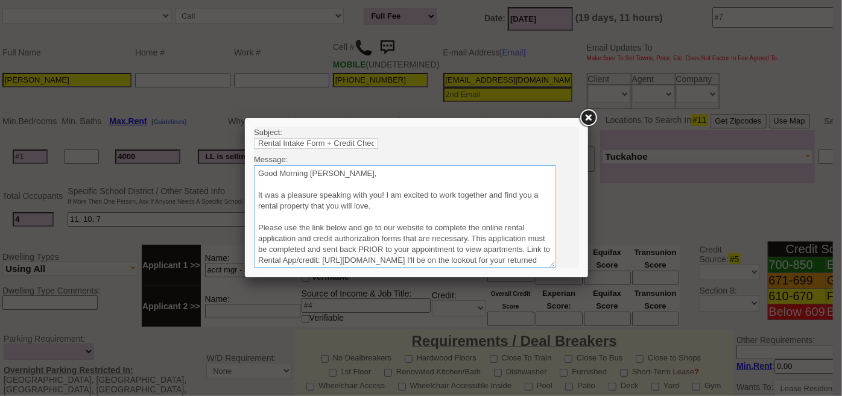
scroll to position [54, 0]
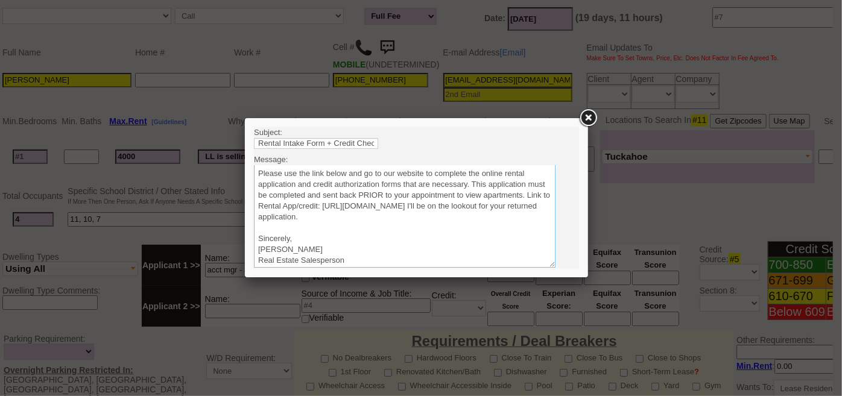
click at [515, 214] on textarea "Sincerely, Renata Staroselsky Real Estate Salesperson Home Sweet Home Propertie…" at bounding box center [403, 216] width 301 height 102
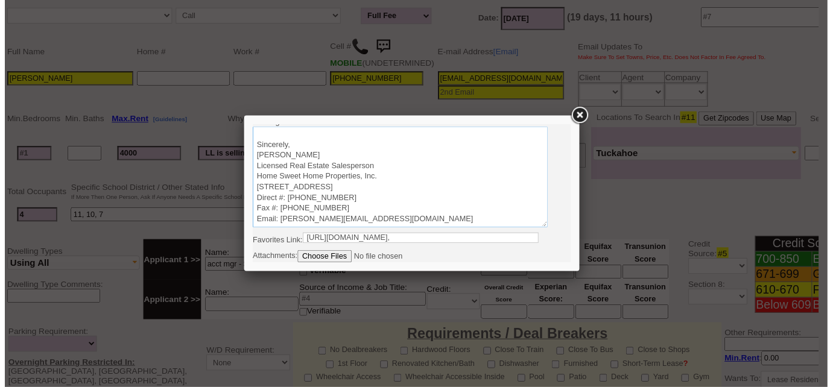
scroll to position [51, 0]
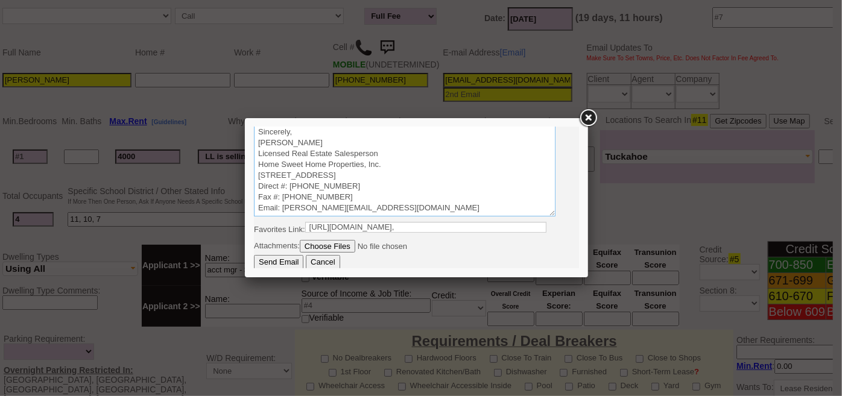
type textarea "Good Morning Denny, It was a pleasure speaking with you! I am excited to work t…"
click at [284, 262] on input "Send Email" at bounding box center [277, 261] width 49 height 14
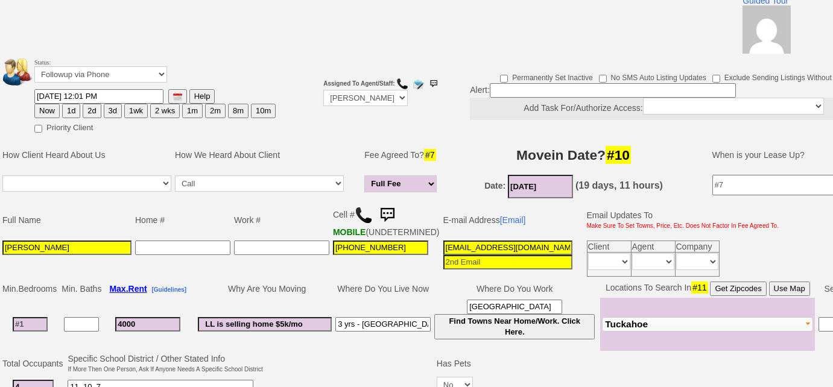
scroll to position [40, 0]
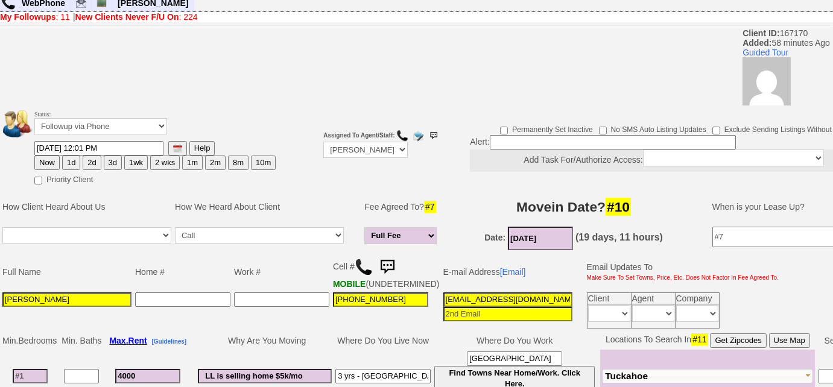
click at [109, 163] on button "3d" at bounding box center [113, 163] width 18 height 14
type input "08/15/2025 12:02 PM"
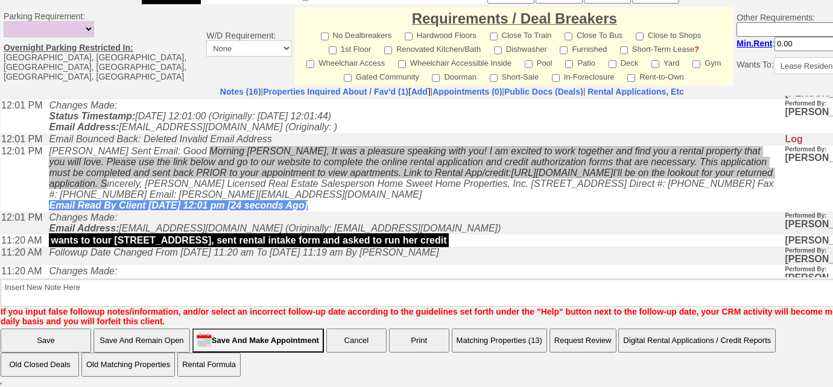
scroll to position [164, 0]
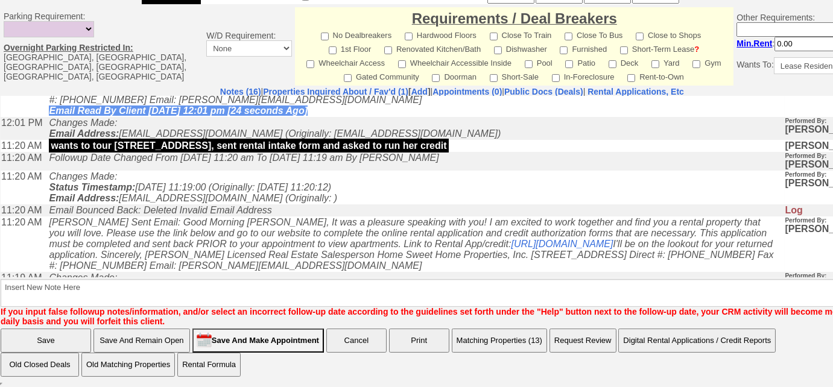
drag, startPoint x: 463, startPoint y: 162, endPoint x: 53, endPoint y: 163, distance: 410.0
click at [53, 151] on td "wants to tour 346 columbus avenue, sent rental intake form and asked to run her…" at bounding box center [413, 145] width 741 height 12
copy p "wants to tour 346 columbus avenue, sent rental intake form and asked to run her…"
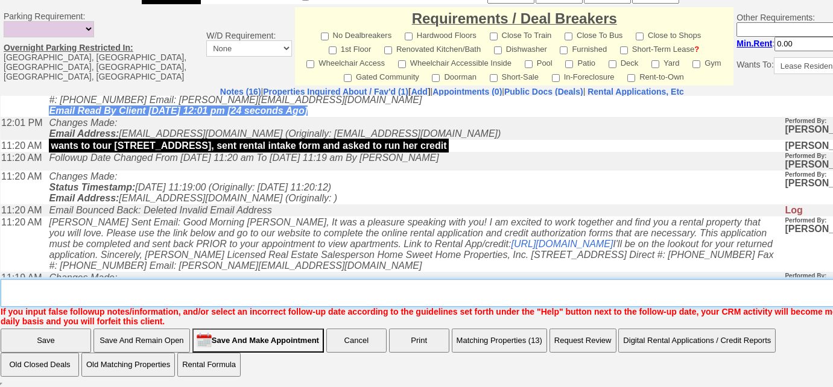
click at [89, 291] on textarea "Insert New Note Here" at bounding box center [456, 293] width 911 height 28
paste textarea "wants to tour 346 columbus avenue, sent rental intake form and asked to run her…"
type textarea "wants to tour 346 columbus avenue, sent rental intake form and asked to run her…"
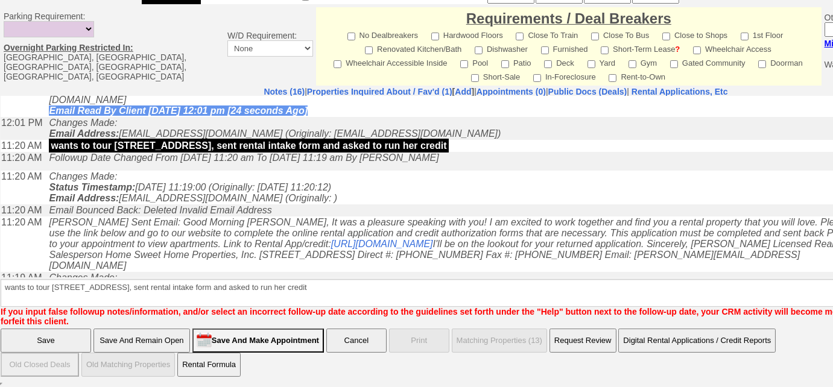
scroll to position [529, 0]
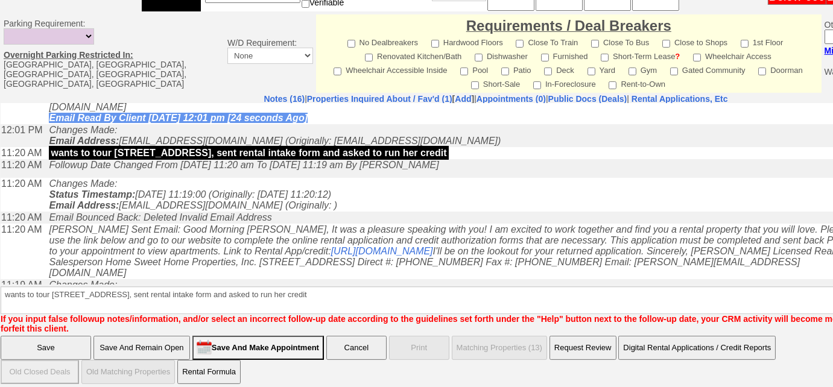
click at [63, 339] on input "Save" at bounding box center [46, 348] width 90 height 24
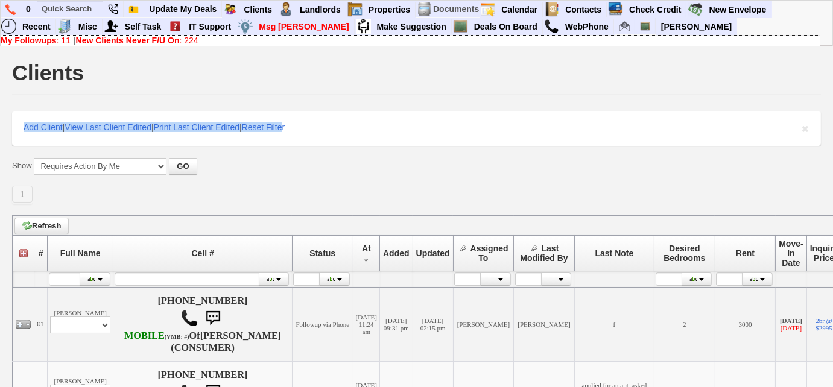
click at [294, 111] on div "Add Client | View Last Client Edited | Print Last Client Edited | Reset Filter" at bounding box center [416, 128] width 808 height 35
click at [294, 112] on div "Add Client | View Last Client Edited | Print Last Client Edited | Reset Filter" at bounding box center [416, 128] width 808 height 35
click at [297, 119] on div "Add Client | View Last Client Edited | Print Last Client Edited | Reset Filter" at bounding box center [416, 128] width 808 height 35
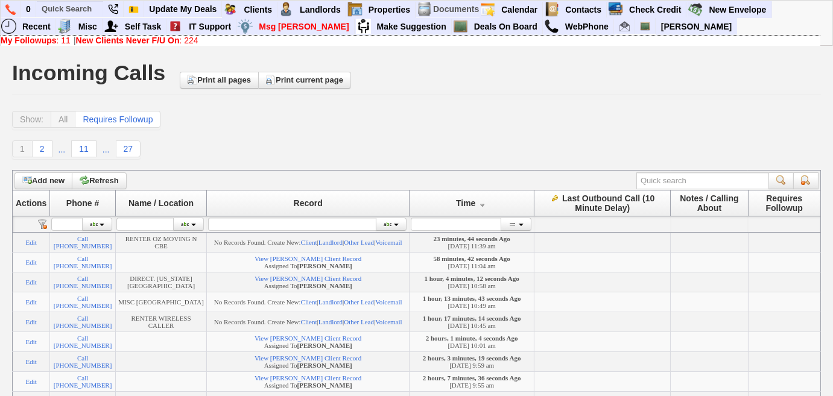
click at [42, 42] on b "My Followups" at bounding box center [29, 41] width 56 height 10
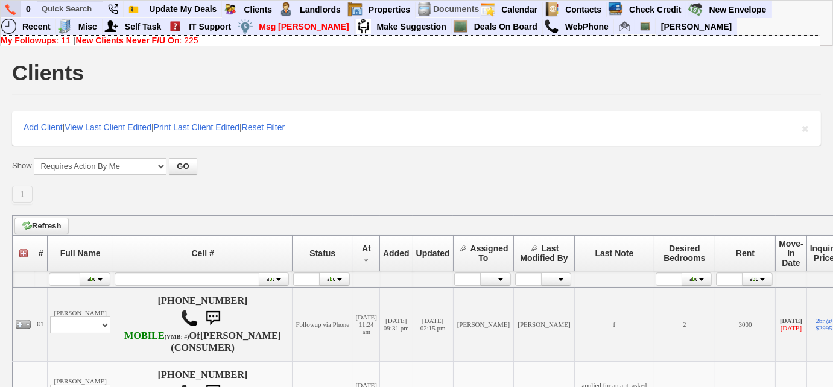
click at [13, 5] on img at bounding box center [10, 9] width 10 height 11
